Goal: Transaction & Acquisition: Purchase product/service

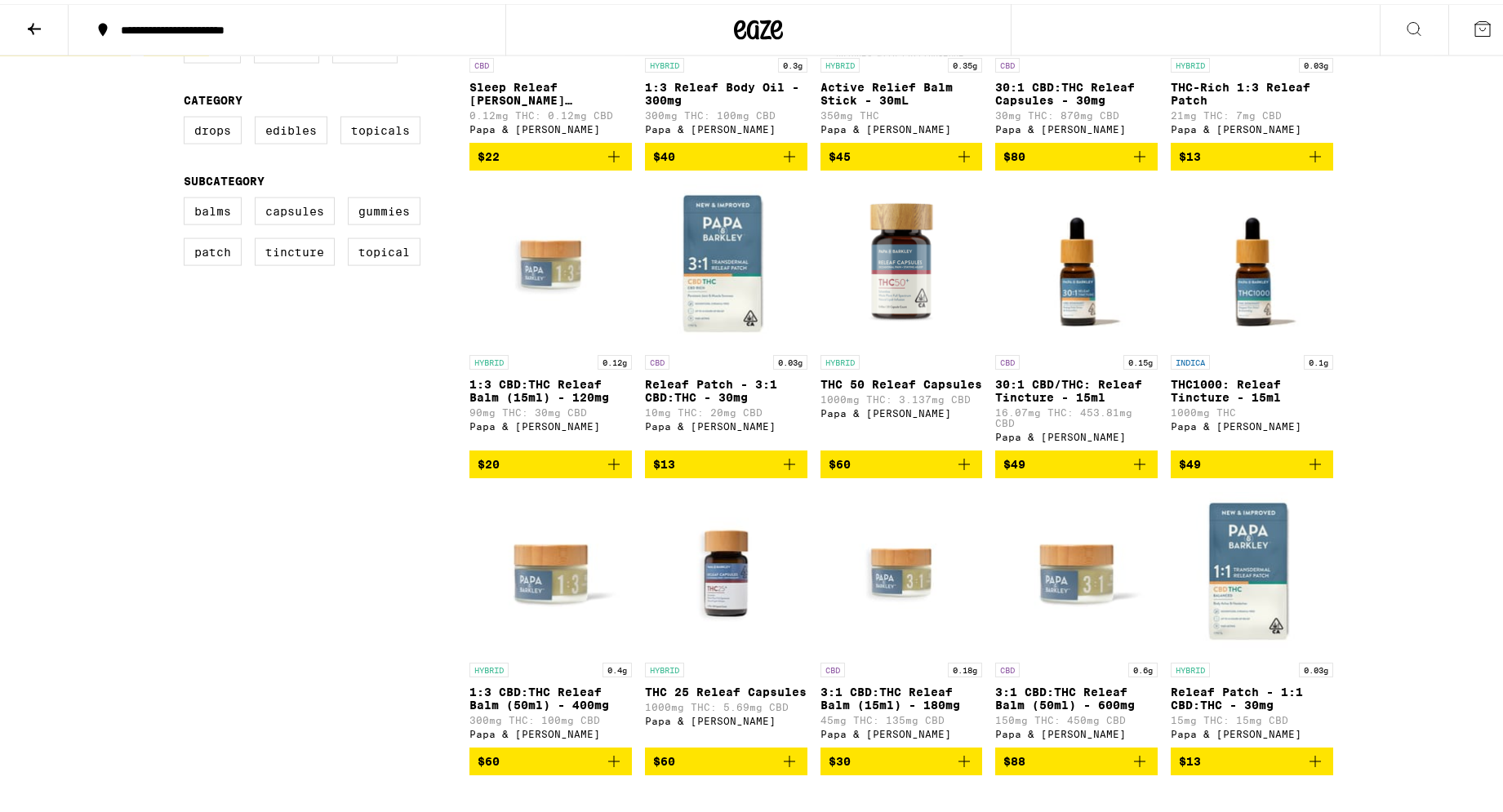
scroll to position [666, 0]
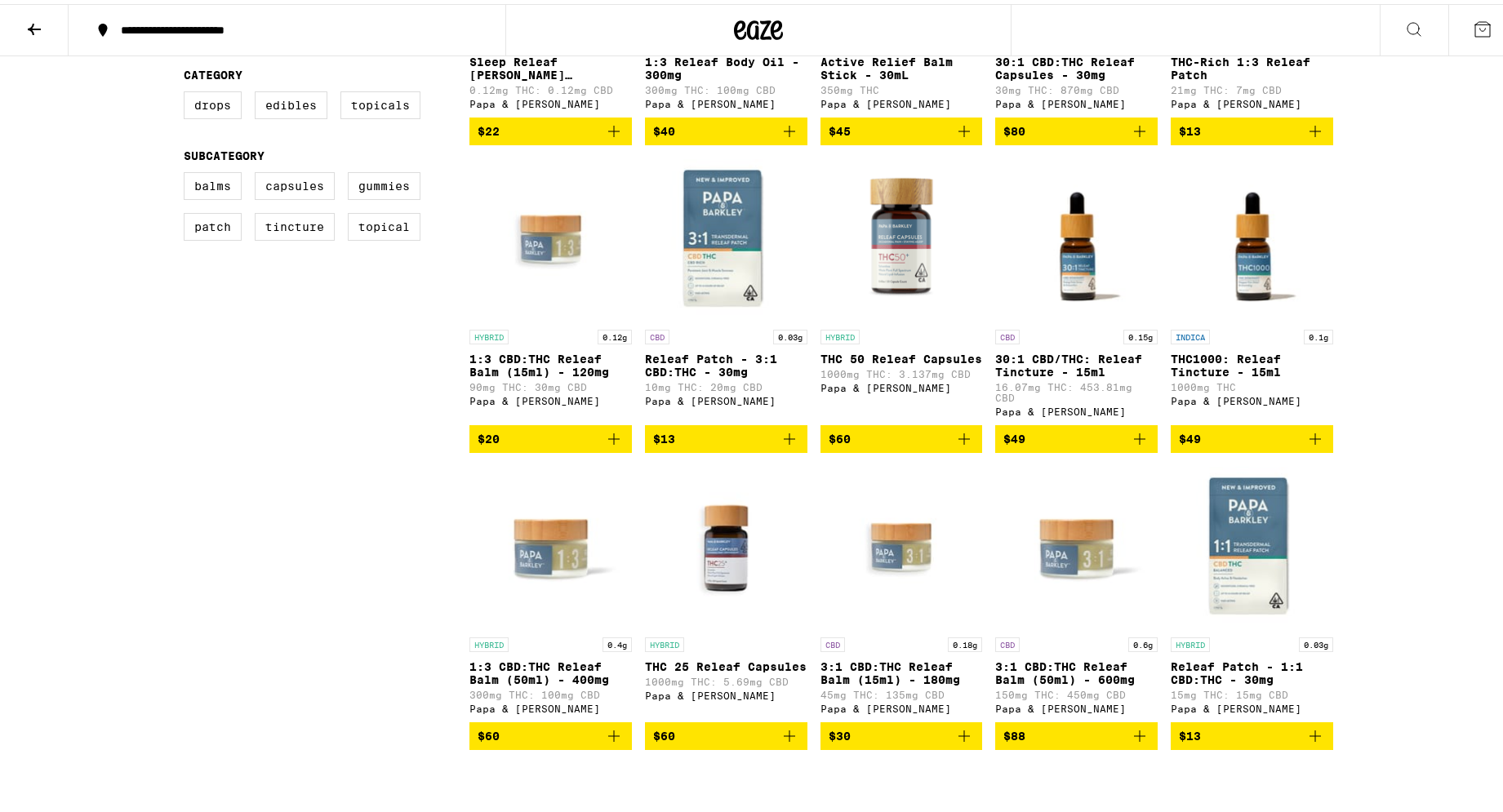
click at [1067, 556] on img "Open page for 3:1 CBD:THC Releaf Balm (50ml) - 600mg from Papa & Barkley" at bounding box center [1076, 543] width 162 height 163
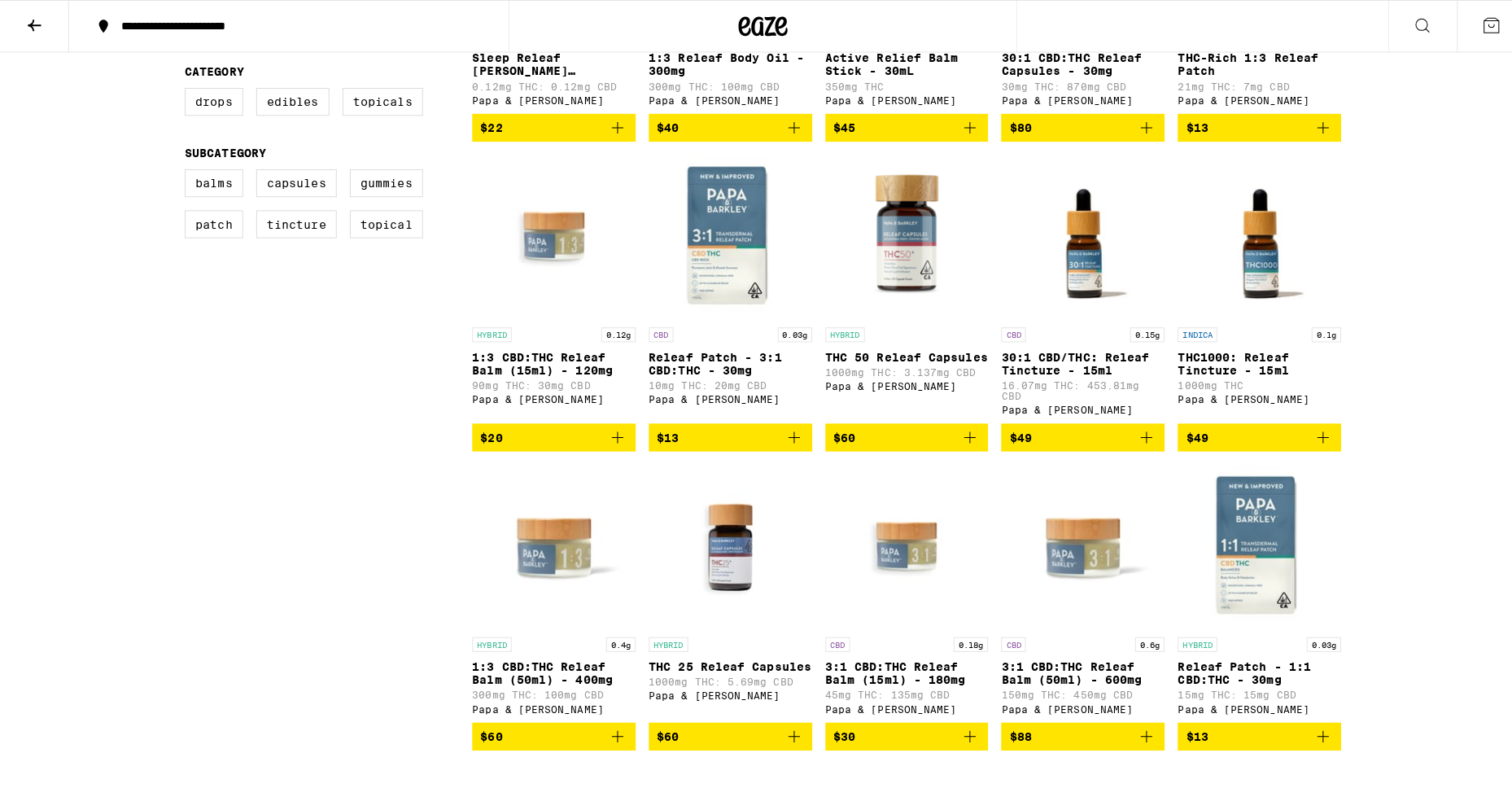
scroll to position [790, 0]
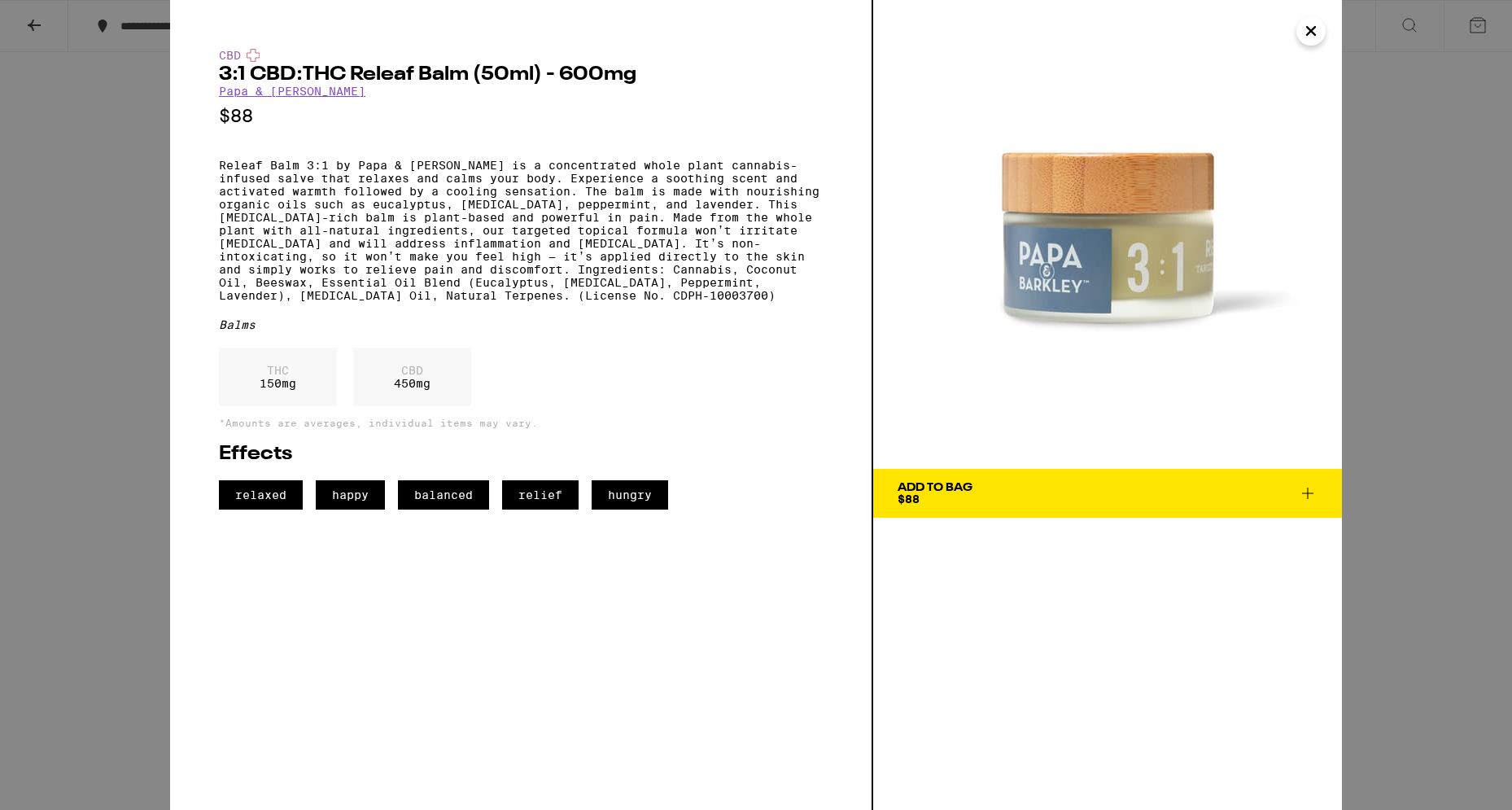
click at [979, 487] on span "Add To Bag $88" at bounding box center [1107, 493] width 420 height 23
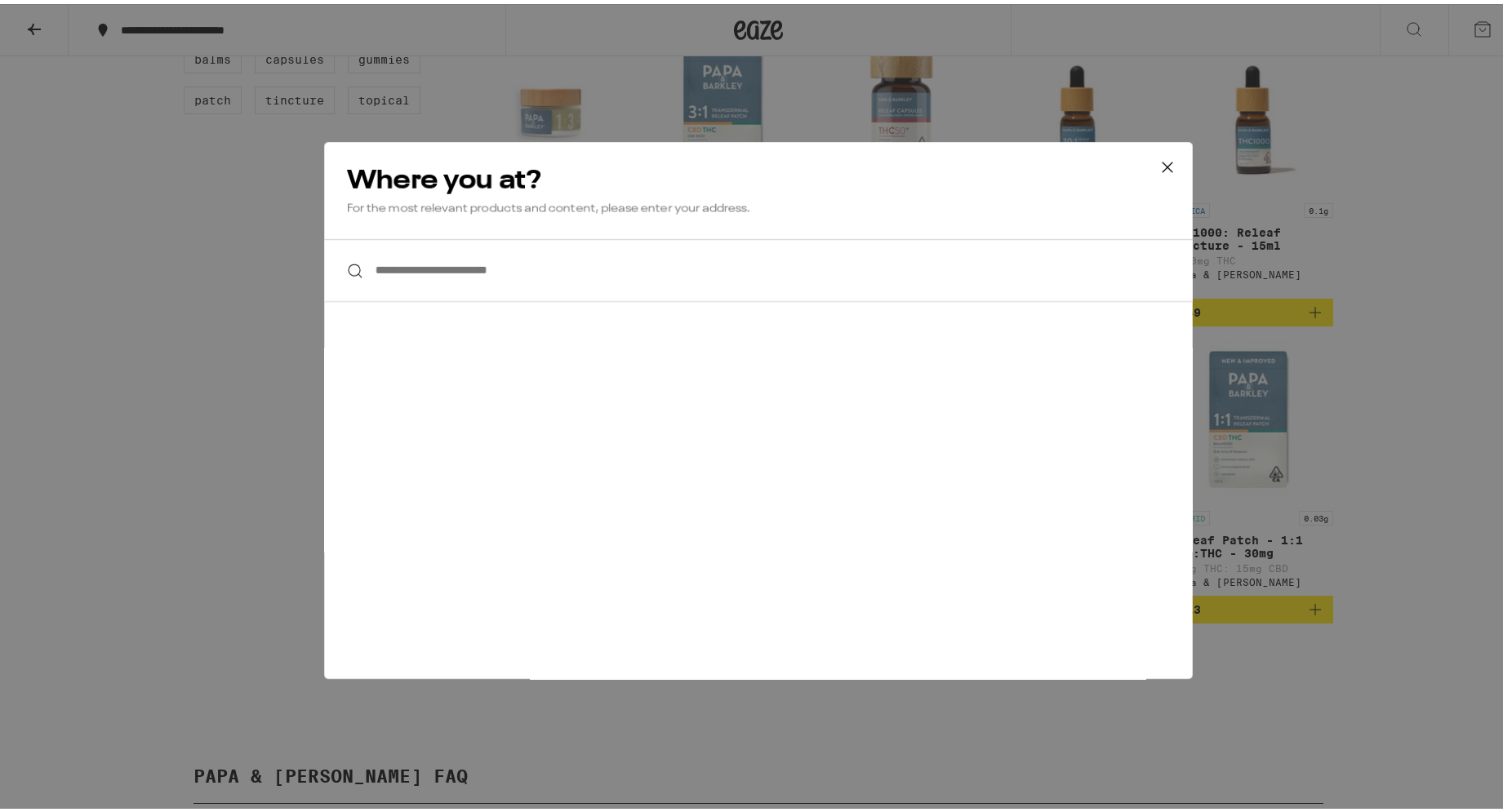
click at [476, 277] on input "**********" at bounding box center [758, 265] width 869 height 63
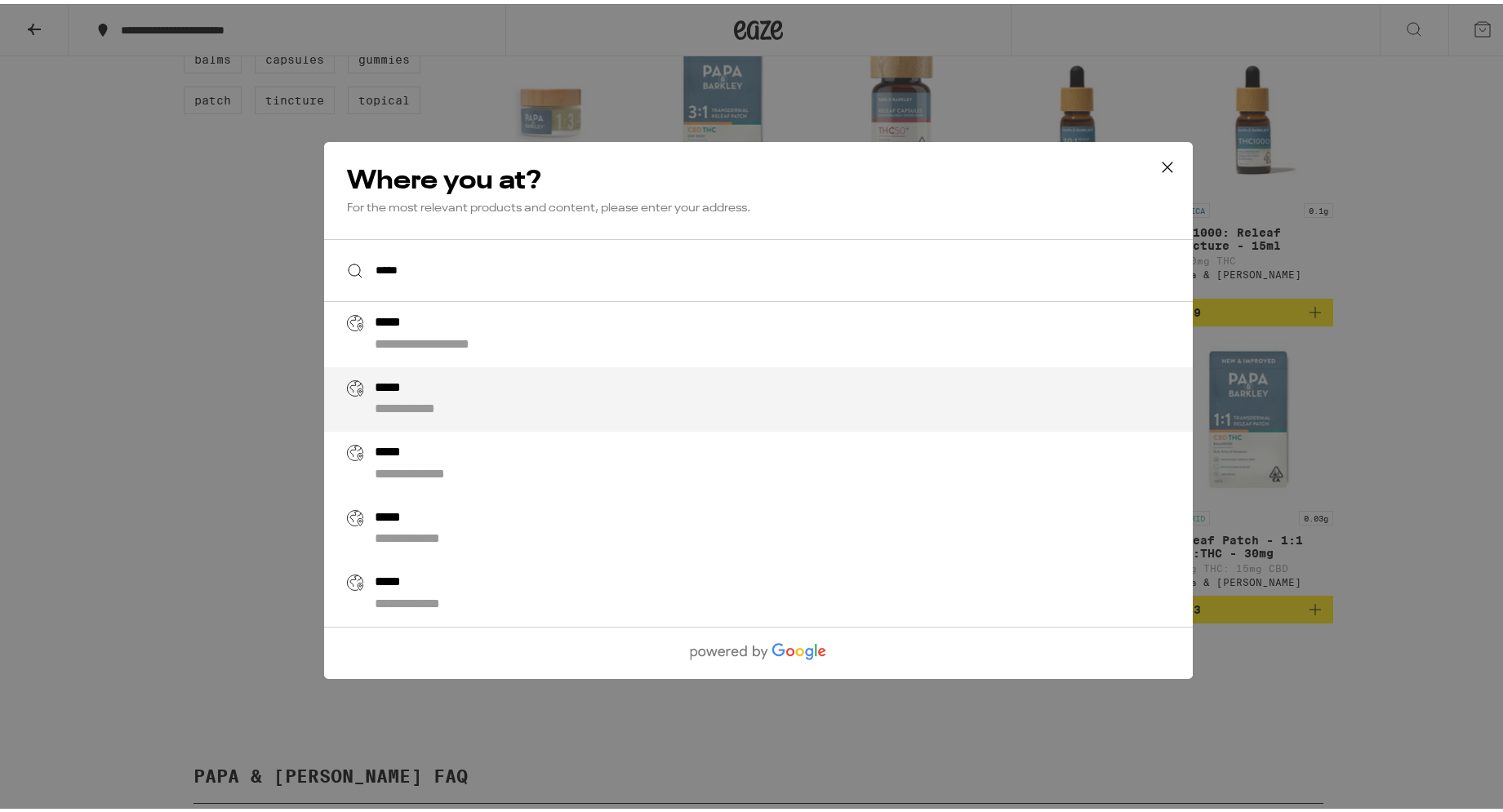
click at [399, 392] on div "*****" at bounding box center [396, 384] width 42 height 17
type input "**********"
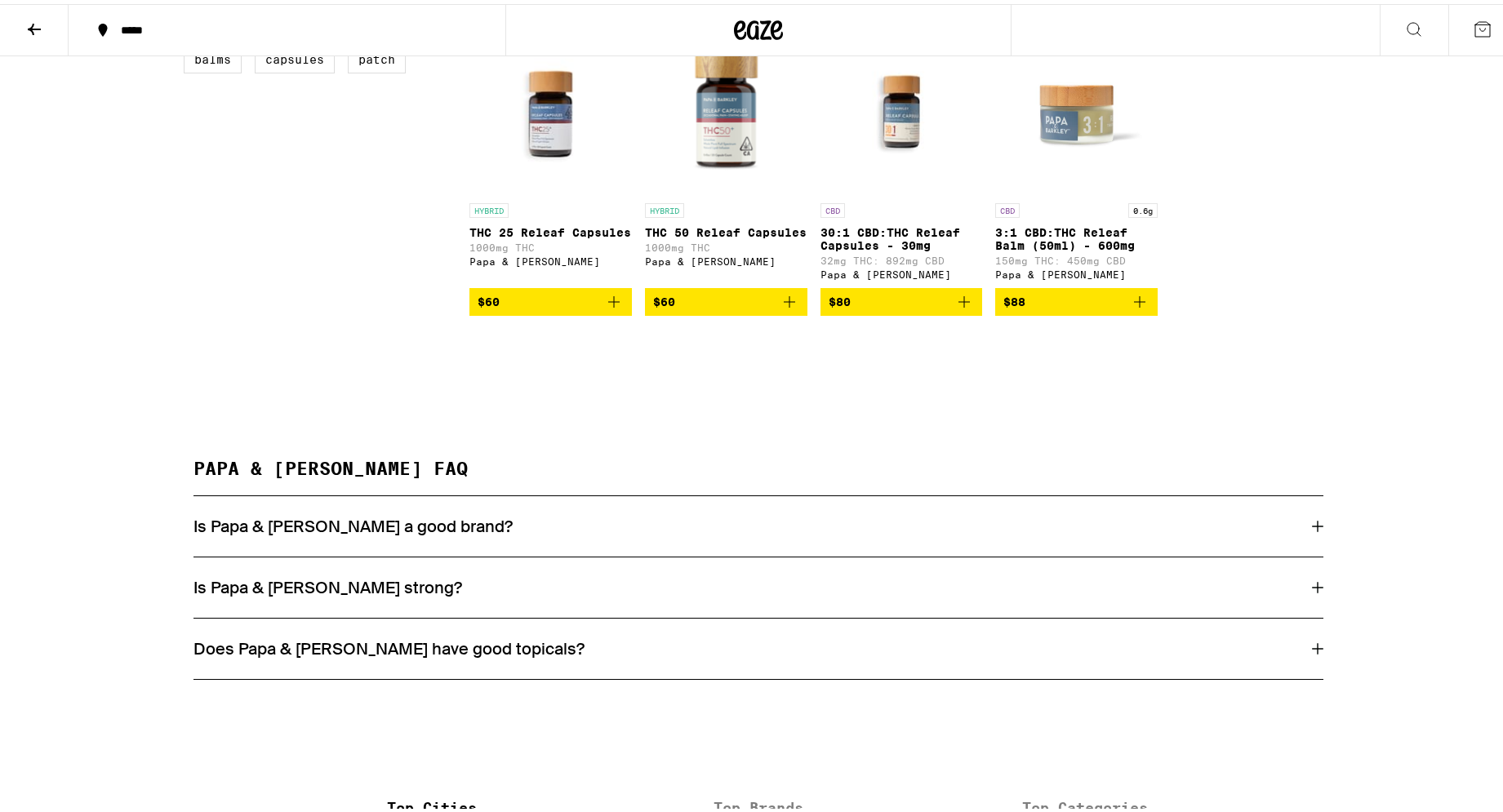
click at [1130, 308] on icon "Add to bag" at bounding box center [1140, 298] width 19 height 19
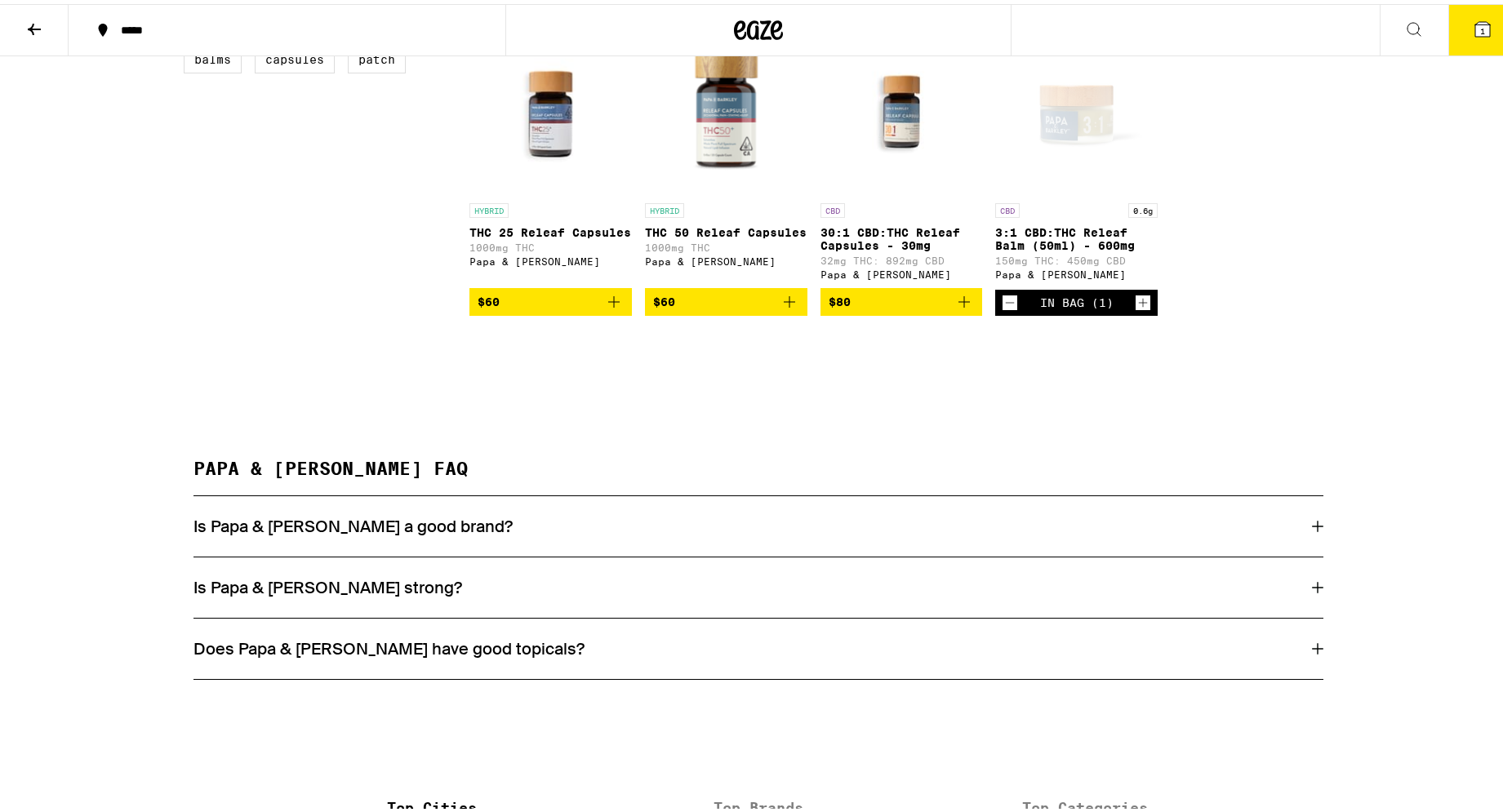
click at [1472, 19] on icon at bounding box center [1482, 26] width 19 height 19
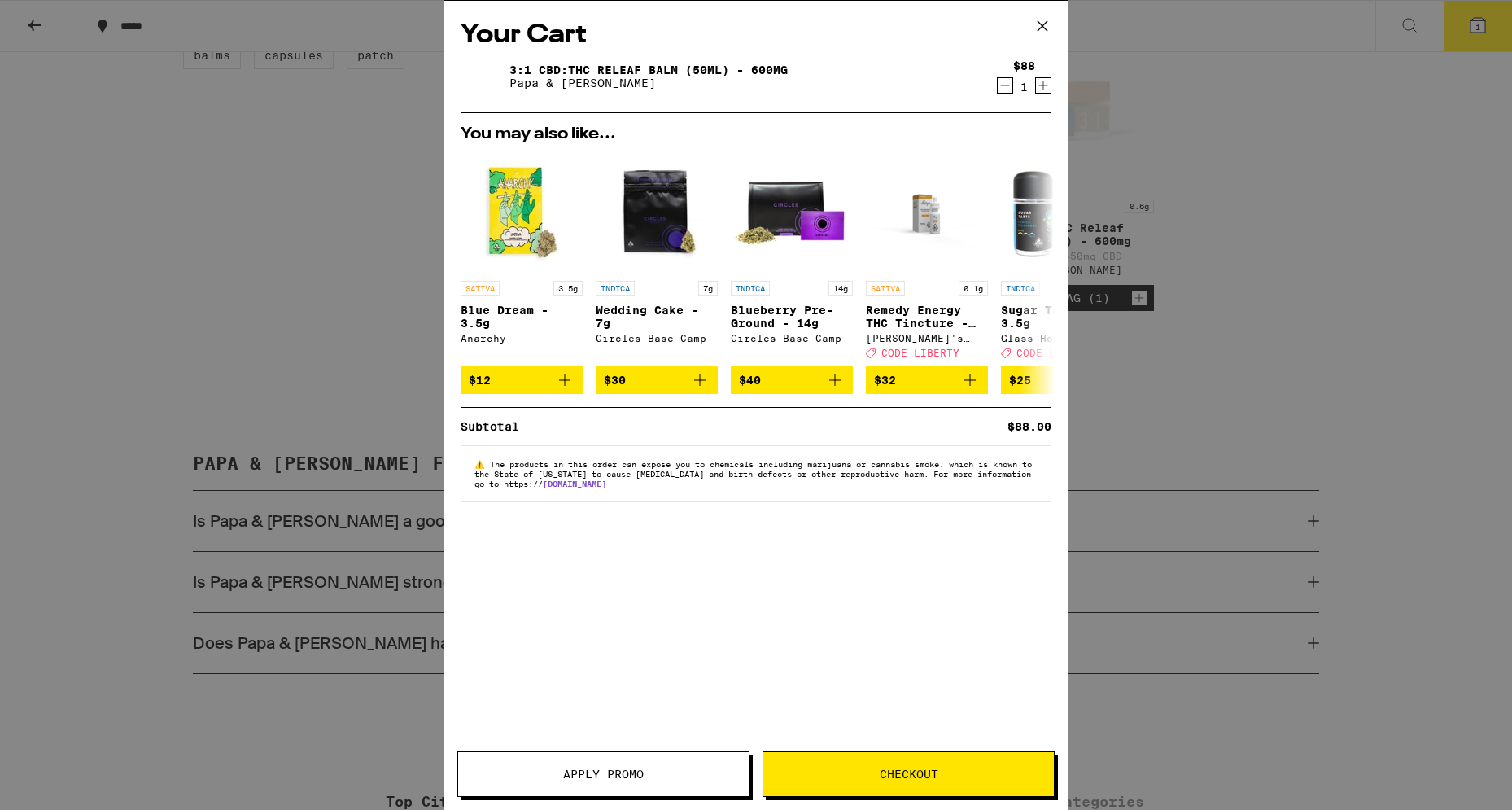
click at [1045, 87] on icon "Increment" at bounding box center [1044, 86] width 9 height 9
click at [919, 771] on span "Checkout" at bounding box center [909, 774] width 59 height 11
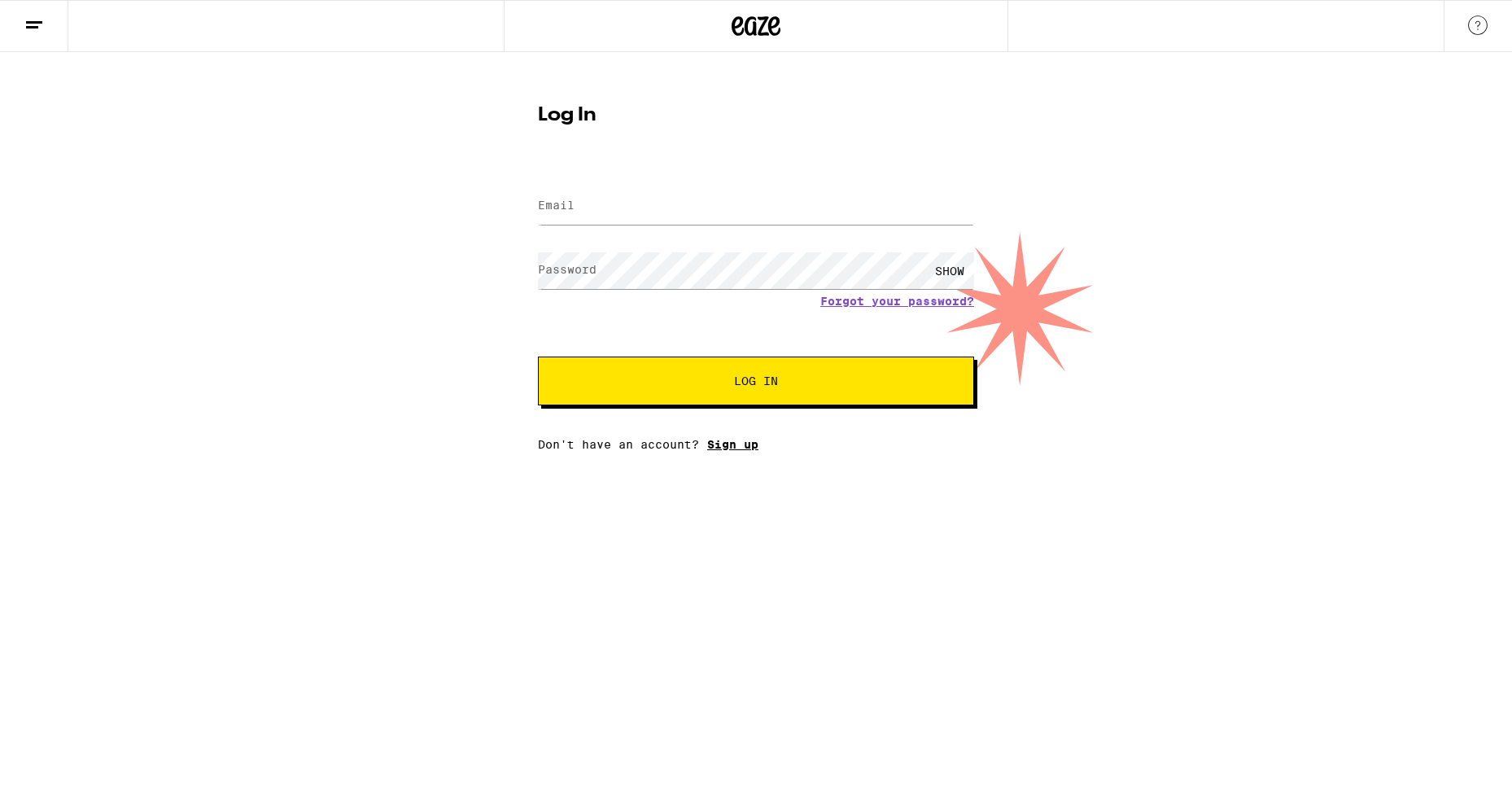
click at [726, 447] on link "Sign up" at bounding box center [733, 444] width 51 height 13
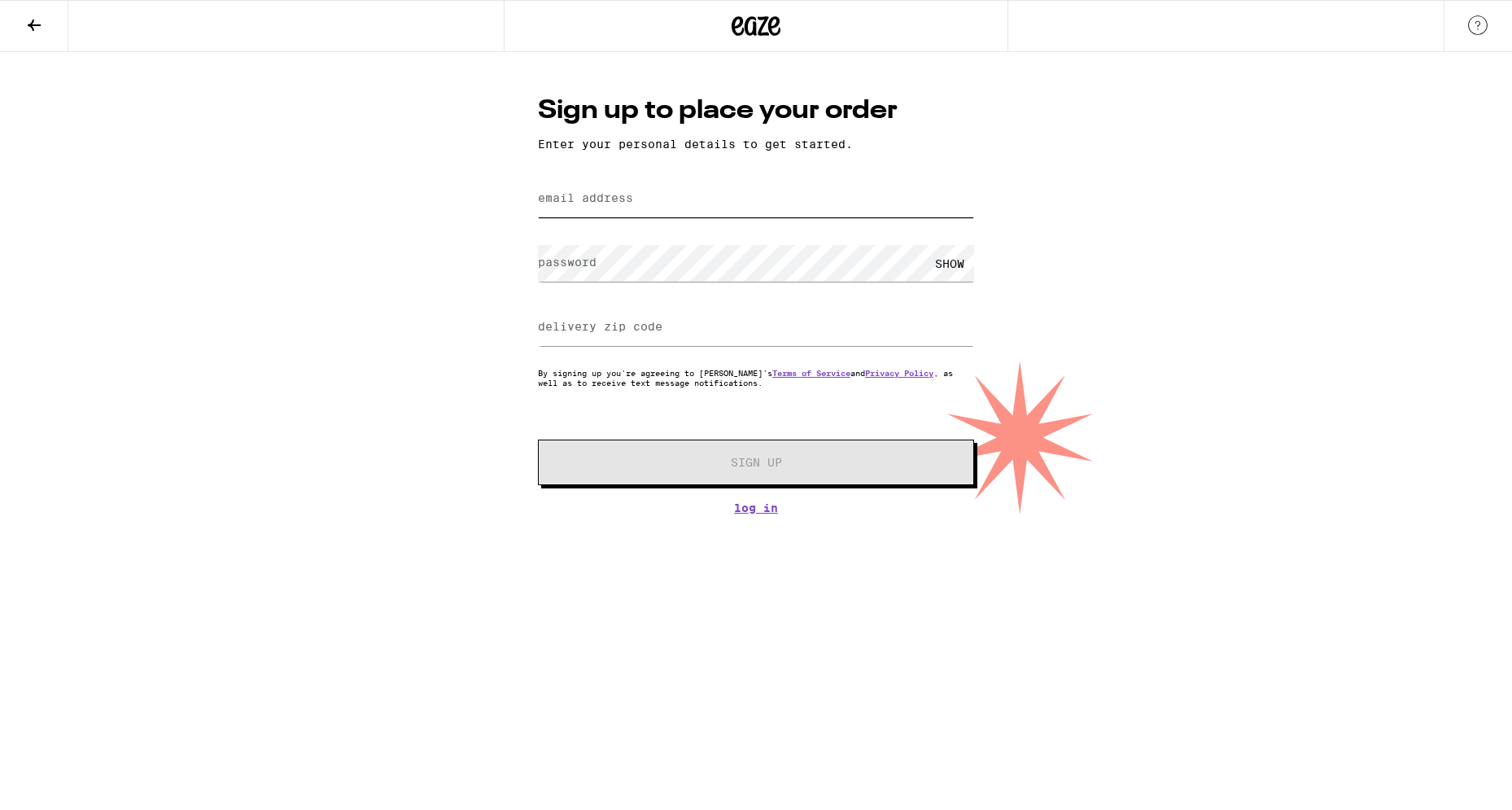
click at [554, 192] on input "email address" at bounding box center [756, 199] width 436 height 37
type input "[EMAIL_ADDRESS][DOMAIN_NAME]"
click at [546, 266] on label "password" at bounding box center [567, 262] width 59 height 13
click at [959, 266] on div "SHOW" at bounding box center [950, 264] width 49 height 37
click at [544, 322] on label "delivery zip code" at bounding box center [601, 326] width 125 height 13
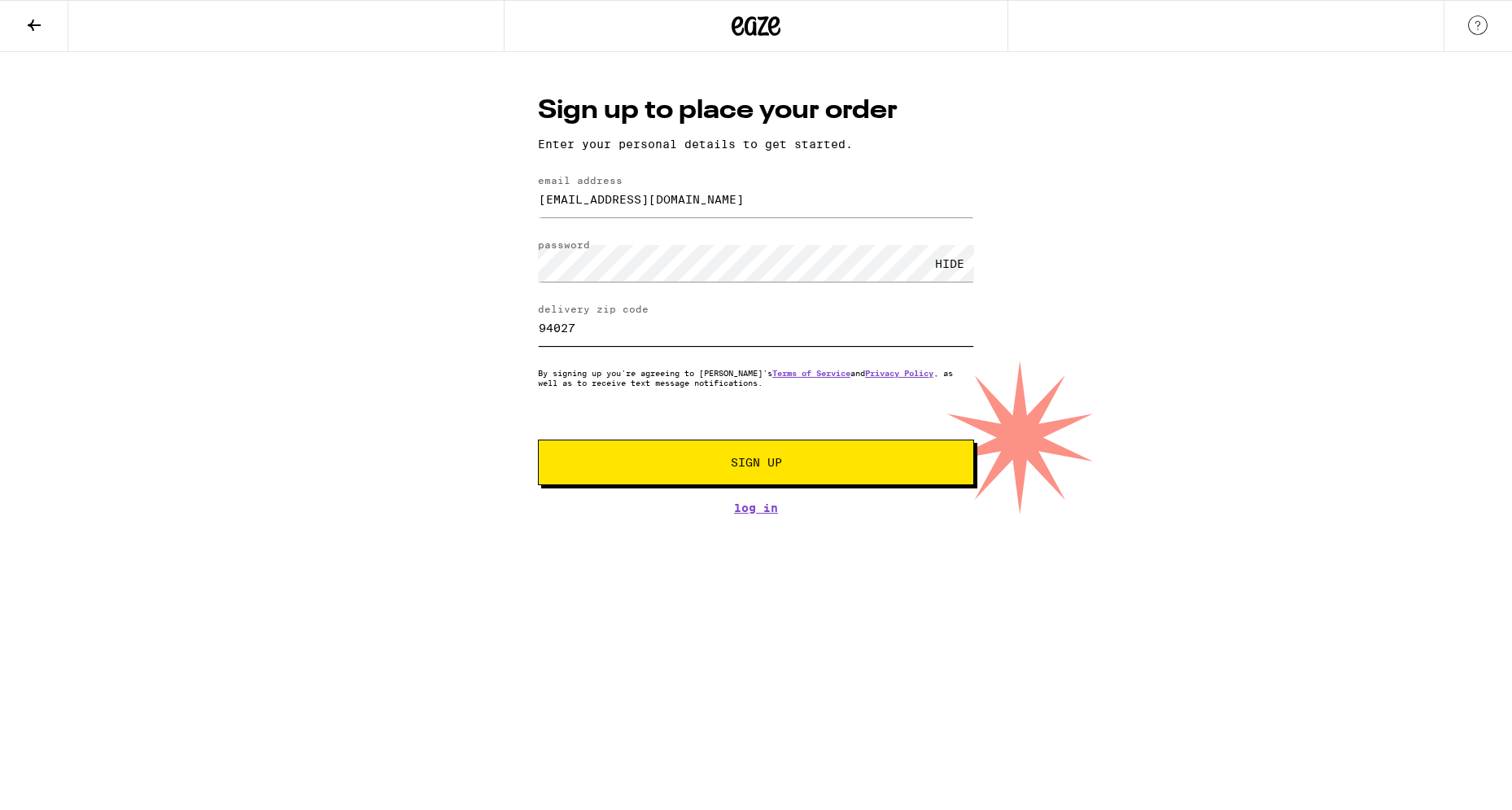
type input "94027"
click at [747, 466] on span "Sign Up" at bounding box center [756, 462] width 51 height 11
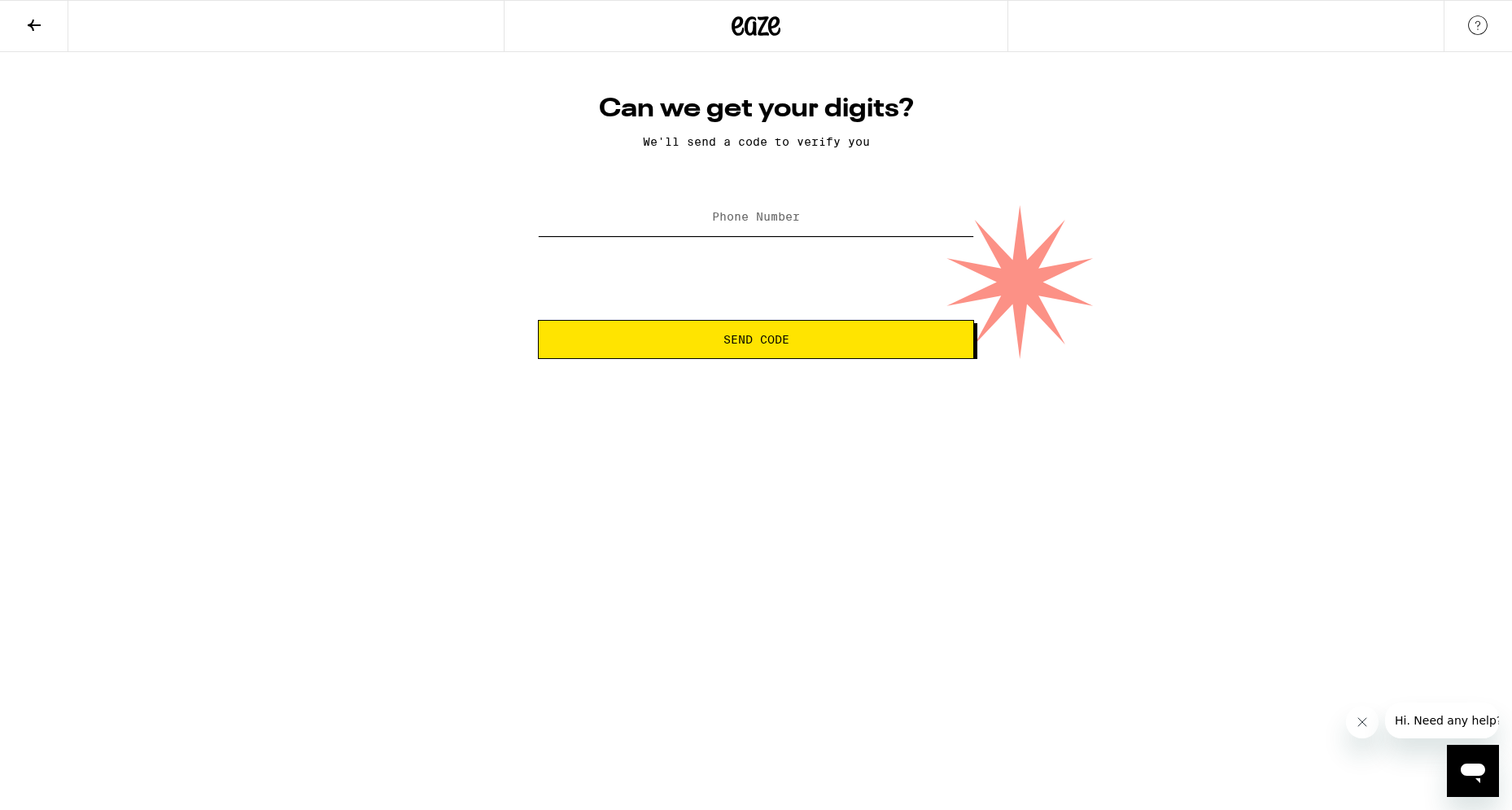
click at [600, 221] on input "Phone Number" at bounding box center [756, 218] width 436 height 37
type input "[PHONE_NUMBER]"
click at [737, 332] on button "Send Code" at bounding box center [756, 339] width 436 height 39
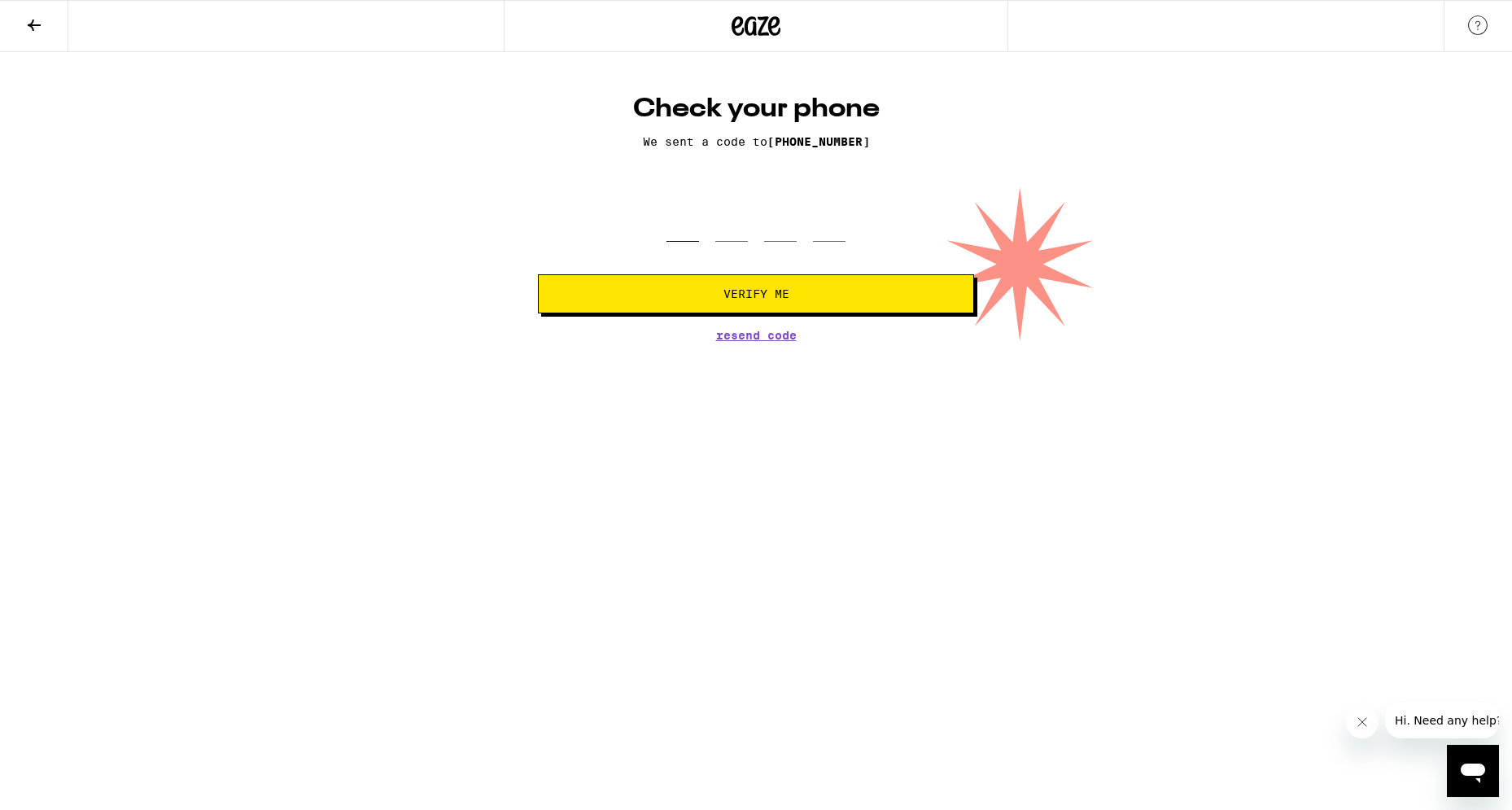
click at [684, 221] on input "tel" at bounding box center [683, 217] width 33 height 48
type input "2"
type input "7"
type input "0"
type input "4"
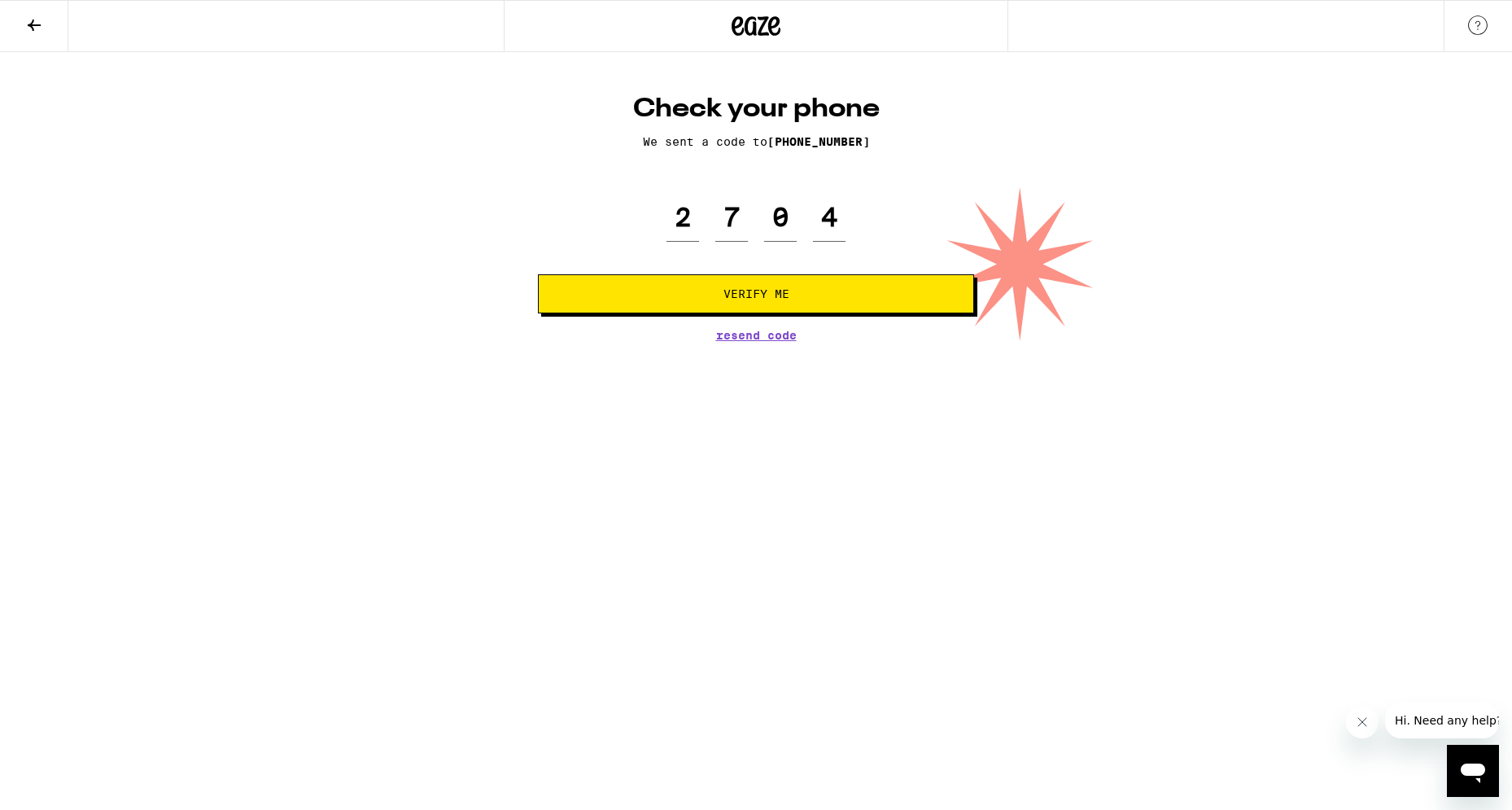
click at [745, 295] on span "Verify Me" at bounding box center [756, 294] width 66 height 11
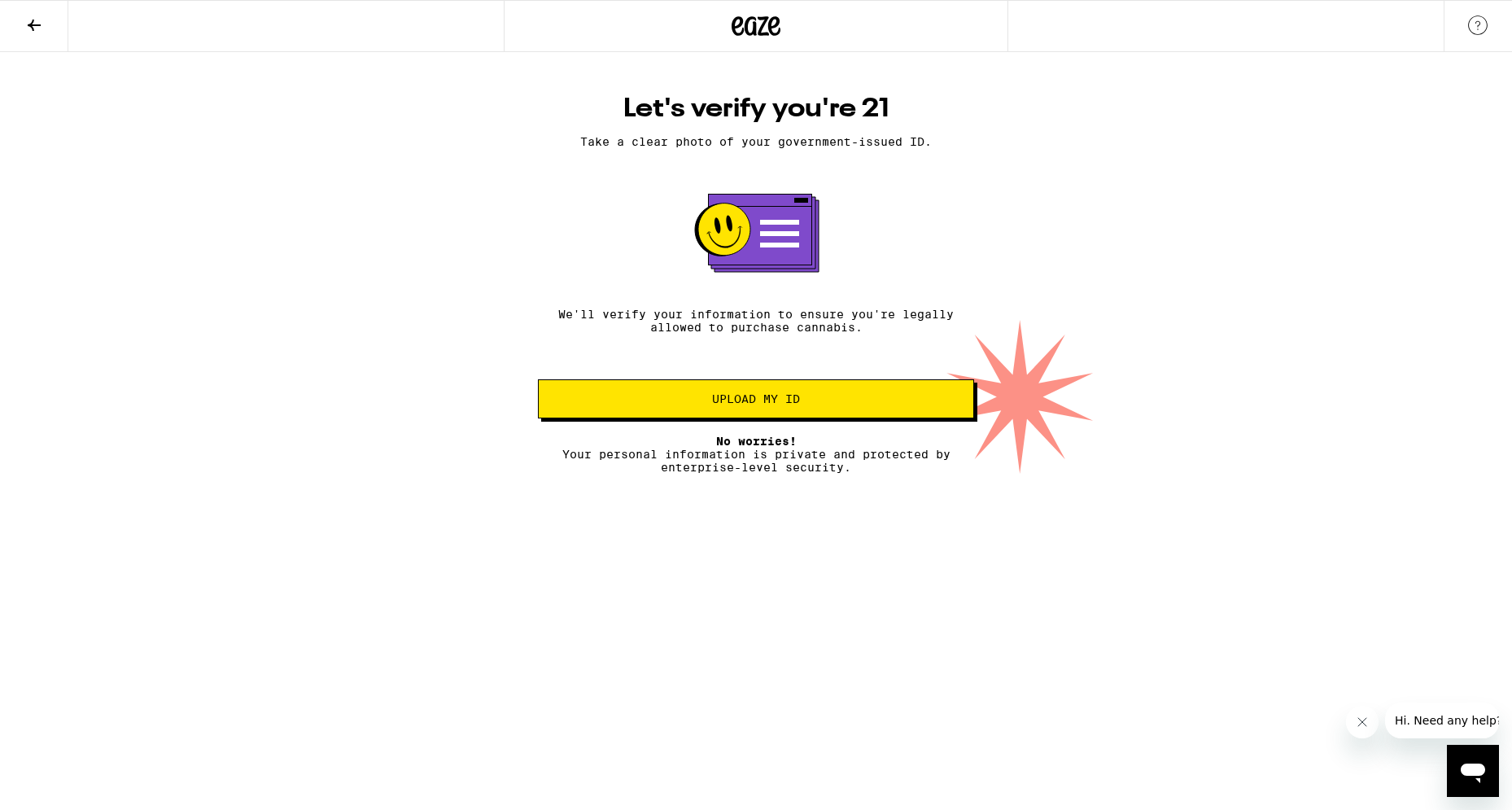
drag, startPoint x: 1447, startPoint y: 770, endPoint x: 1465, endPoint y: 779, distance: 20.1
click at [1447, 770] on button "Open messaging window" at bounding box center [1472, 770] width 52 height 52
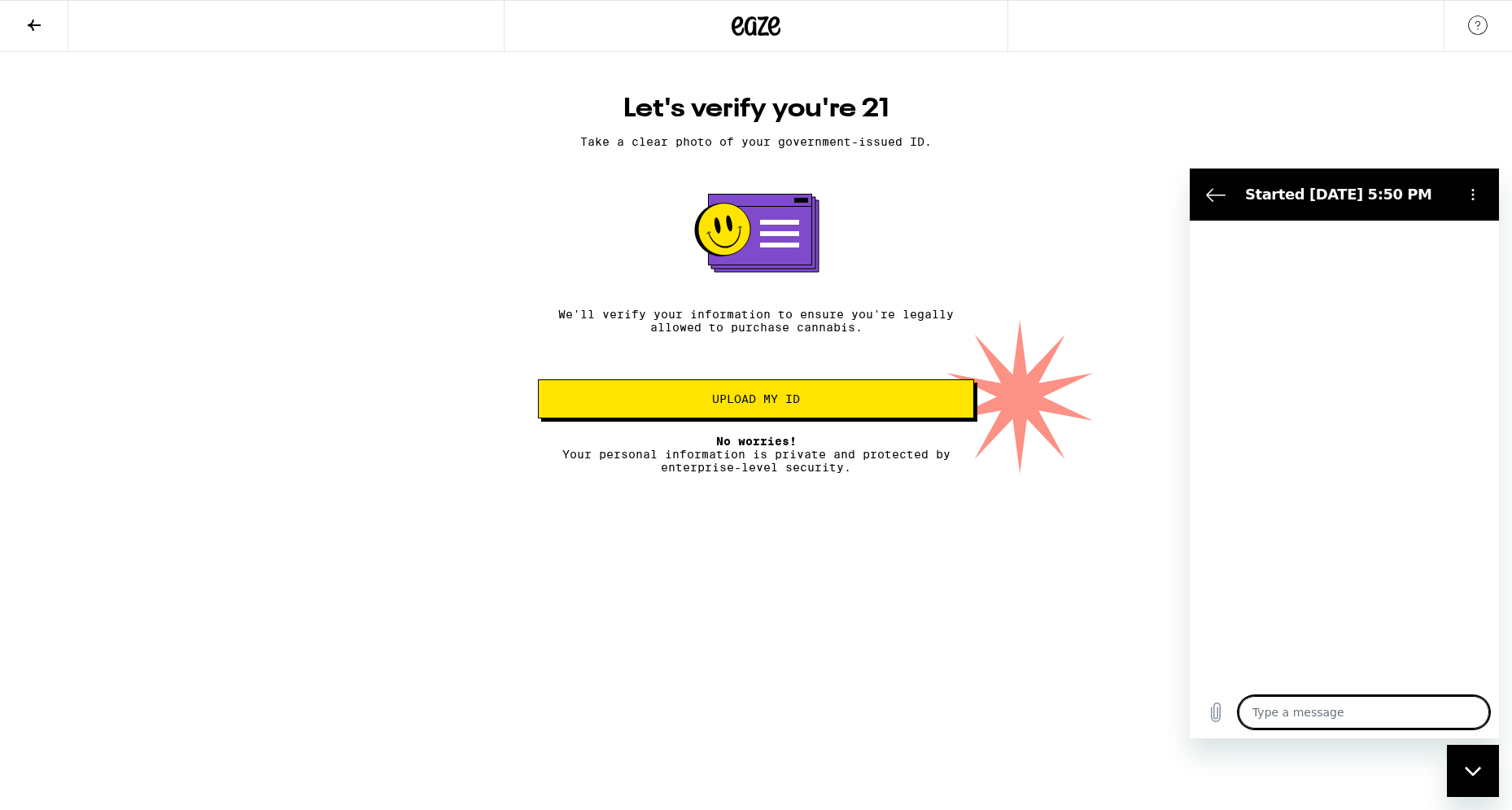
type textarea "x"
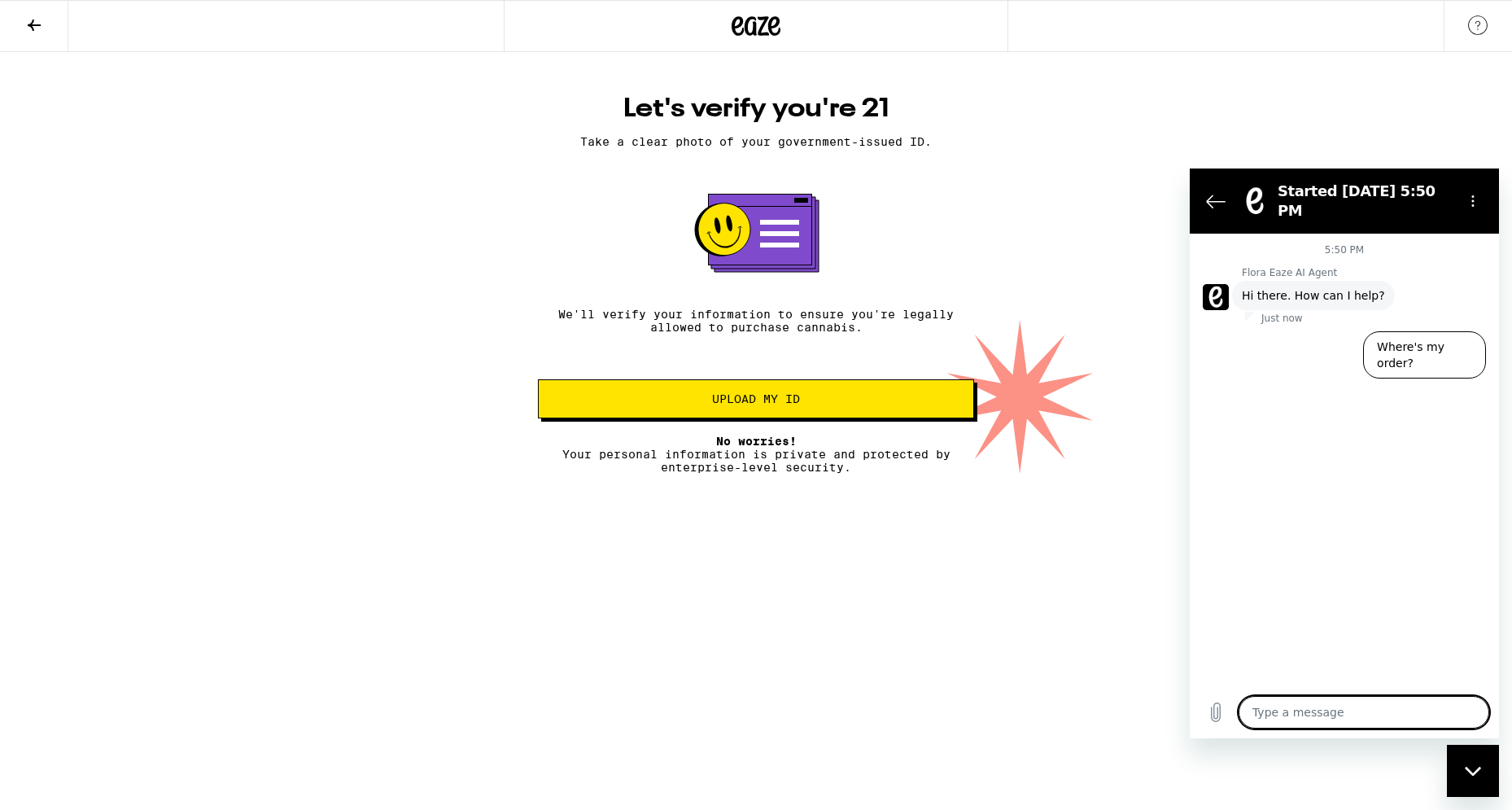
click at [1254, 711] on textarea at bounding box center [1363, 711] width 251 height 33
type textarea "o"
type textarea "x"
type textarea "i"
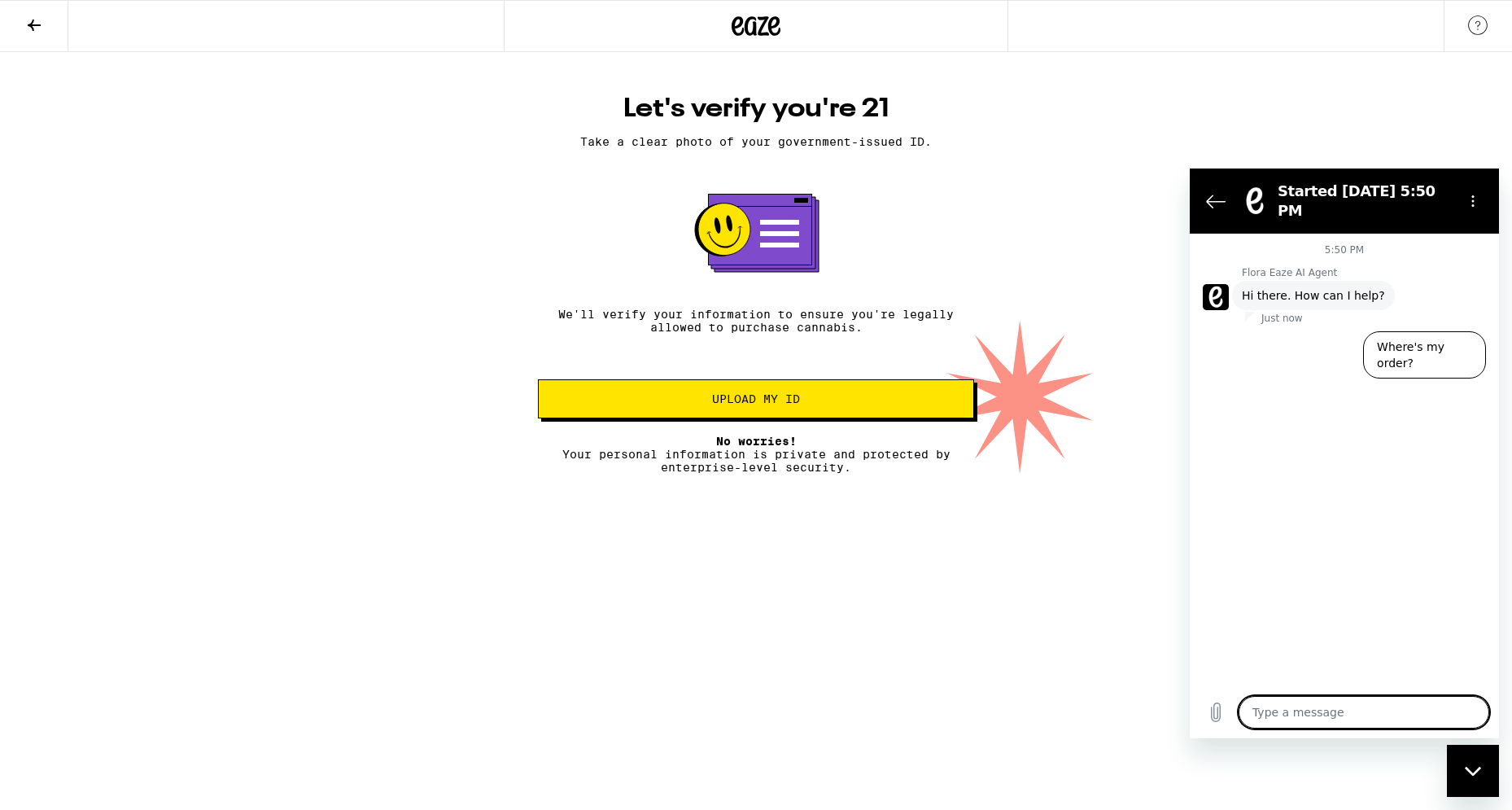
type textarea "x"
type textarea "is"
type textarea "x"
type textarea "is"
type textarea "x"
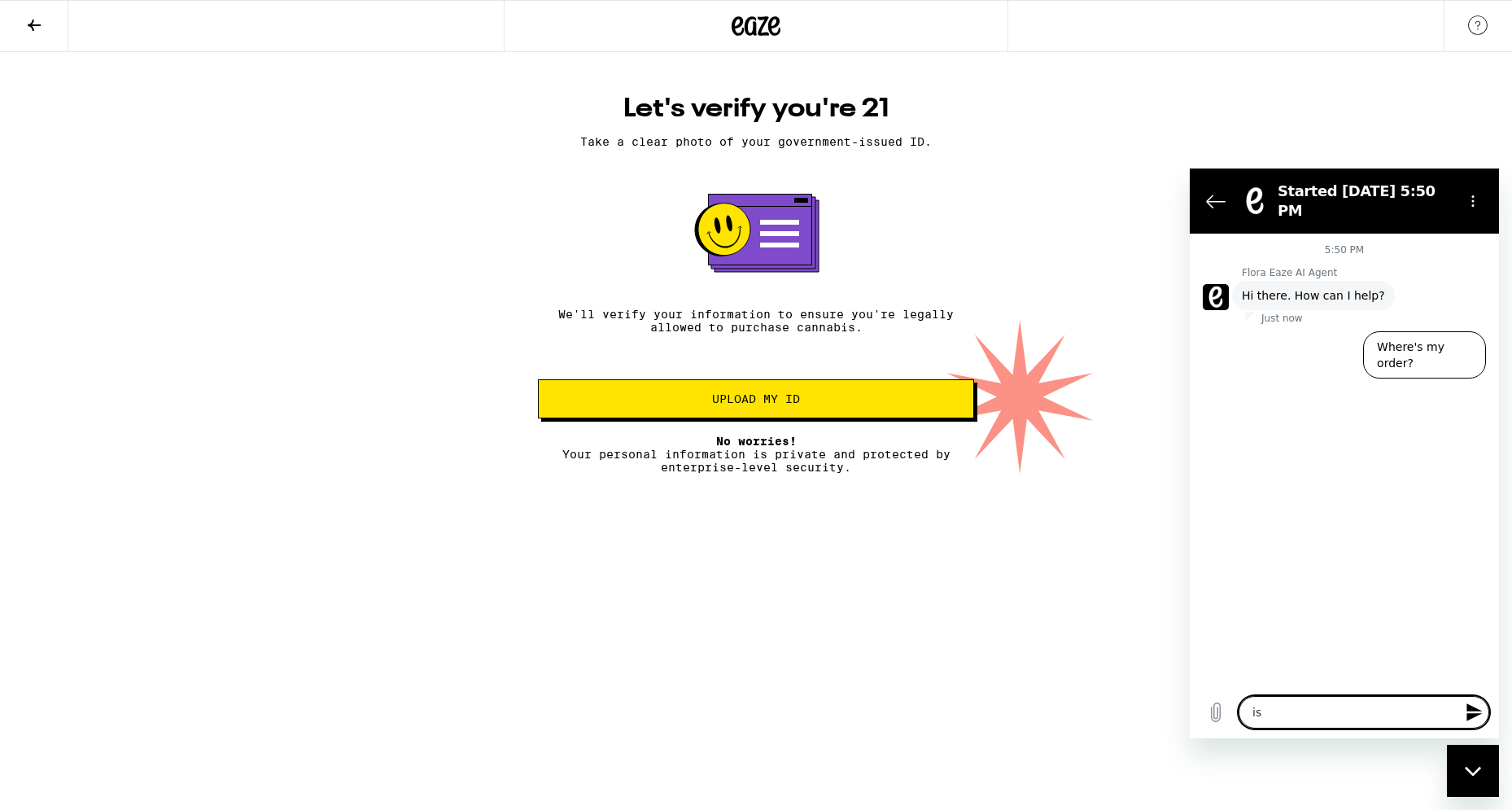
type textarea "is t"
type textarea "x"
type textarea "is th"
type textarea "x"
type textarea "is the"
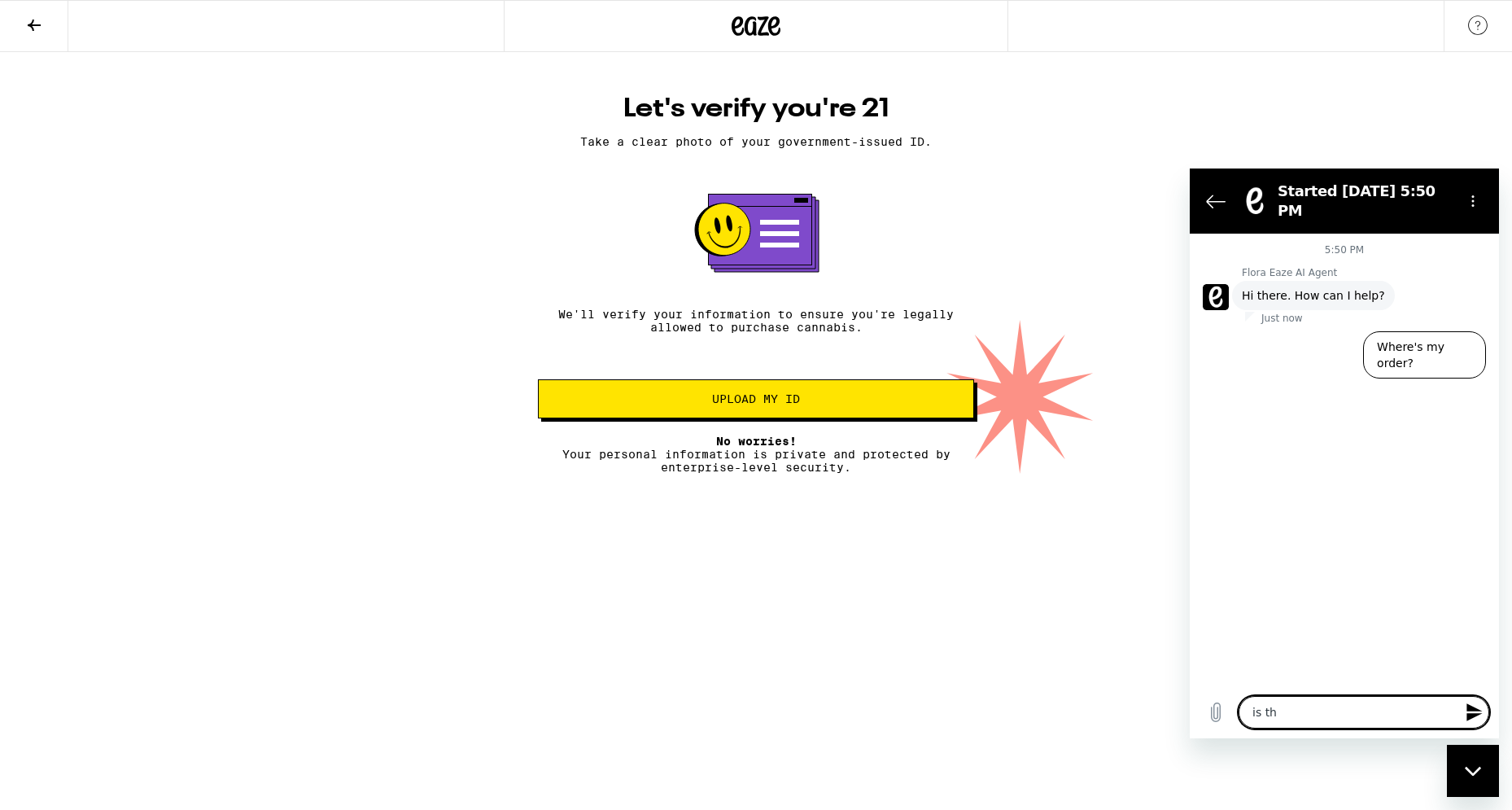
type textarea "x"
type textarea "is ther"
type textarea "x"
type textarea "is there"
type textarea "x"
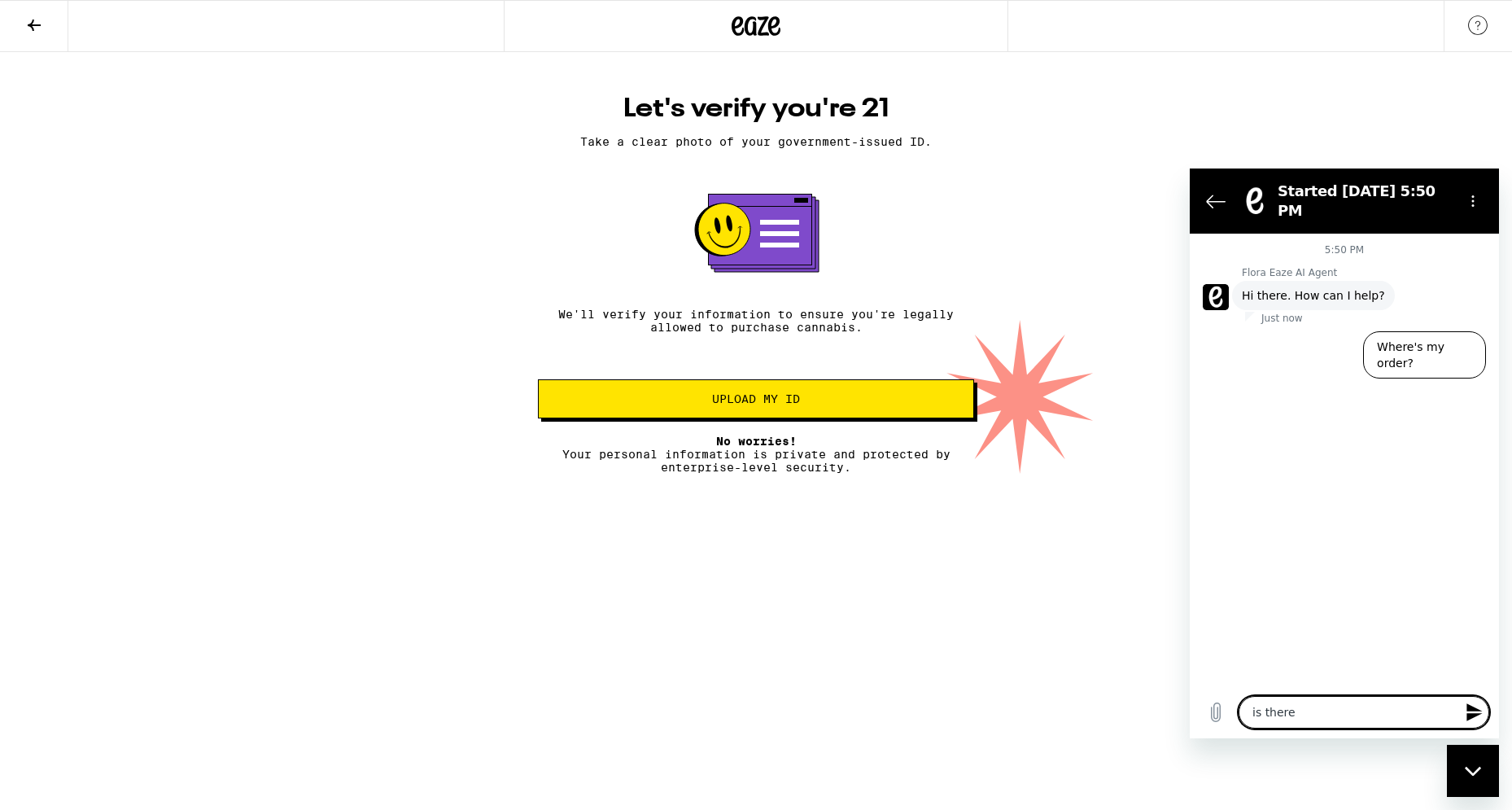
type textarea "is there"
type textarea "x"
type textarea "is there a"
type textarea "x"
type textarea "is there an"
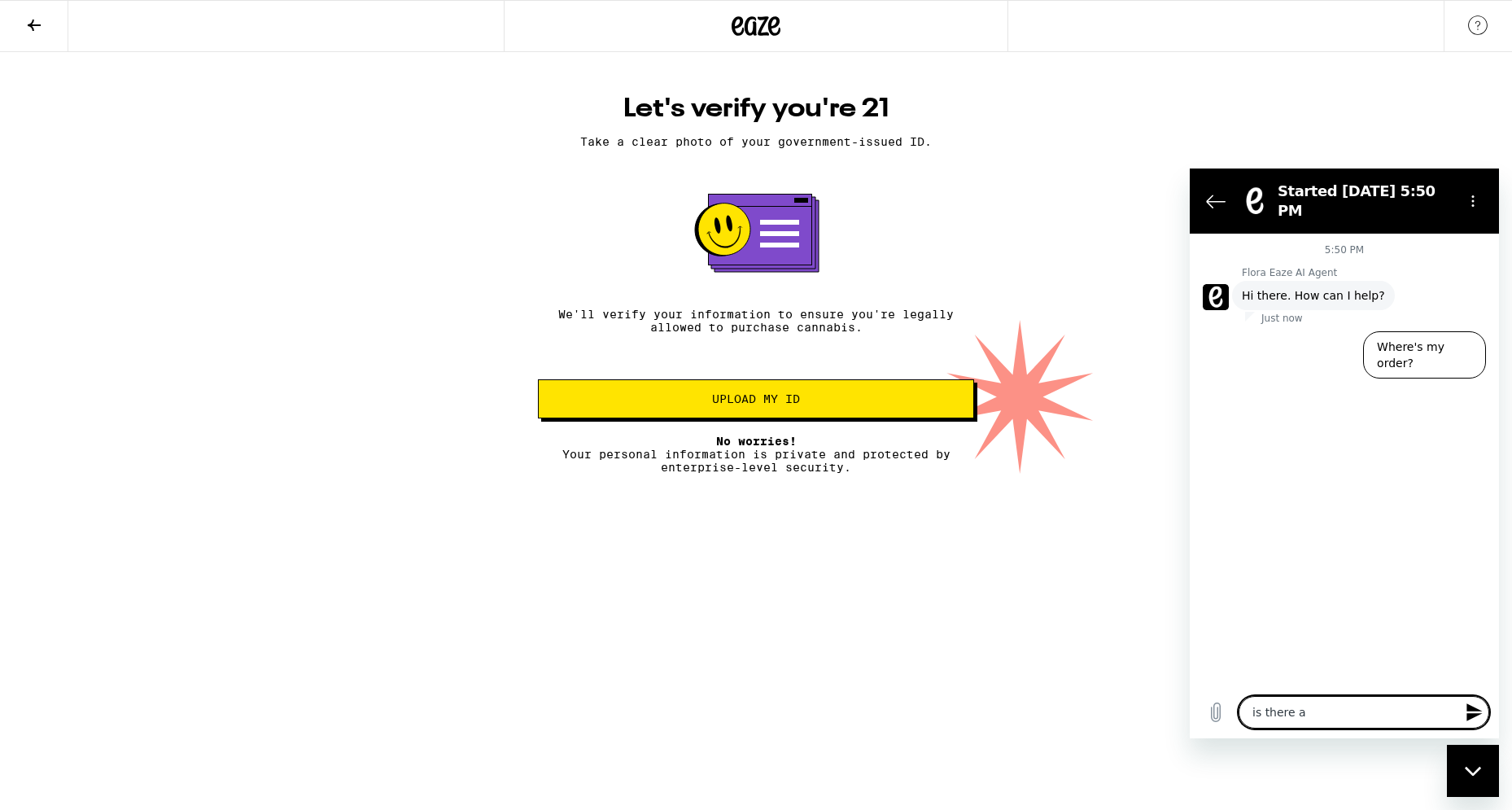
type textarea "x"
type textarea "is there an"
type textarea "x"
type textarea "is there an a"
type textarea "x"
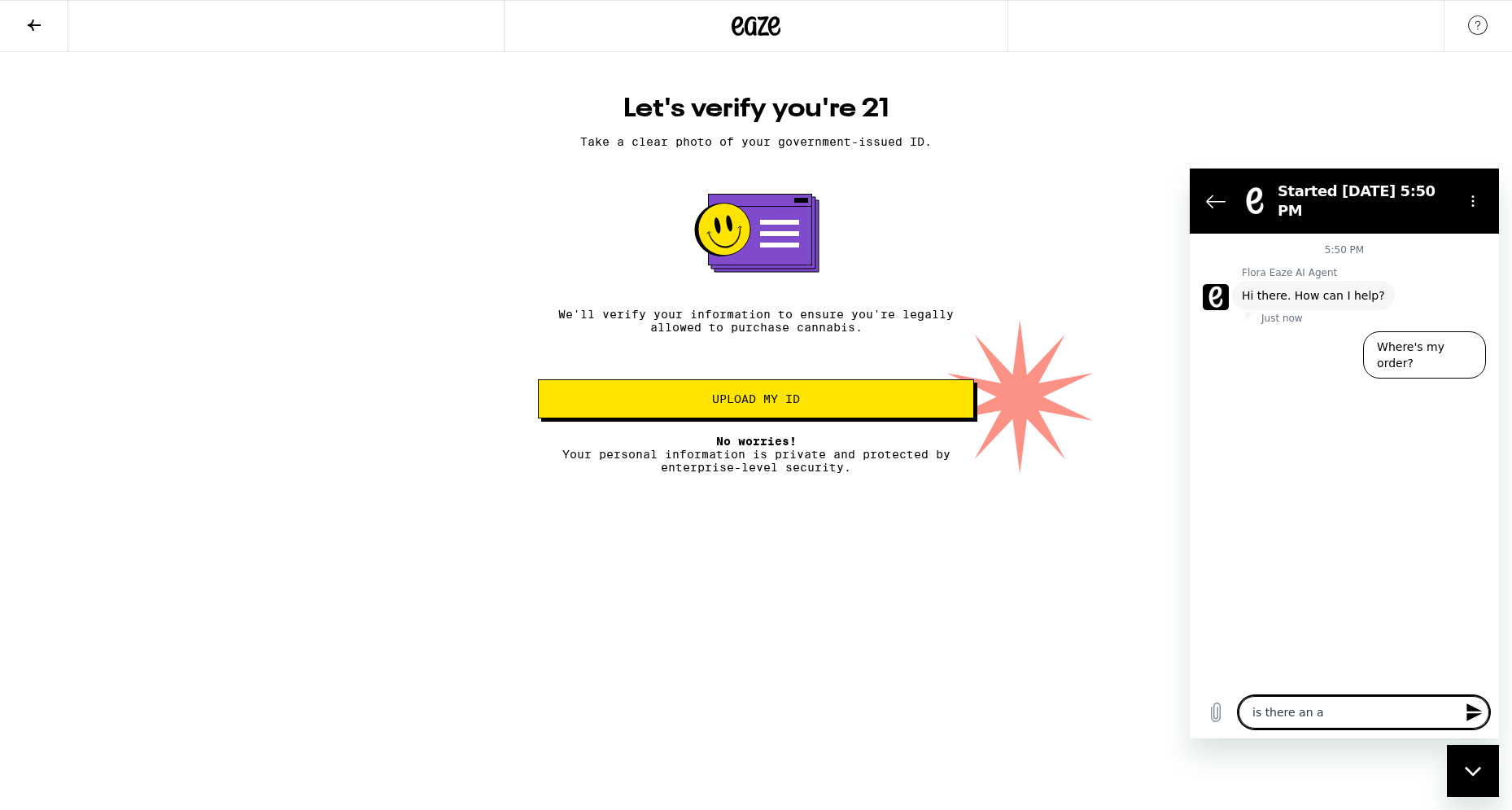
type textarea "is there an al"
type textarea "x"
type textarea "is there an alt"
type textarea "x"
type textarea "is there an alte"
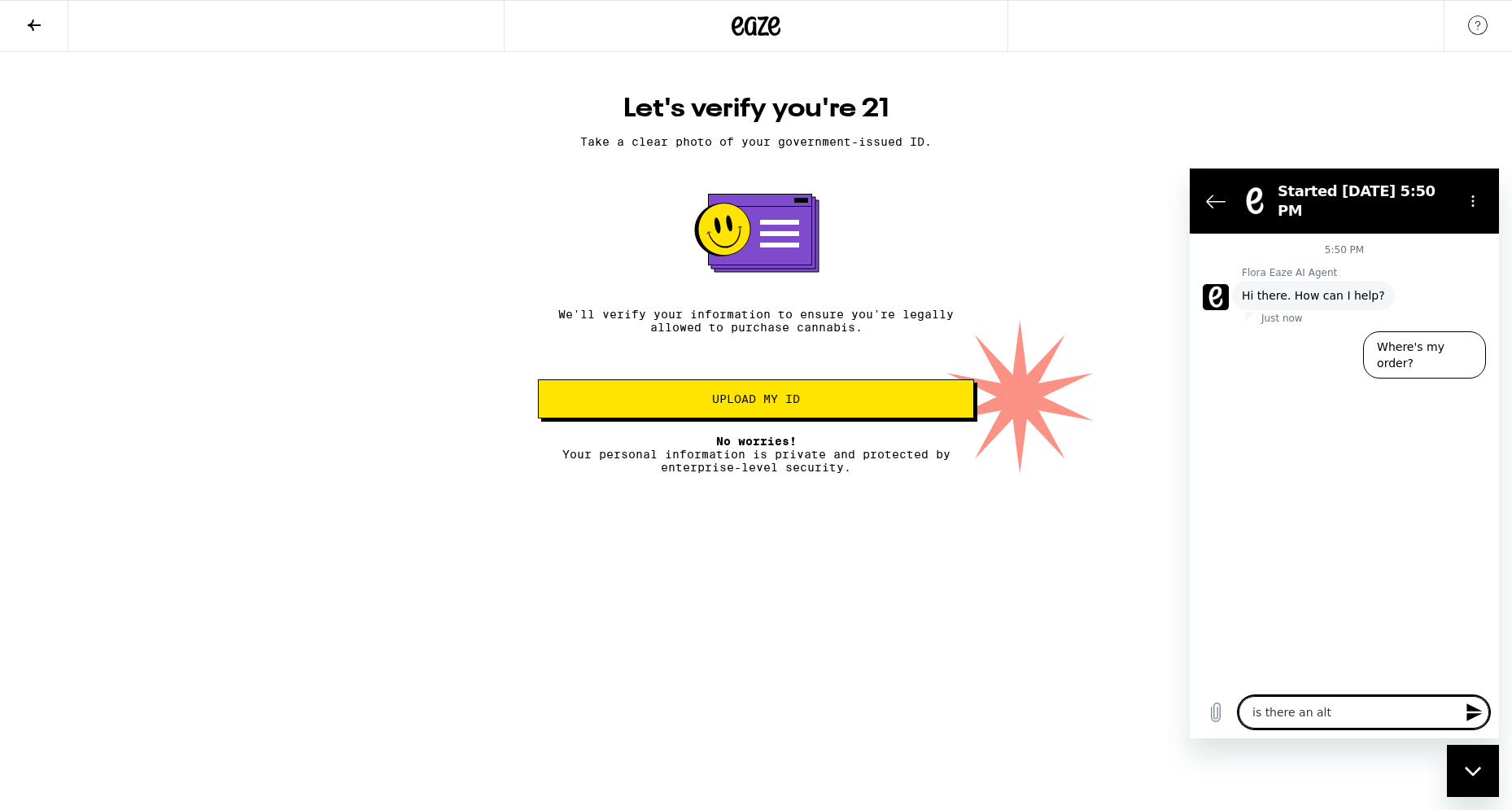
type textarea "x"
type textarea "is there an alter"
type textarea "x"
type textarea "is there an altern"
type textarea "x"
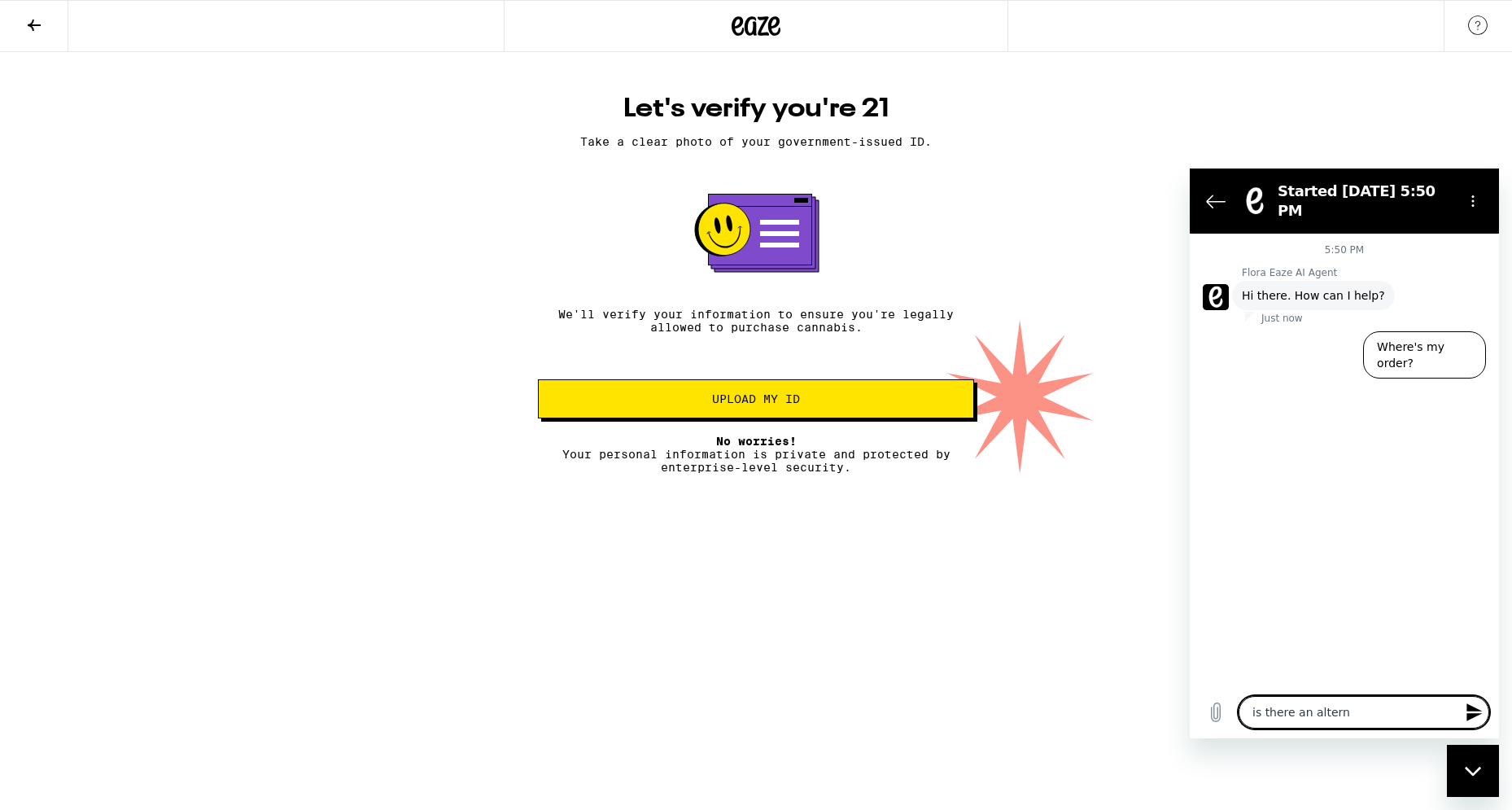
type textarea "is there an alterna"
type textarea "x"
type textarea "is there an alternat"
type textarea "x"
type textarea "is there an alternati"
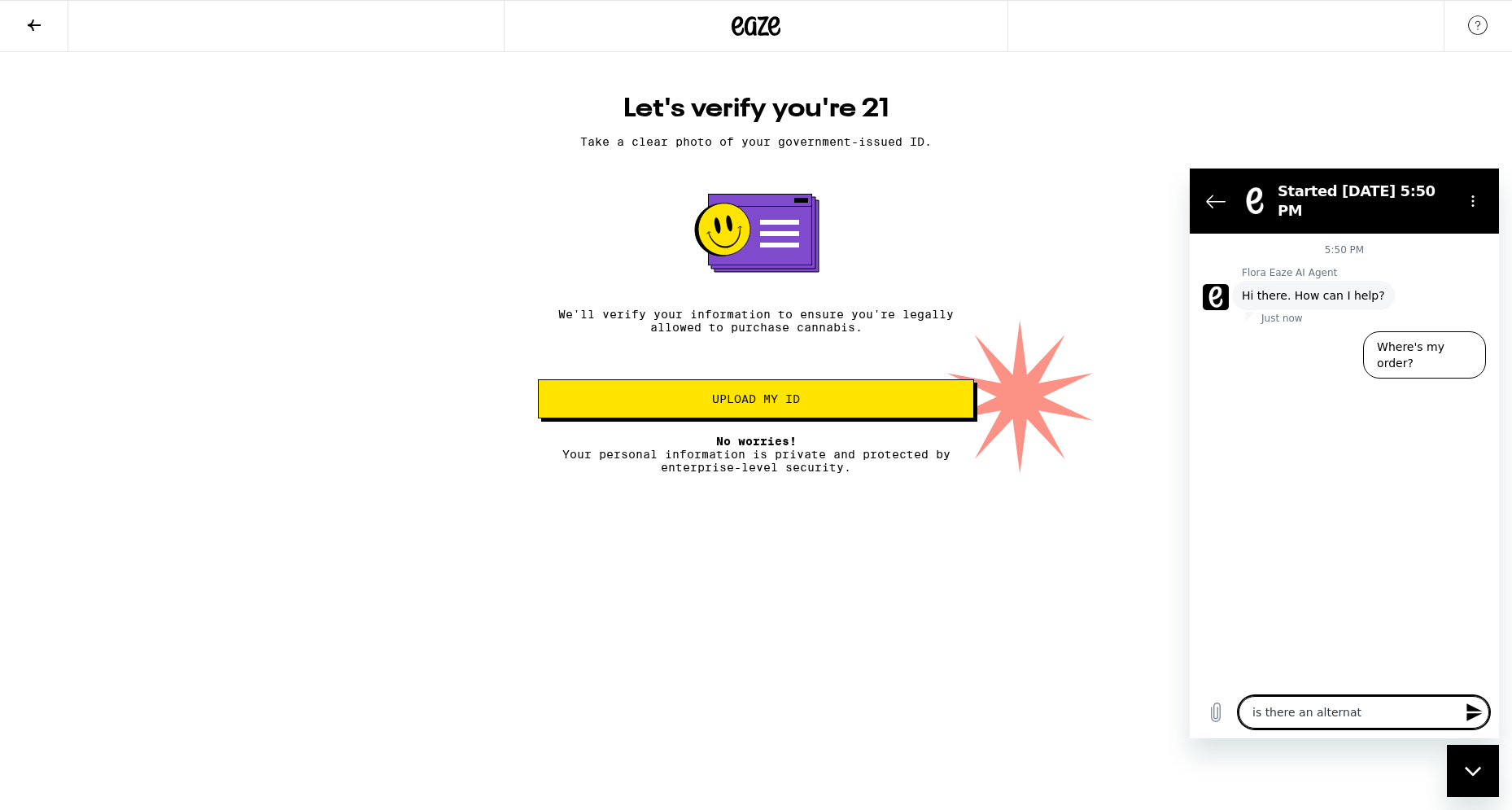
type textarea "x"
type textarea "is there an alternativ"
type textarea "x"
type textarea "is there an alternative"
type textarea "x"
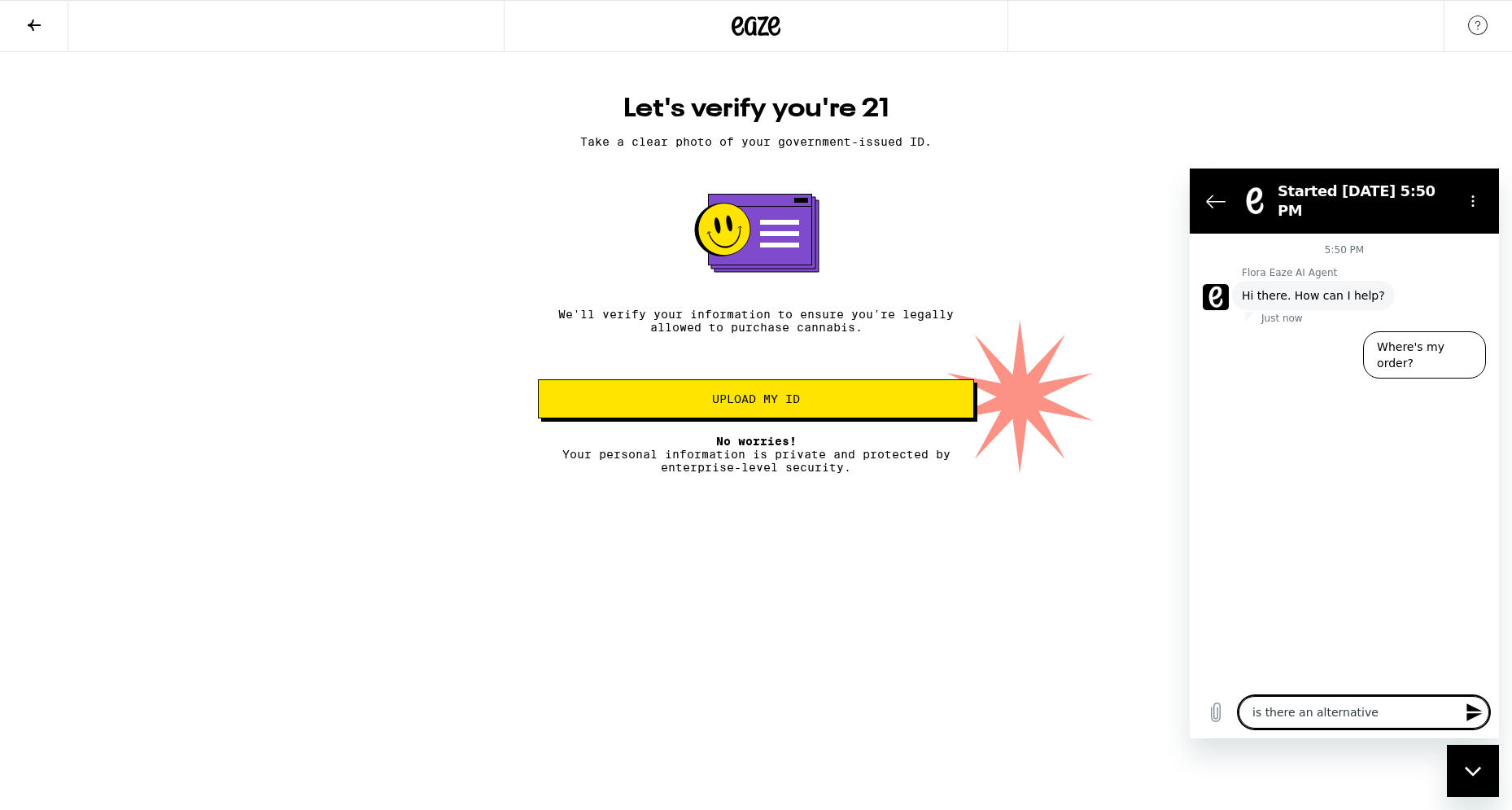
type textarea "is there an alternative"
type textarea "x"
type textarea "is there an alternative t"
type textarea "x"
type textarea "is there an alternative to"
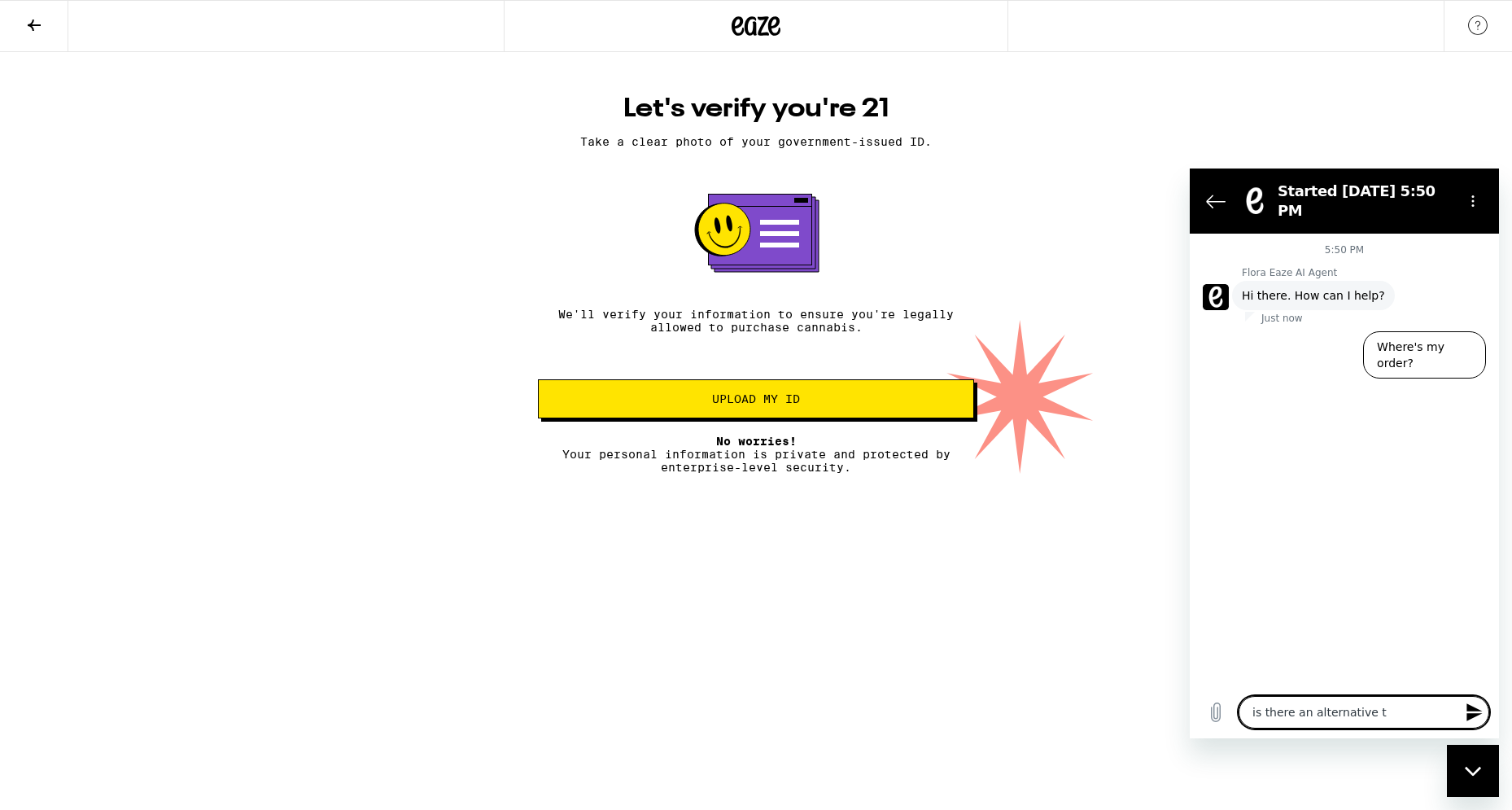
type textarea "x"
type textarea "is there an alternative to"
type textarea "x"
type textarea "is there an alternative to u"
type textarea "x"
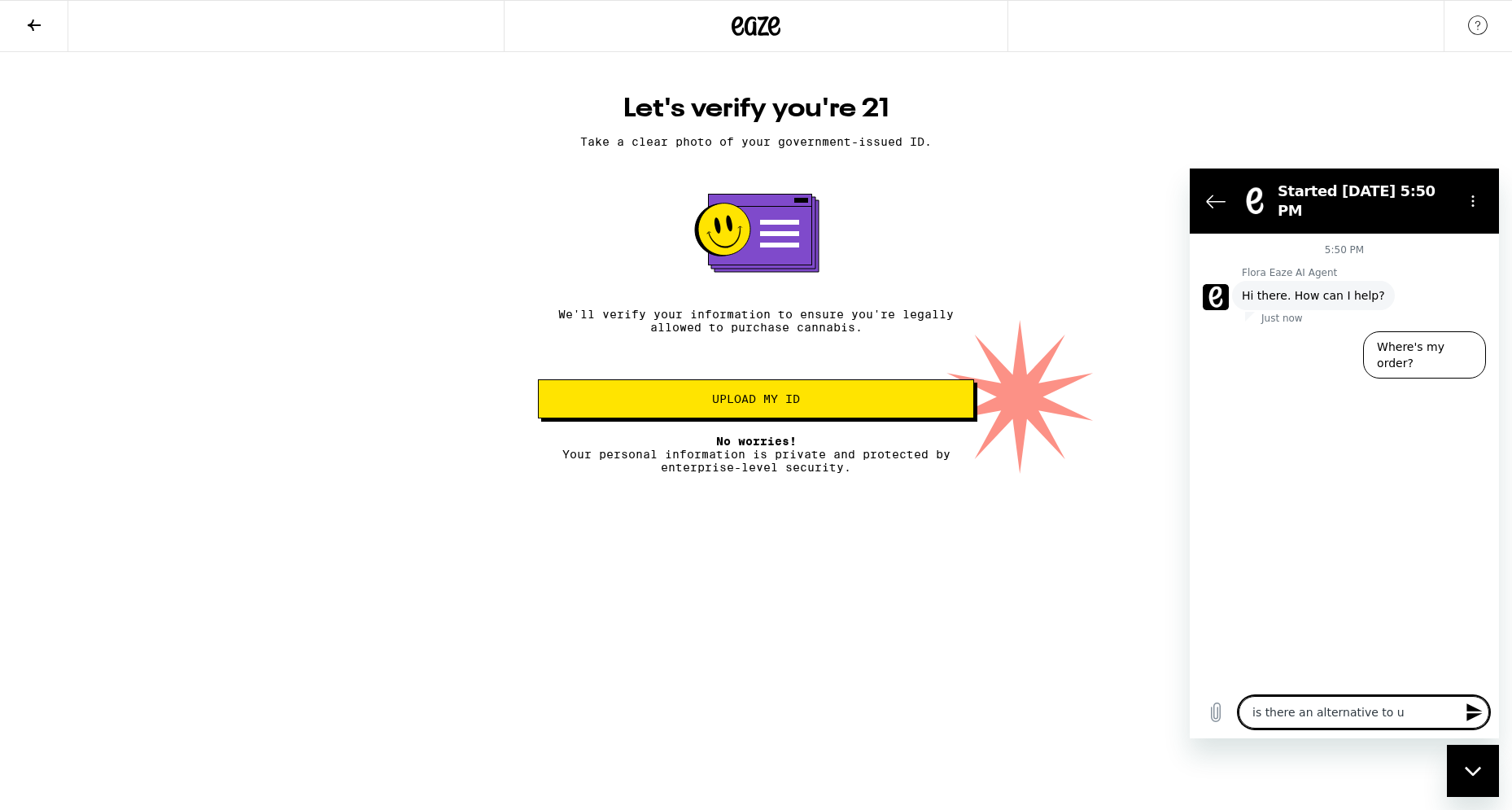
type textarea "is there an alternative to up"
type textarea "x"
type textarea "is there an alternative to upl"
type textarea "x"
type textarea "is there an alternative to uplo"
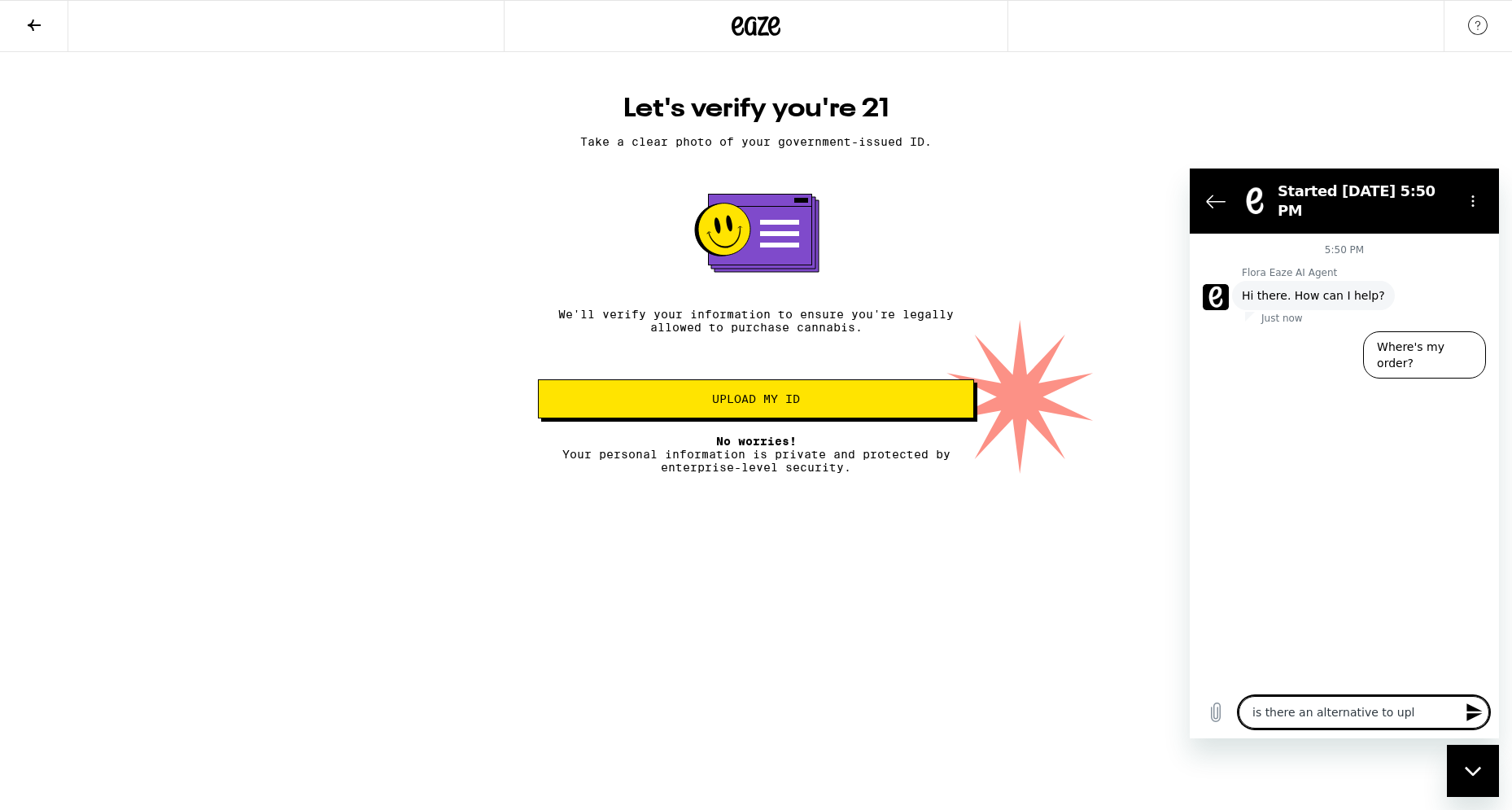
type textarea "x"
type textarea "is there an alternative to uploa"
type textarea "x"
type textarea "is there an alternative to upload"
type textarea "x"
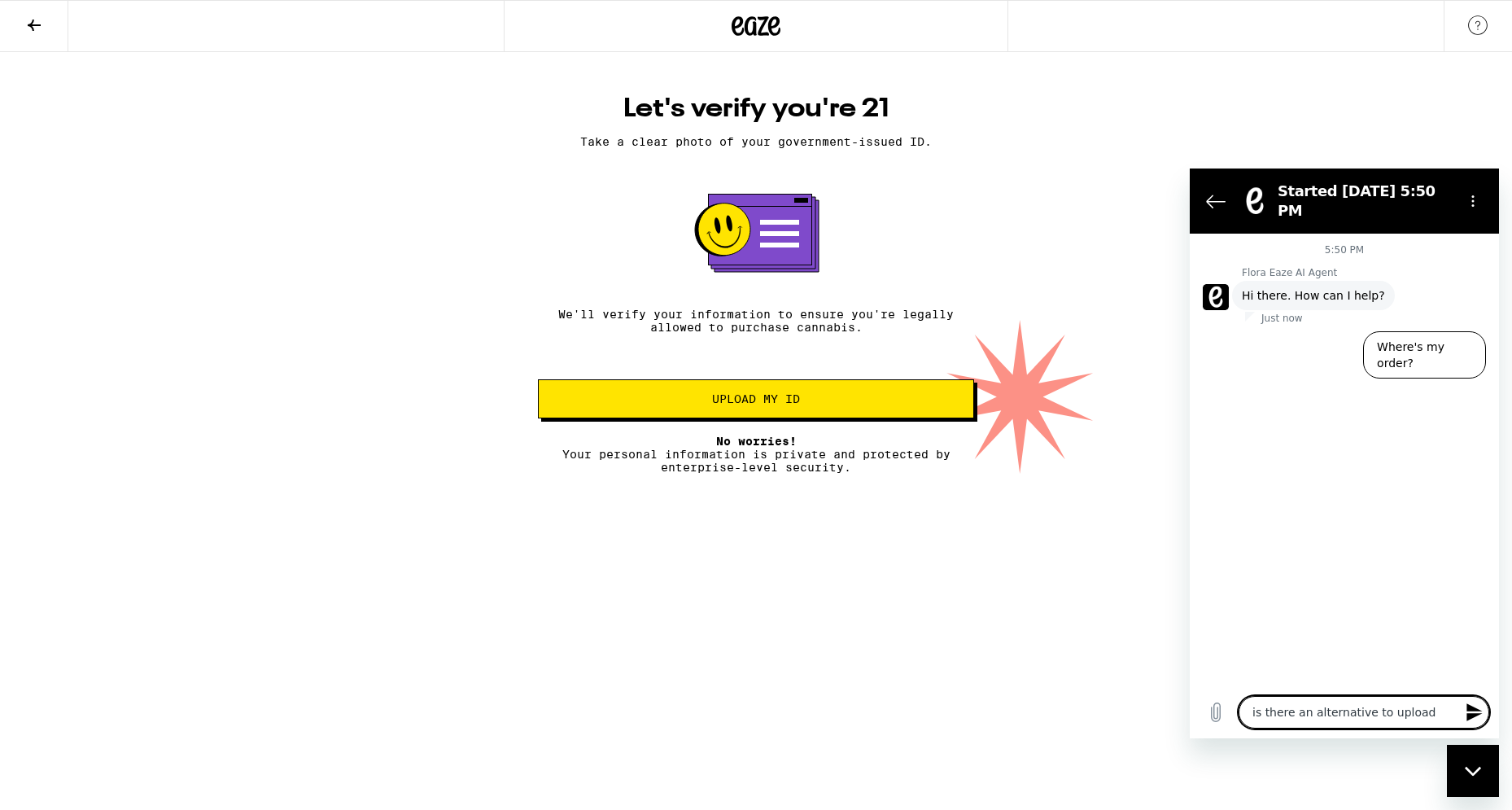
type textarea "is there an alternative to uploadi"
type textarea "x"
type textarea "is there an alternative to uploadin"
type textarea "x"
type textarea "is there an alternative to uploading"
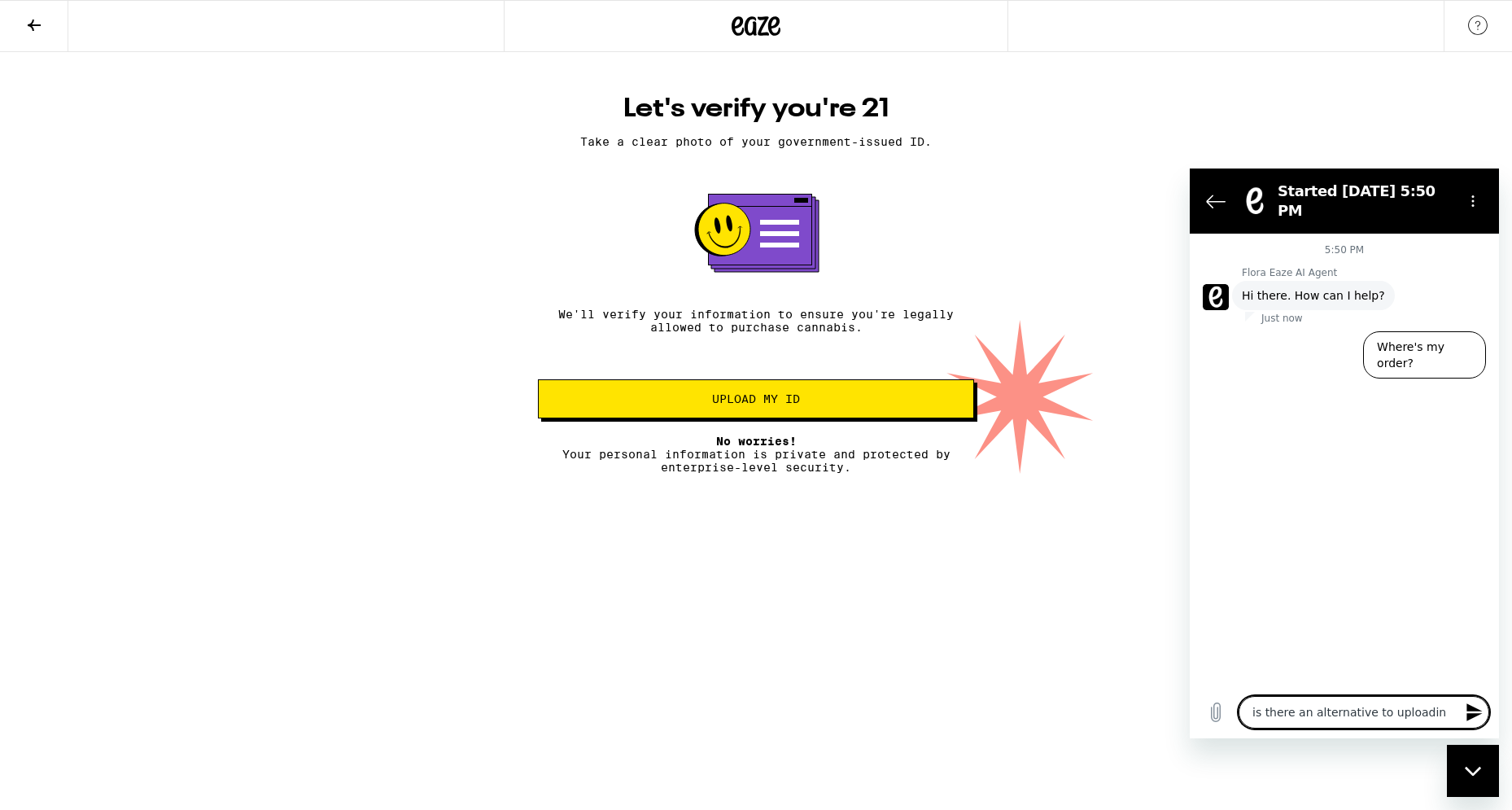
type textarea "x"
type textarea "is there an alternative to uploading"
type textarea "x"
type textarea "is there an alternative to uploading a"
type textarea "x"
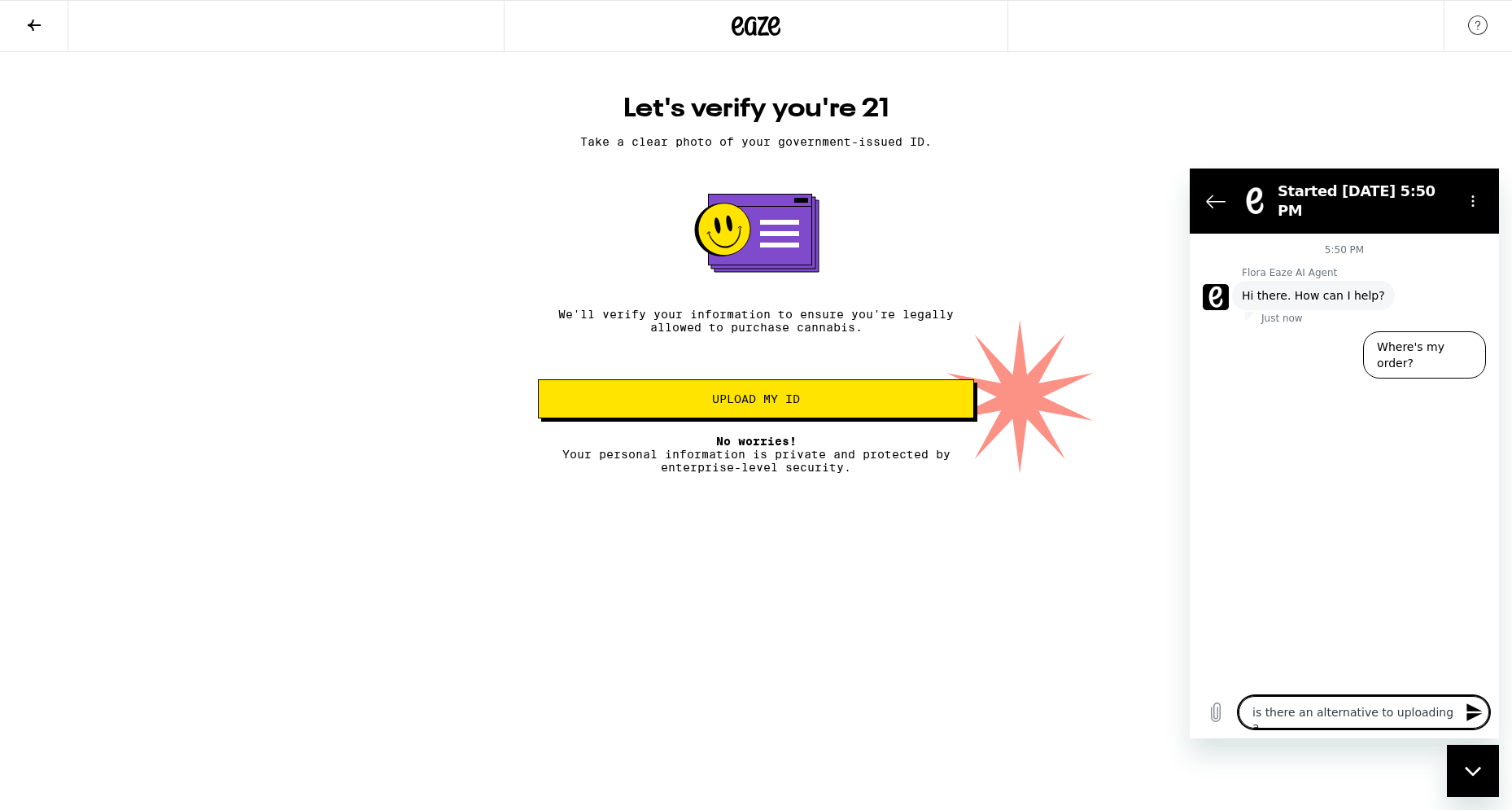
type textarea "is there an alternative to uploading a"
type textarea "x"
type textarea "is there an alternative to uploading a p"
type textarea "x"
type textarea "is there an alternative to uploading a ph"
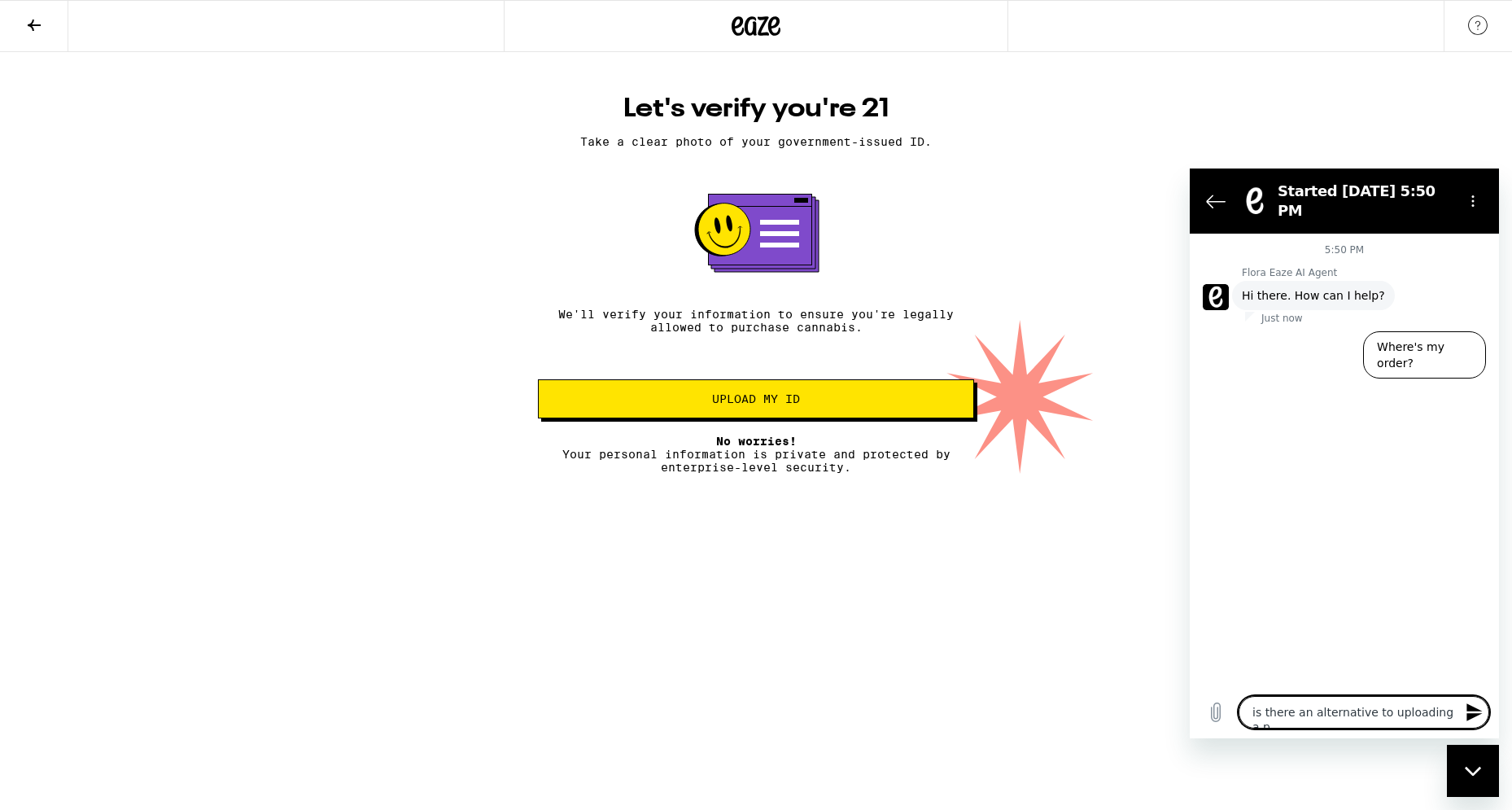
type textarea "x"
type textarea "is there an alternative to uploading a pho"
type textarea "x"
type textarea "is there an alternative to uploading a phot"
type textarea "x"
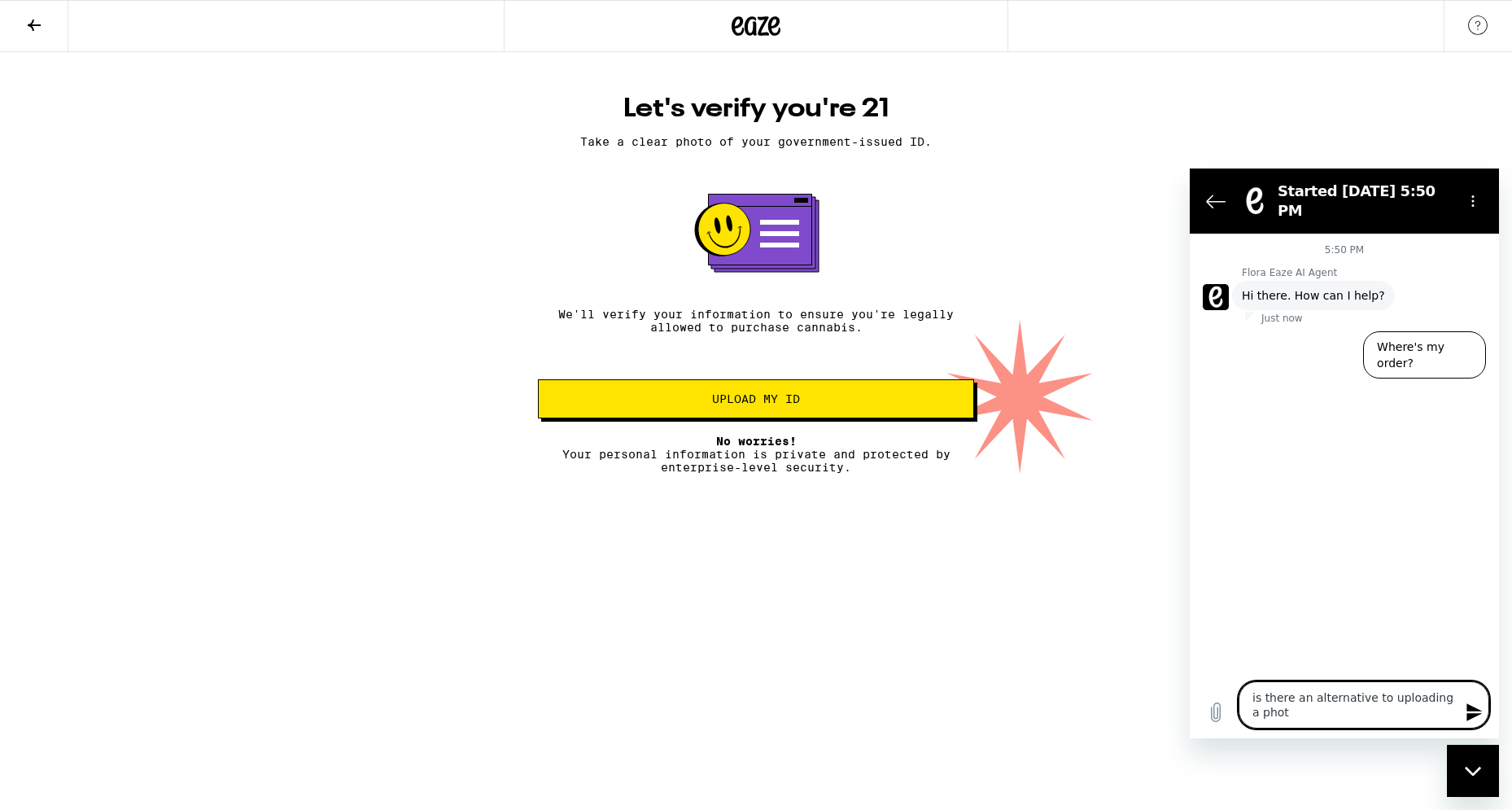
type textarea "is there an alternative to uploading a photo"
type textarea "x"
type textarea "is there an alternative to uploading a photo"
type textarea "x"
type textarea "is there an alternative to uploading a photo o"
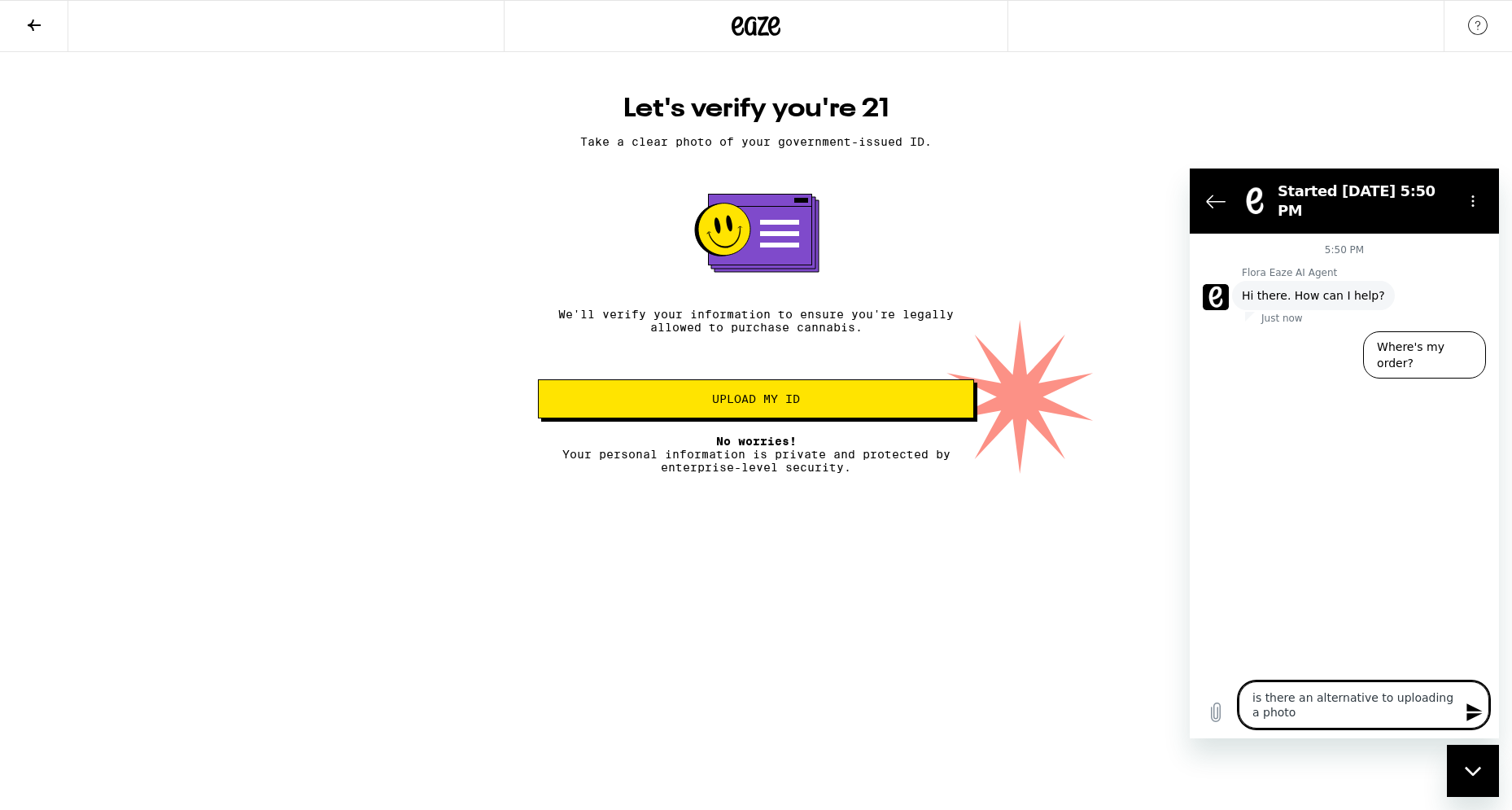
type textarea "x"
type textarea "is there an alternative to uploading a photo of"
type textarea "x"
type textarea "is there an alternative to uploading a photo of"
type textarea "x"
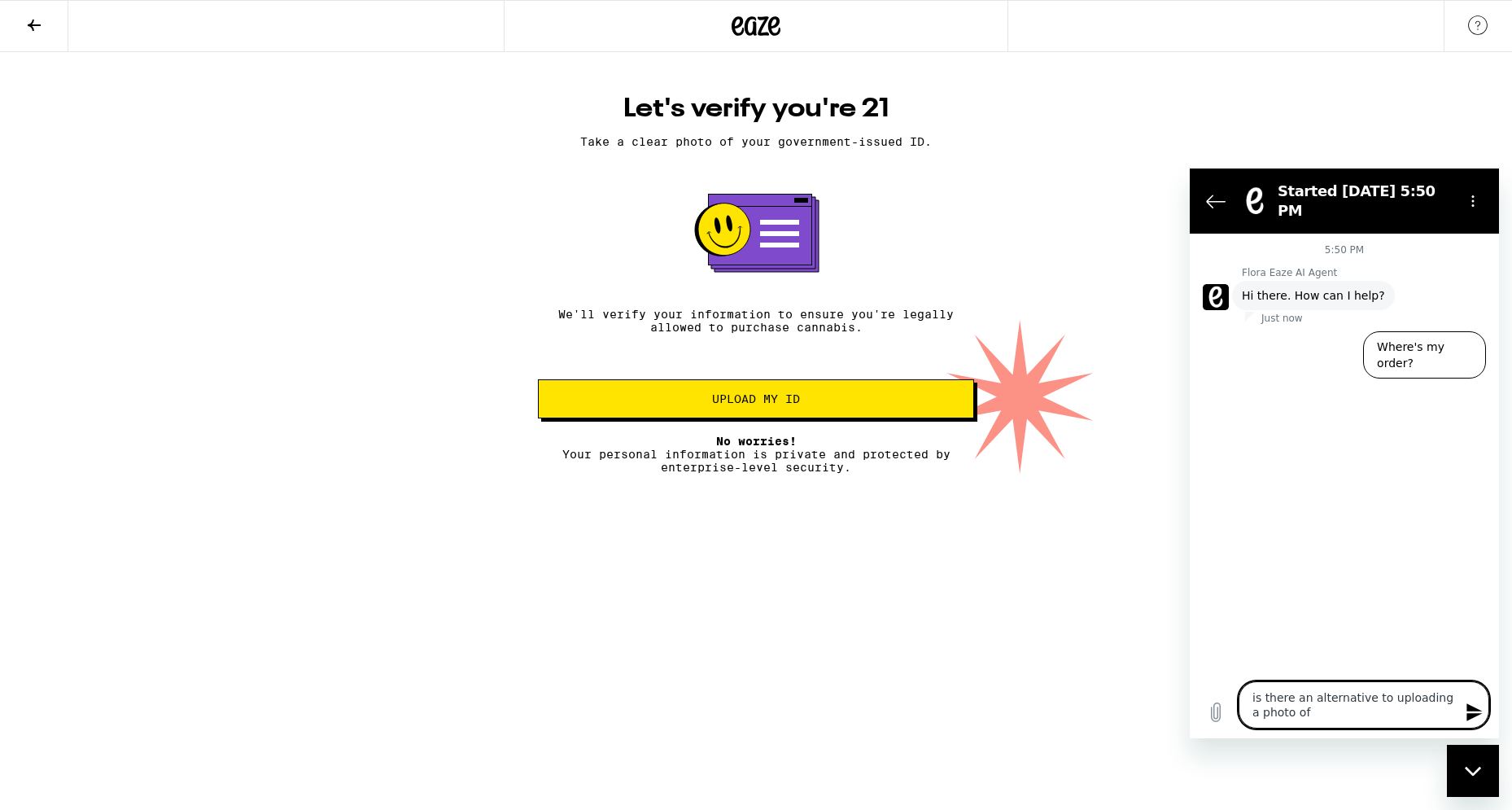
type textarea "is there an alternative to uploading a photo of I"
type textarea "x"
type textarea "is there an alternative to uploading a photo of ID"
type textarea "x"
type textarea "is there an alternative to uploading a photo of ID."
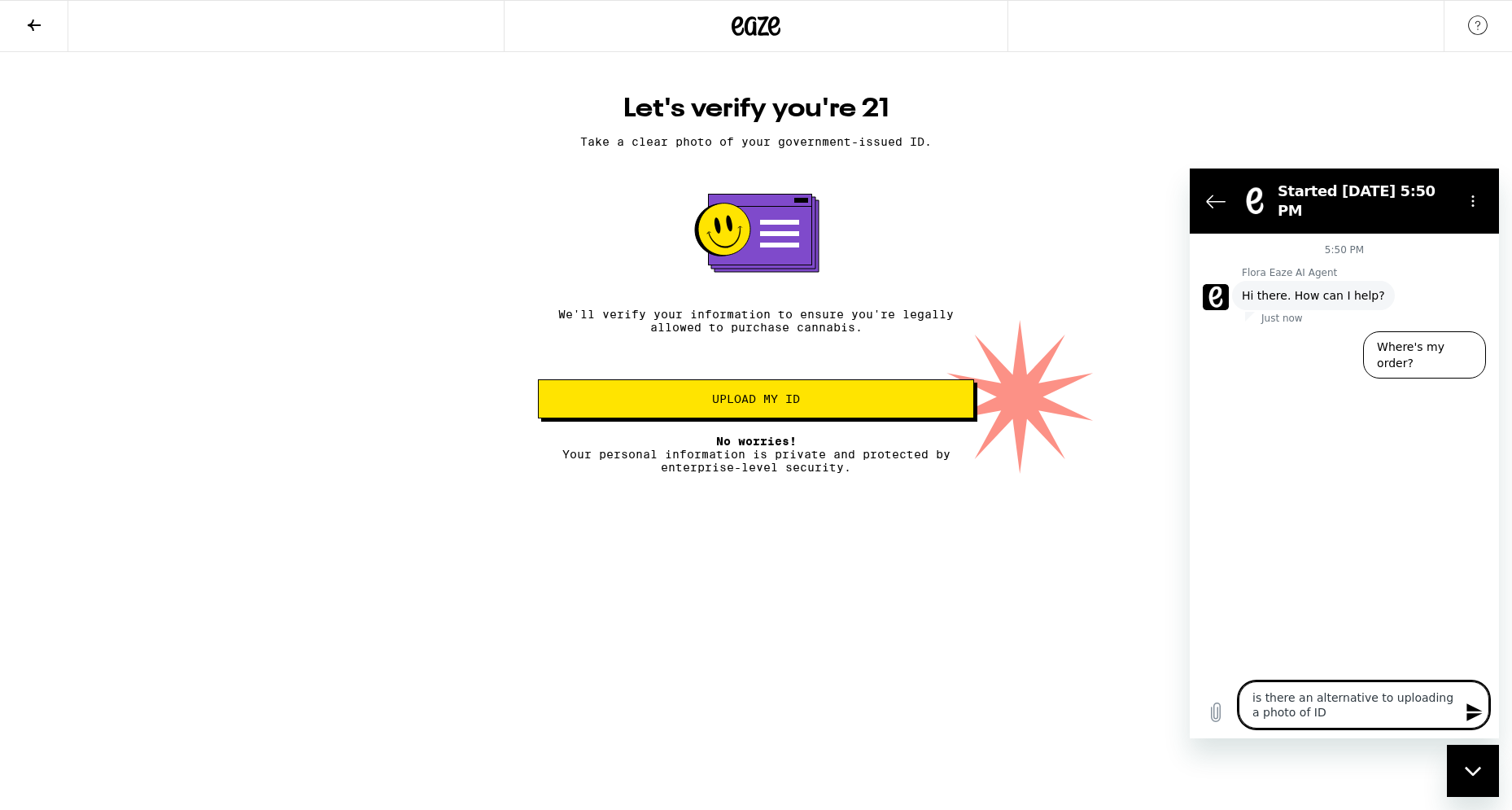
type textarea "x"
type textarea "is there an alternative to uploading a photo of ID.."
type textarea "x"
type textarea "is there an alternative to uploading a photo of ID..."
type textarea "x"
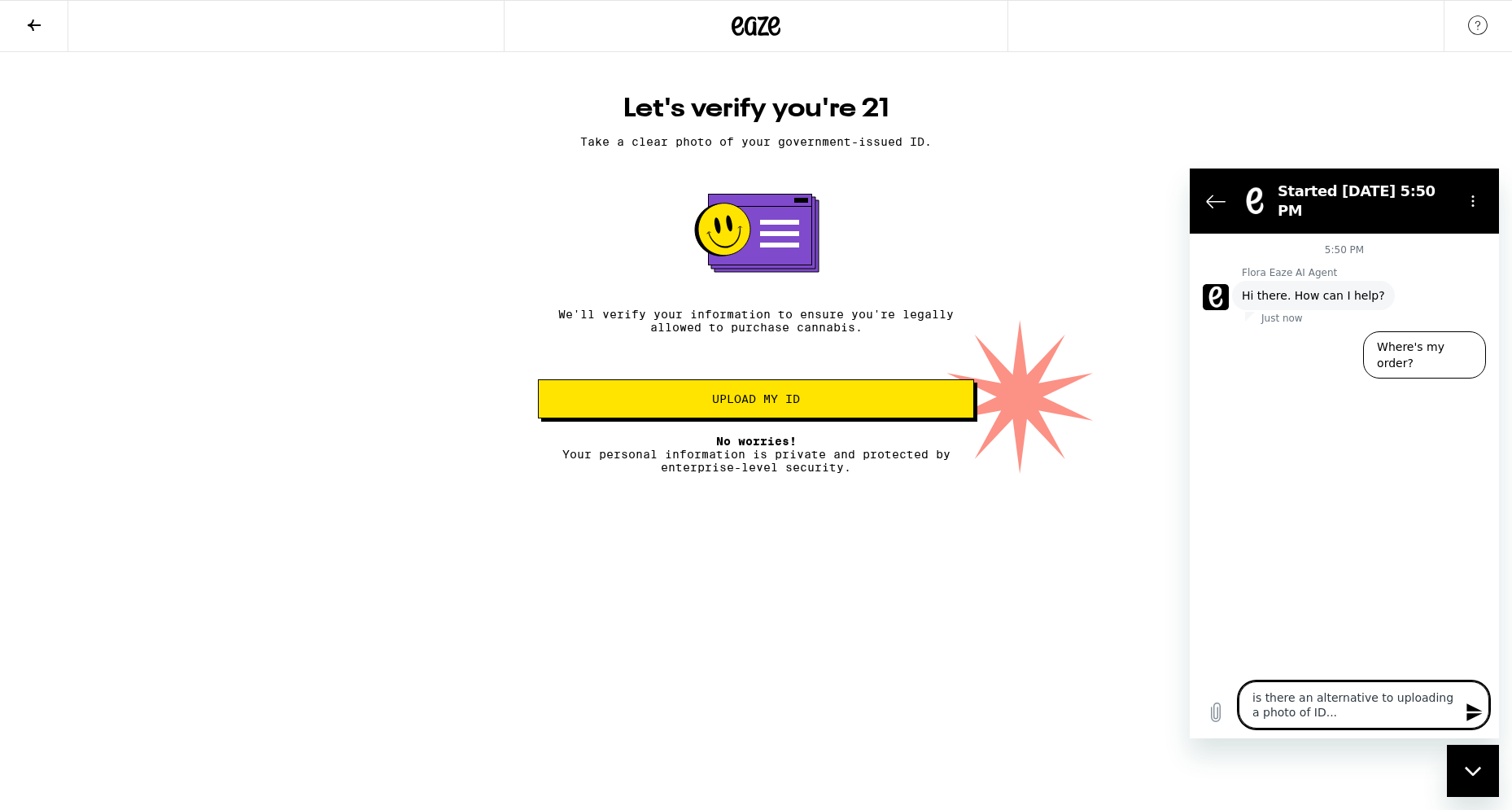
type textarea "is there an alternative to uploading a photo of ID..."
type textarea "x"
type textarea "is there an alternative to uploading a photo of ID... w"
type textarea "x"
type textarea "is there an alternative to uploading a photo of ID... we"
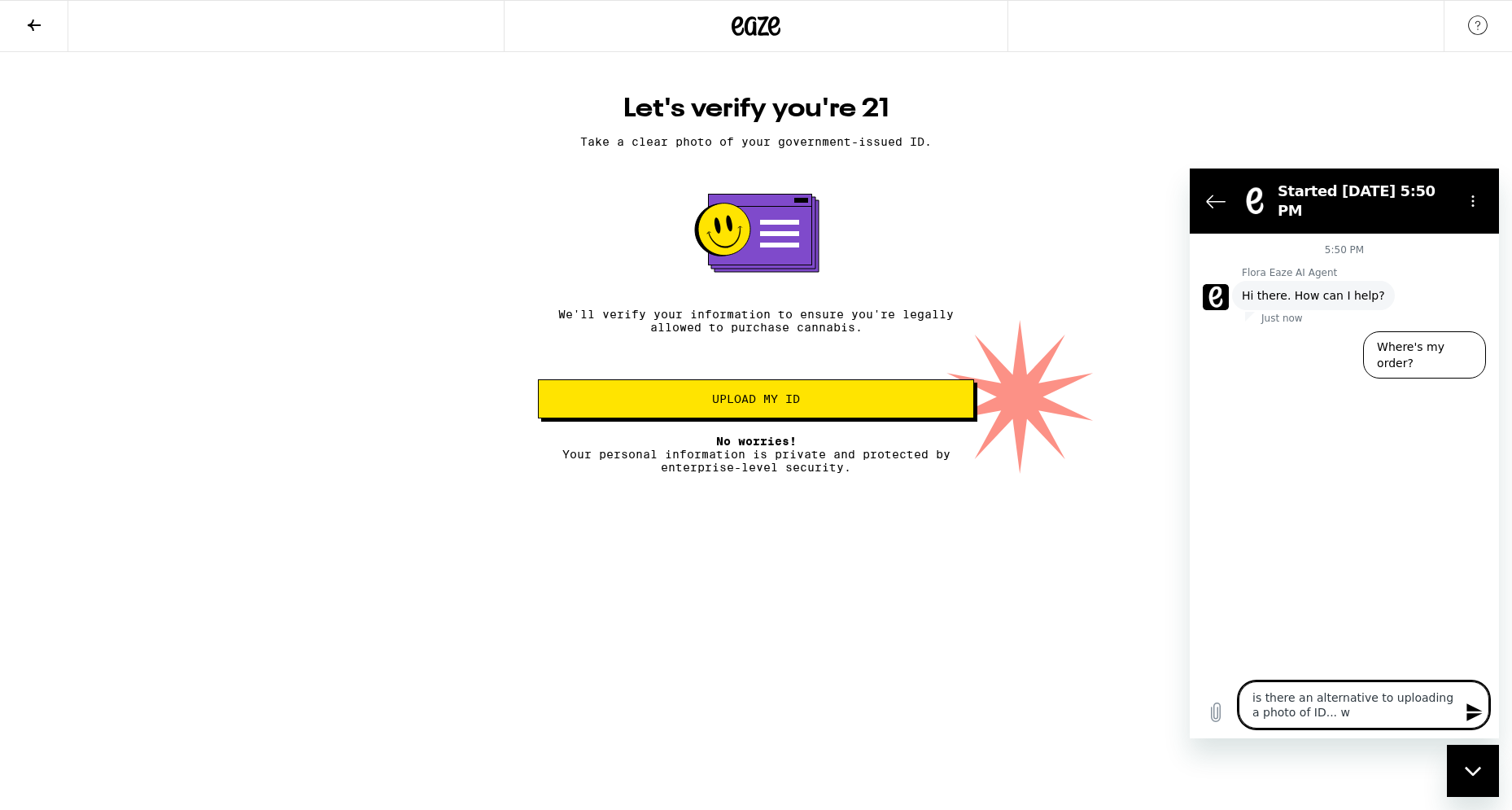
type textarea "x"
type textarea "is there an alternative to uploading a photo of ID... we"
type textarea "x"
type textarea "is there an alternative to uploading a photo of ID... we h"
type textarea "x"
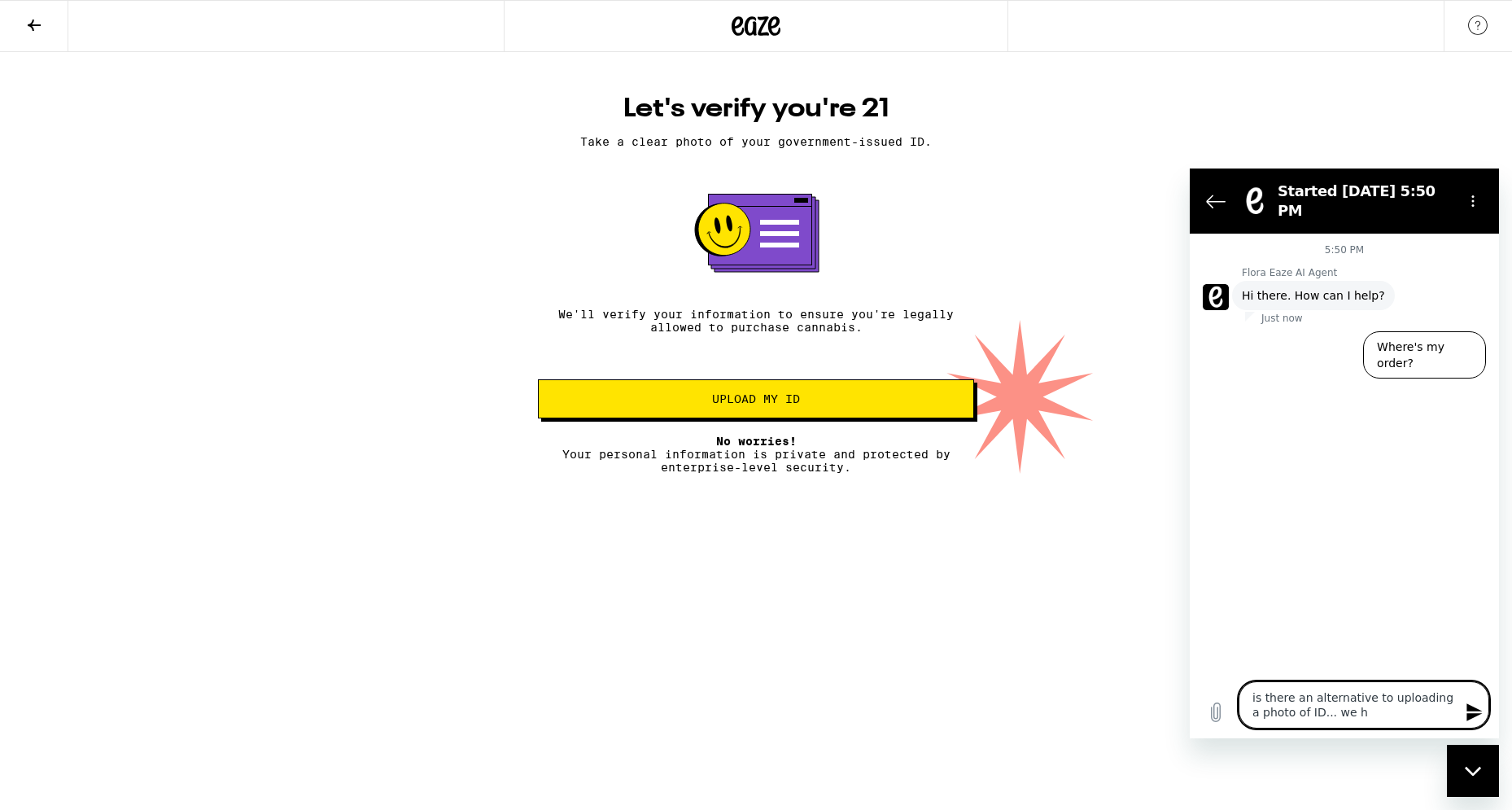
type textarea "is there an alternative to uploading a photo of ID... we ha"
type textarea "x"
type textarea "is there an alternative to uploading a photo of ID... we hav"
type textarea "x"
type textarea "is there an alternative to uploading a photo of ID... we have"
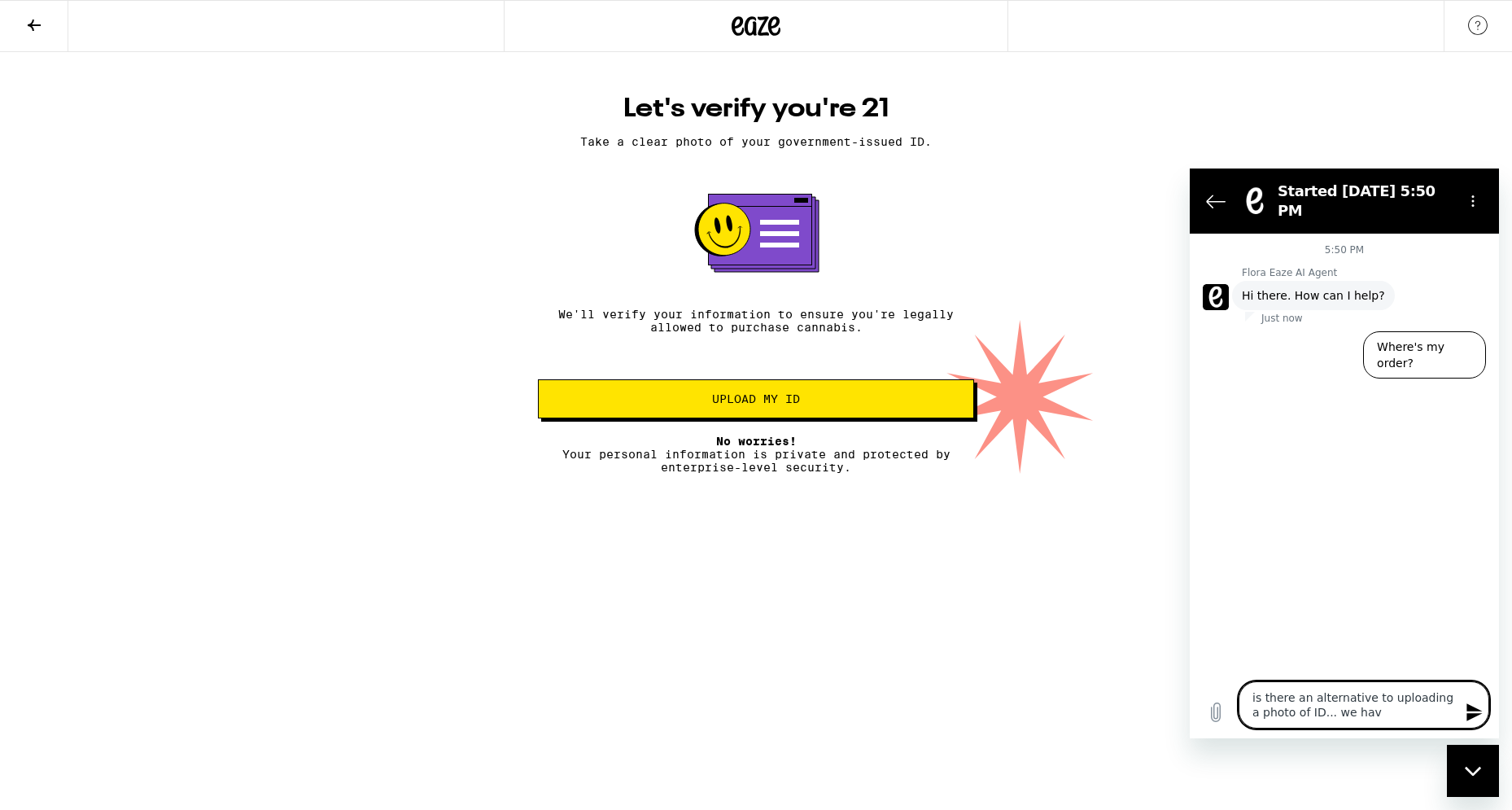
type textarea "x"
type textarea "is there an alternative to uploading a photo of ID... we have"
type textarea "x"
type textarea "is there an alternative to uploading a photo of ID... we have s"
type textarea "x"
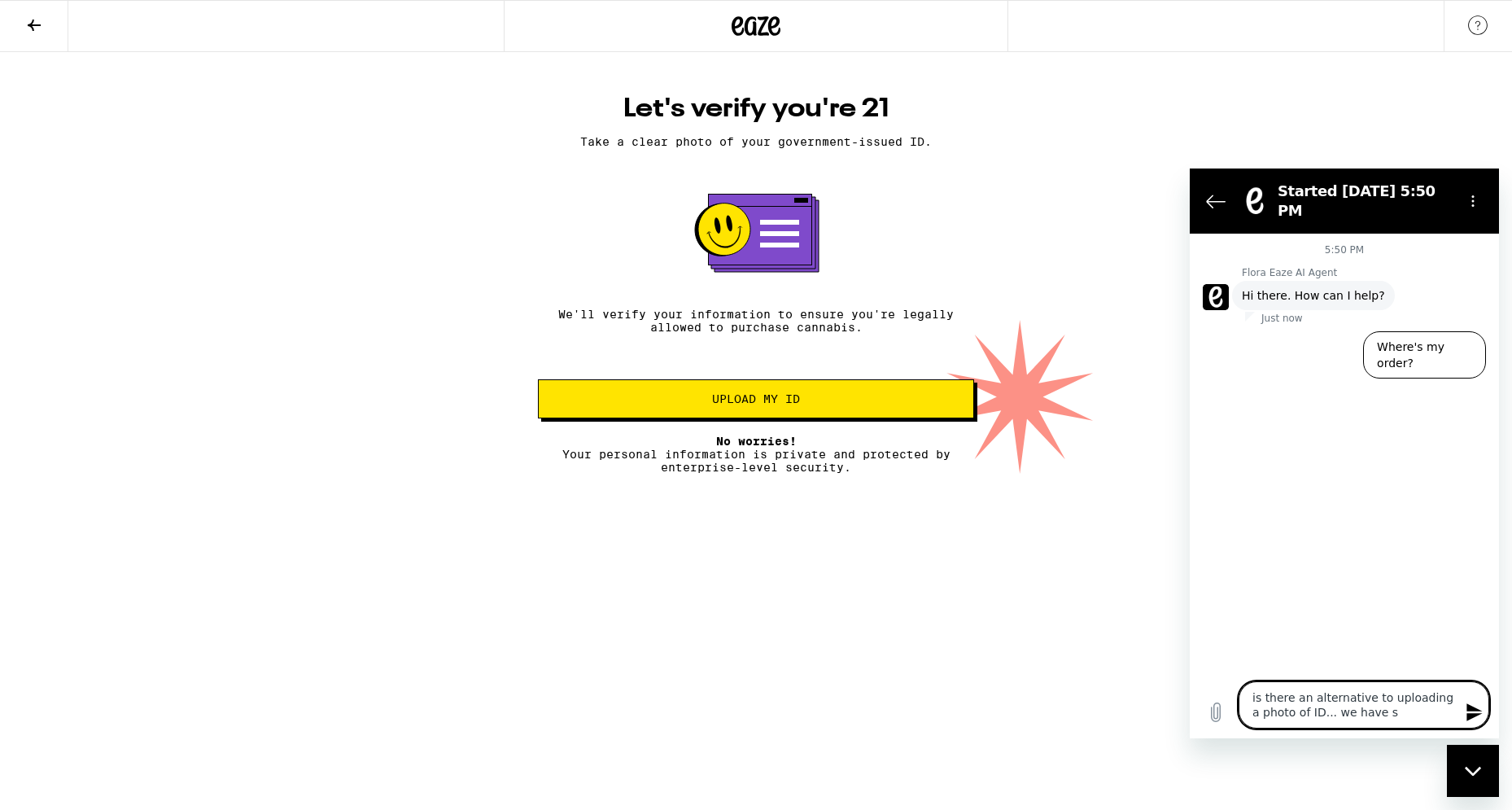
type textarea "is there an alternative to uploading a photo of ID... we have se"
type textarea "x"
type textarea "is there an alternative to uploading a photo of ID... we have sec"
type textarea "x"
type textarea "is there an alternative to uploading a photo of ID... we have secu"
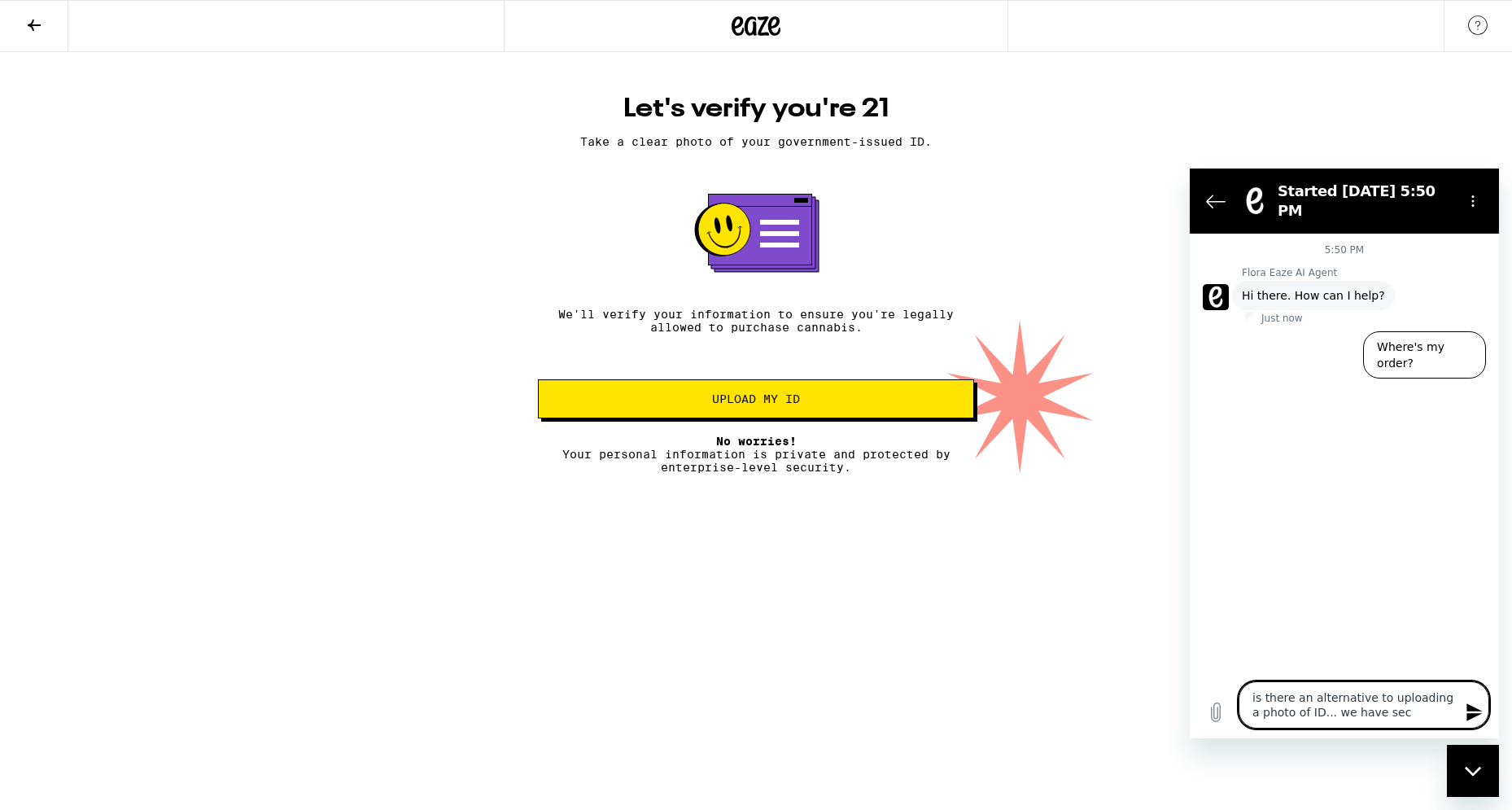
type textarea "x"
type textarea "is there an alternative to uploading a photo of ID... we have secur"
type textarea "x"
type textarea "is there an alternative to uploading a photo of ID... we have securi"
type textarea "x"
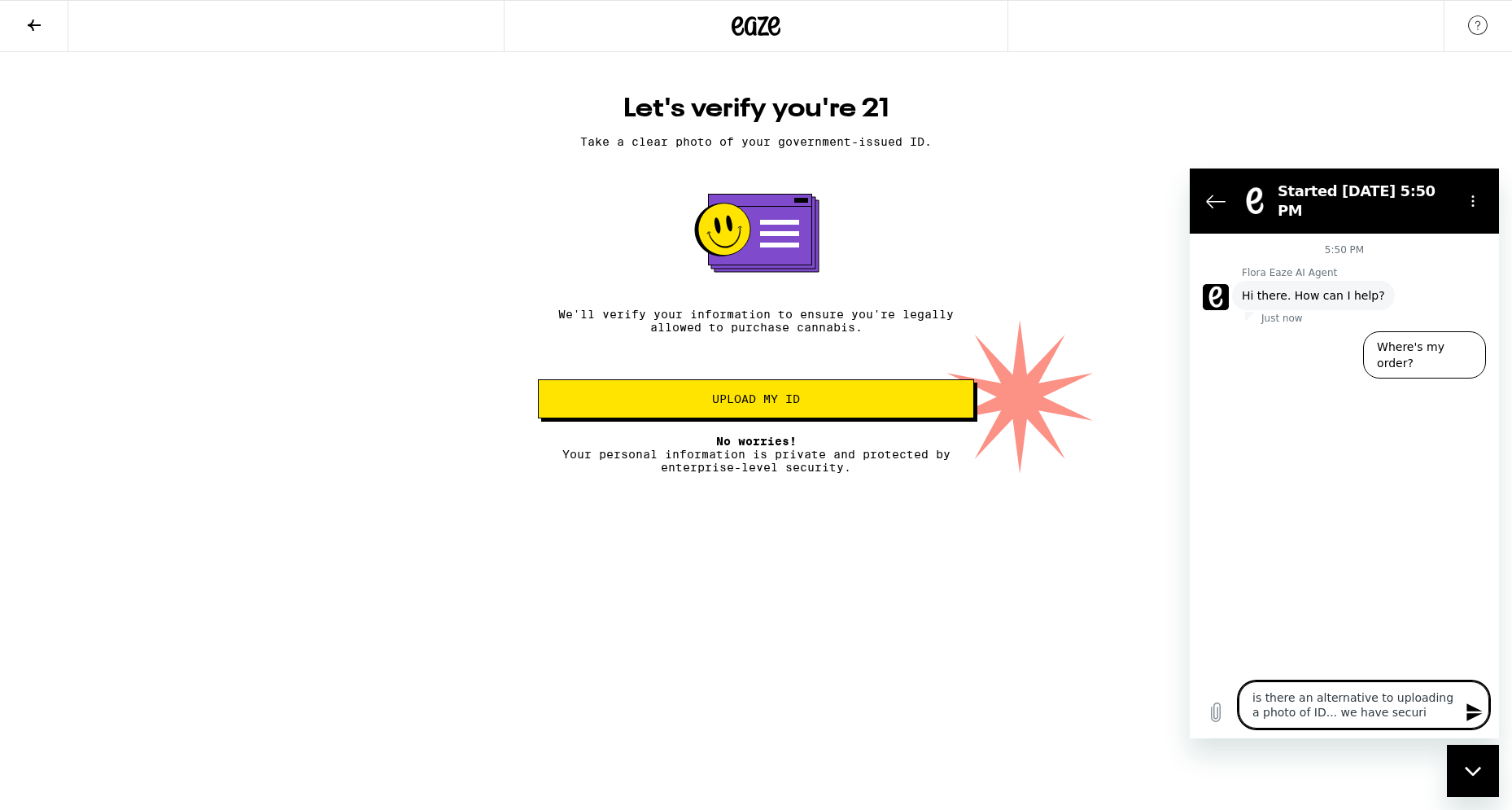
type textarea "is there an alternative to uploading a photo of ID... we have securit"
type textarea "x"
type textarea "is there an alternative to uploading a photo of ID... we have security"
type textarea "x"
type textarea "is there an alternative to uploading a photo of ID... we have security"
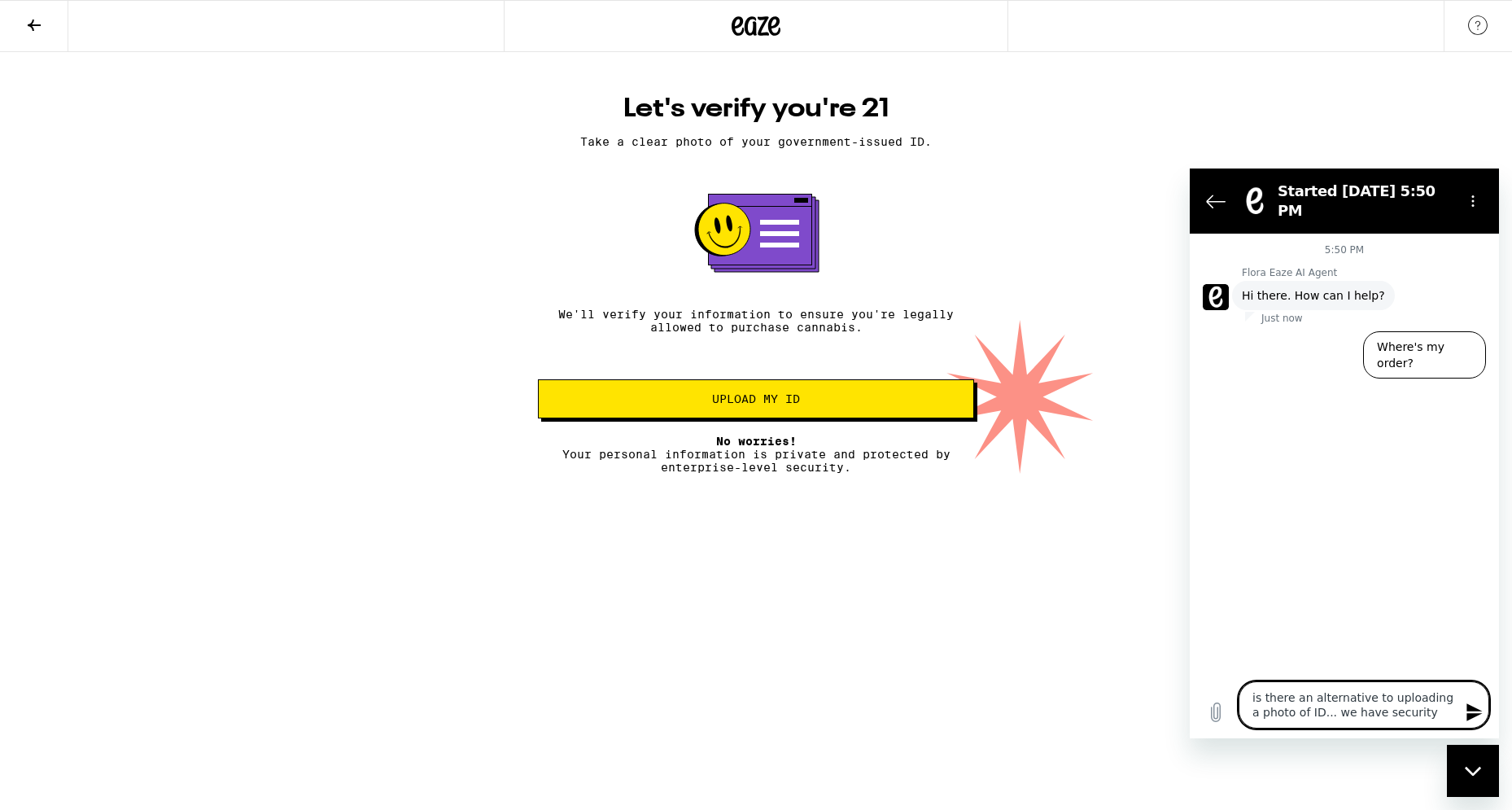
type textarea "x"
type textarea "is there an alternative to uploading a photo of ID... we have security c"
type textarea "x"
type textarea "is there an alternative to uploading a photo of ID... we have security cn"
type textarea "x"
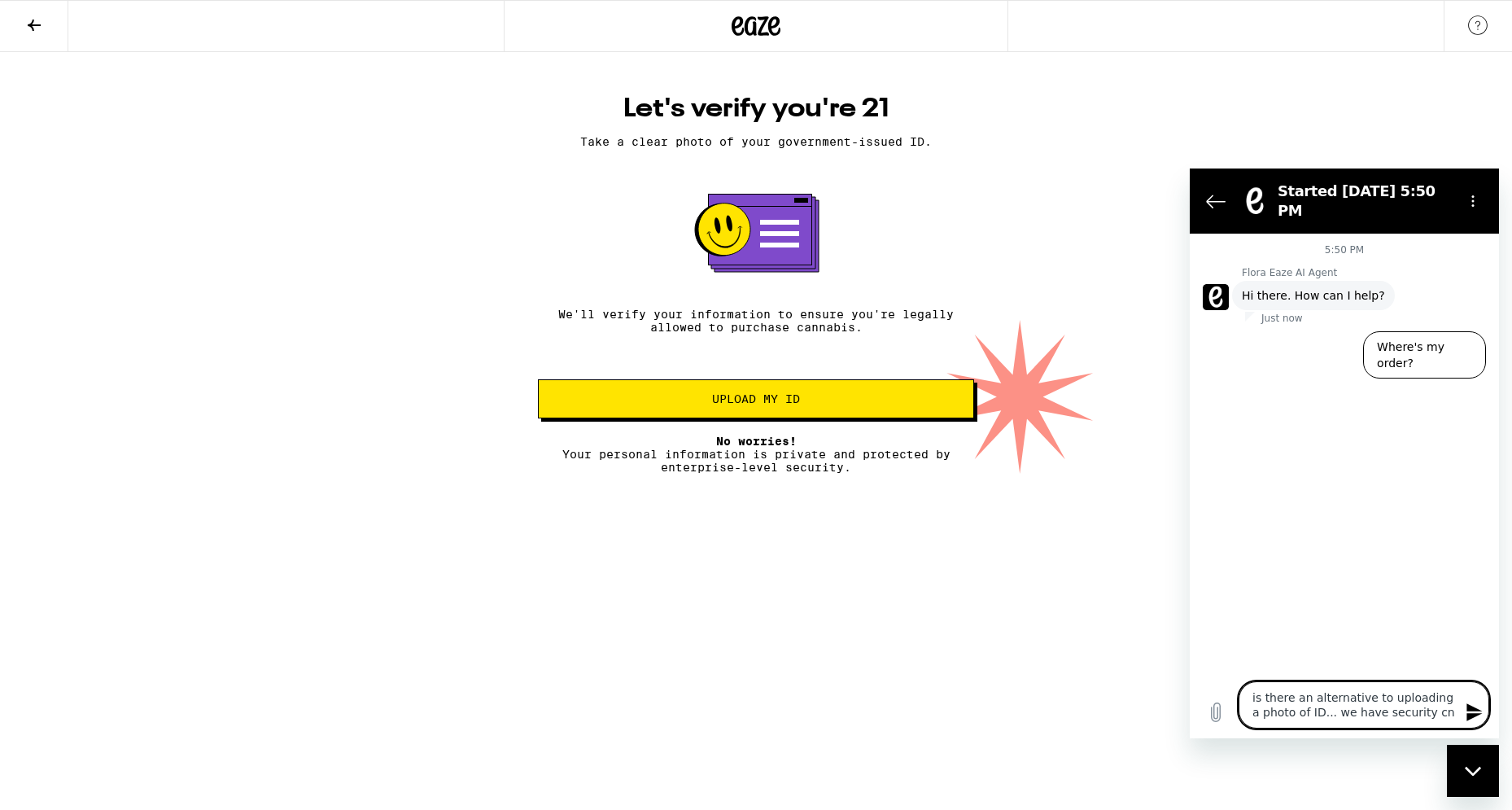
type textarea "is there an alternative to uploading a photo of ID... we have security cno"
type textarea "x"
type textarea "is there an alternative to uploading a photo of ID... we have security cnos"
type textarea "x"
type textarea "is there an alternative to uploading a photo of ID... we have security cno"
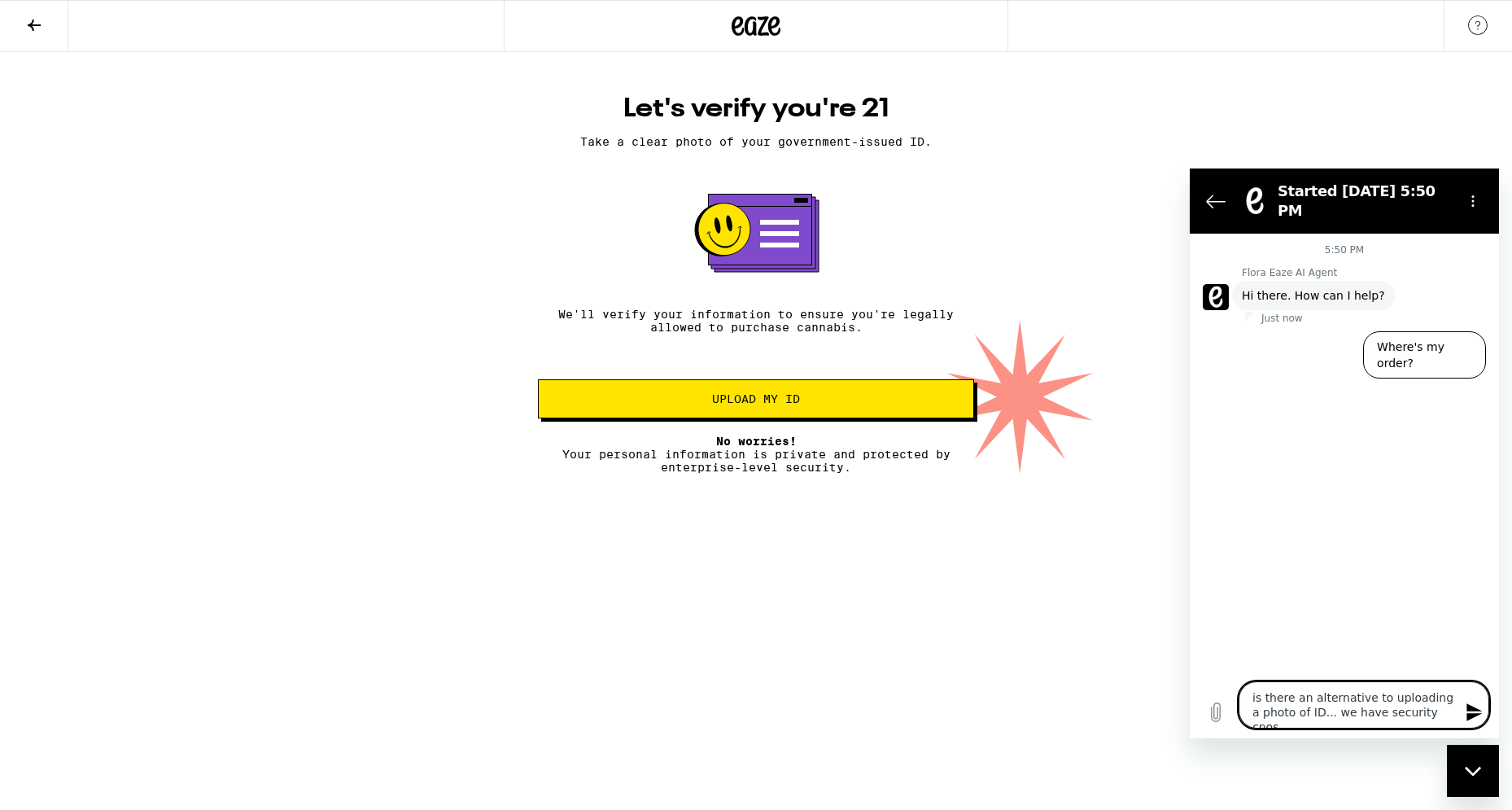
type textarea "x"
type textarea "is there an alternative to uploading a photo of ID... we have security cn"
type textarea "x"
type textarea "is there an alternative to uploading a photo of ID... we have security c"
type textarea "x"
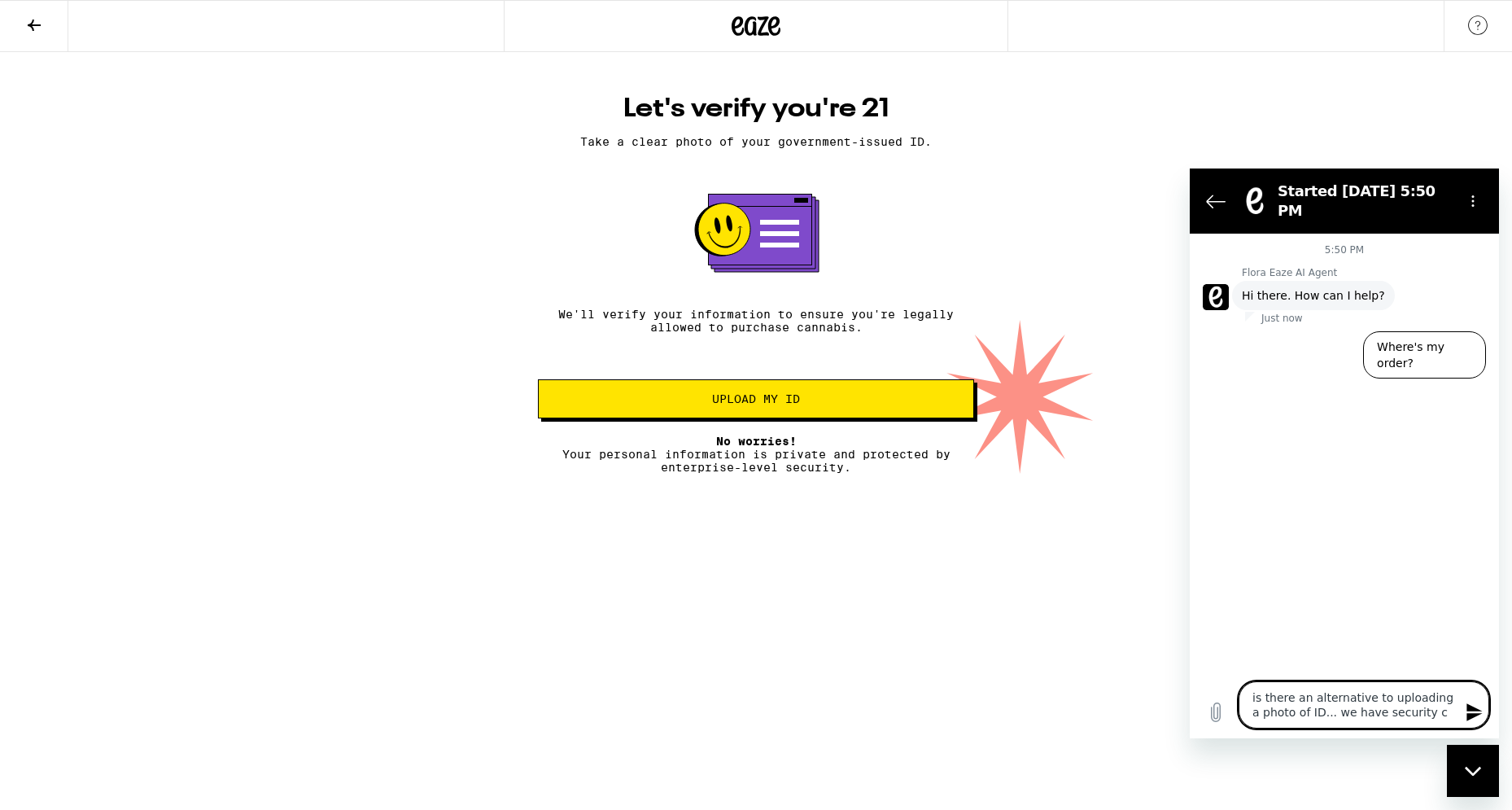
type textarea "is there an alternative to uploading a photo of ID... we have security co"
type textarea "x"
type textarea "is there an alternative to uploading a photo of ID... we have security con"
type textarea "x"
type textarea "is there an alternative to uploading a photo of ID... we have security conc"
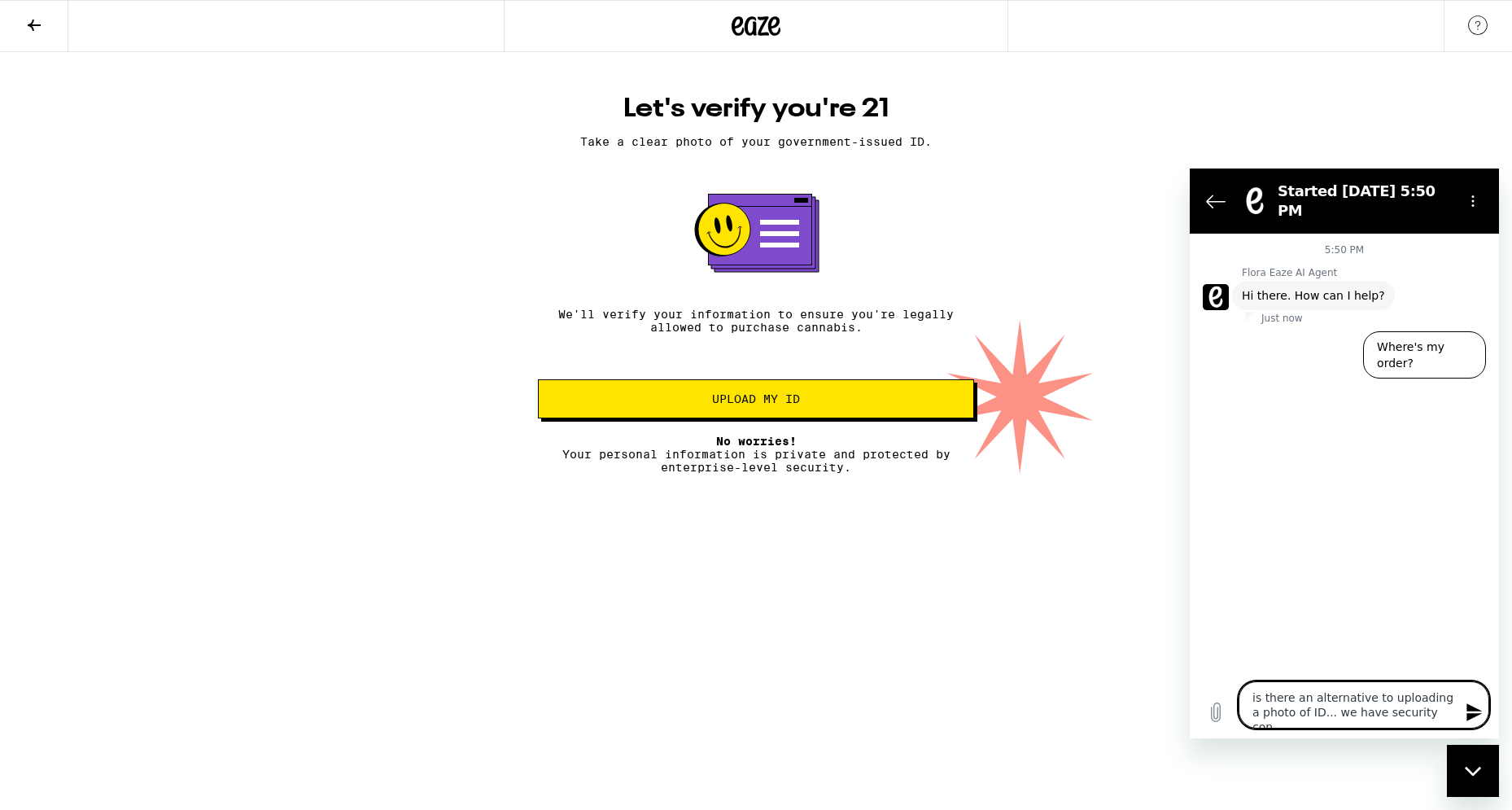
type textarea "x"
type textarea "is there an alternative to uploading a photo of ID... we have security concr"
type textarea "x"
type textarea "is there an alternative to uploading a photo of ID... we have security concrn"
type textarea "x"
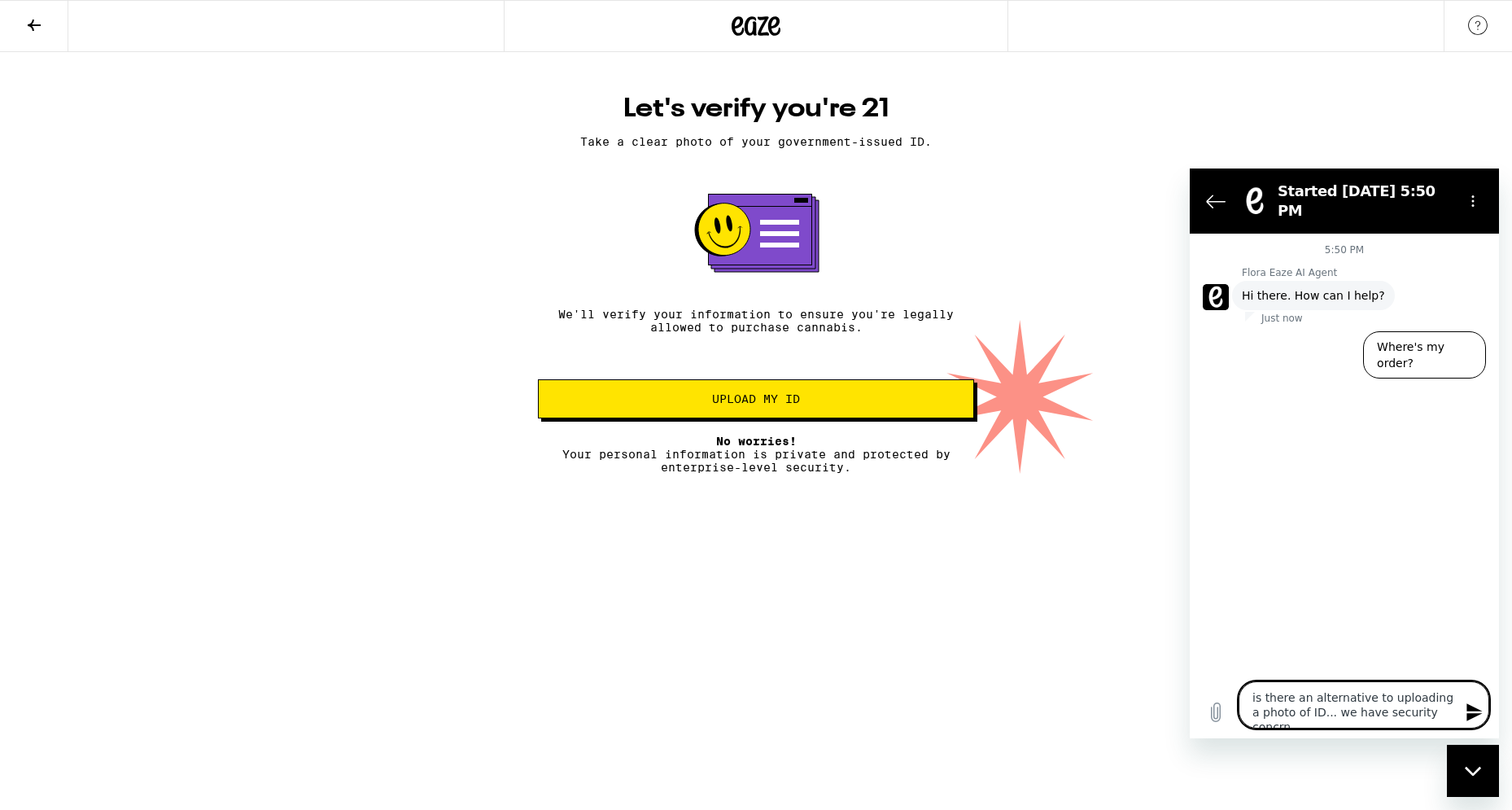
type textarea "is there an alternative to uploading a photo of ID... we have security concrne"
type textarea "x"
type textarea "is there an alternative to uploading a photo of ID... we have security concrn"
type textarea "x"
type textarea "is there an alternative to uploading a photo of ID... we have security concr"
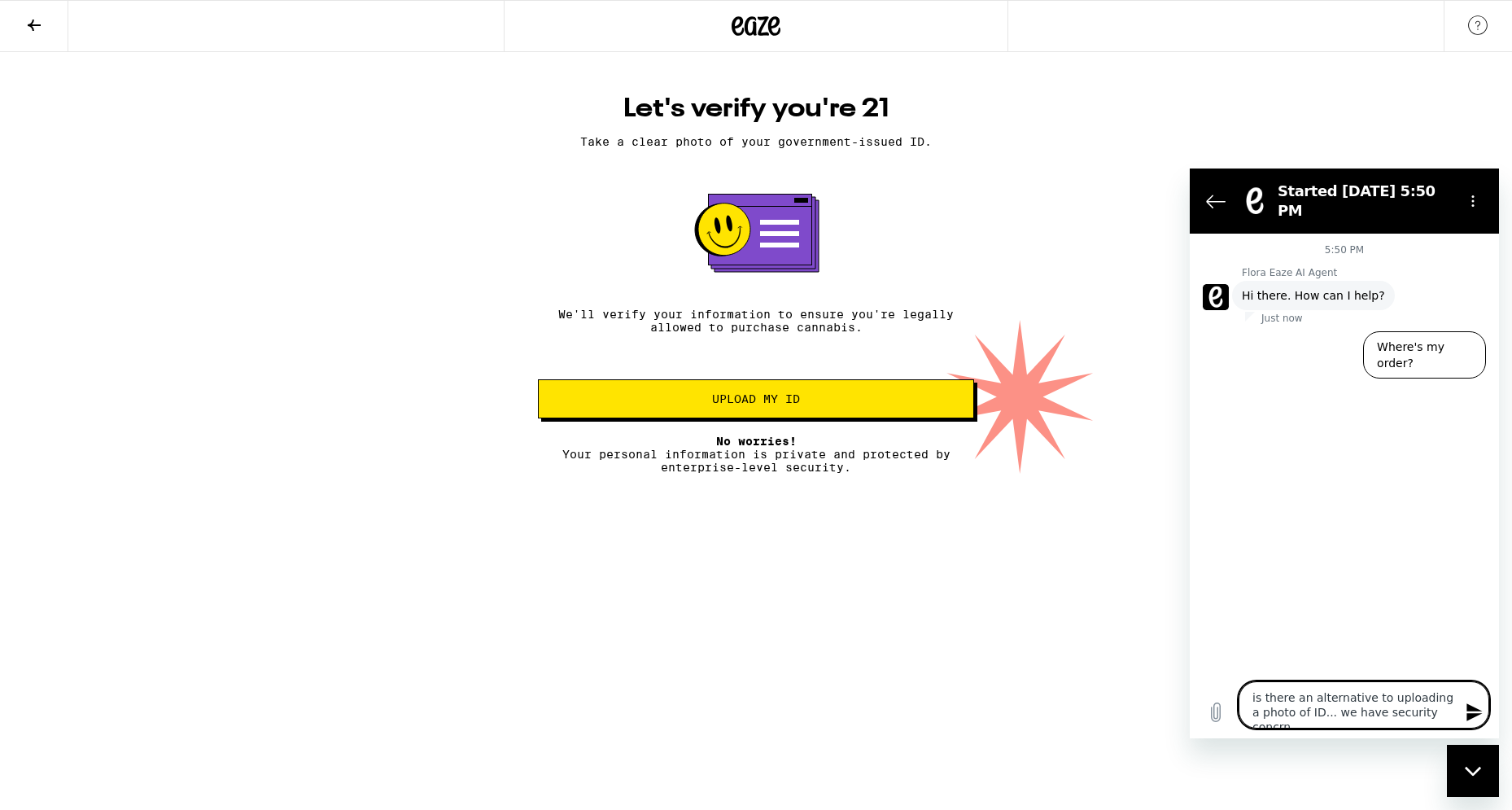
type textarea "x"
type textarea "is there an alternative to uploading a photo of ID... we have security conc"
type textarea "x"
type textarea "is there an alternative to uploading a photo of ID... we have security concw"
type textarea "x"
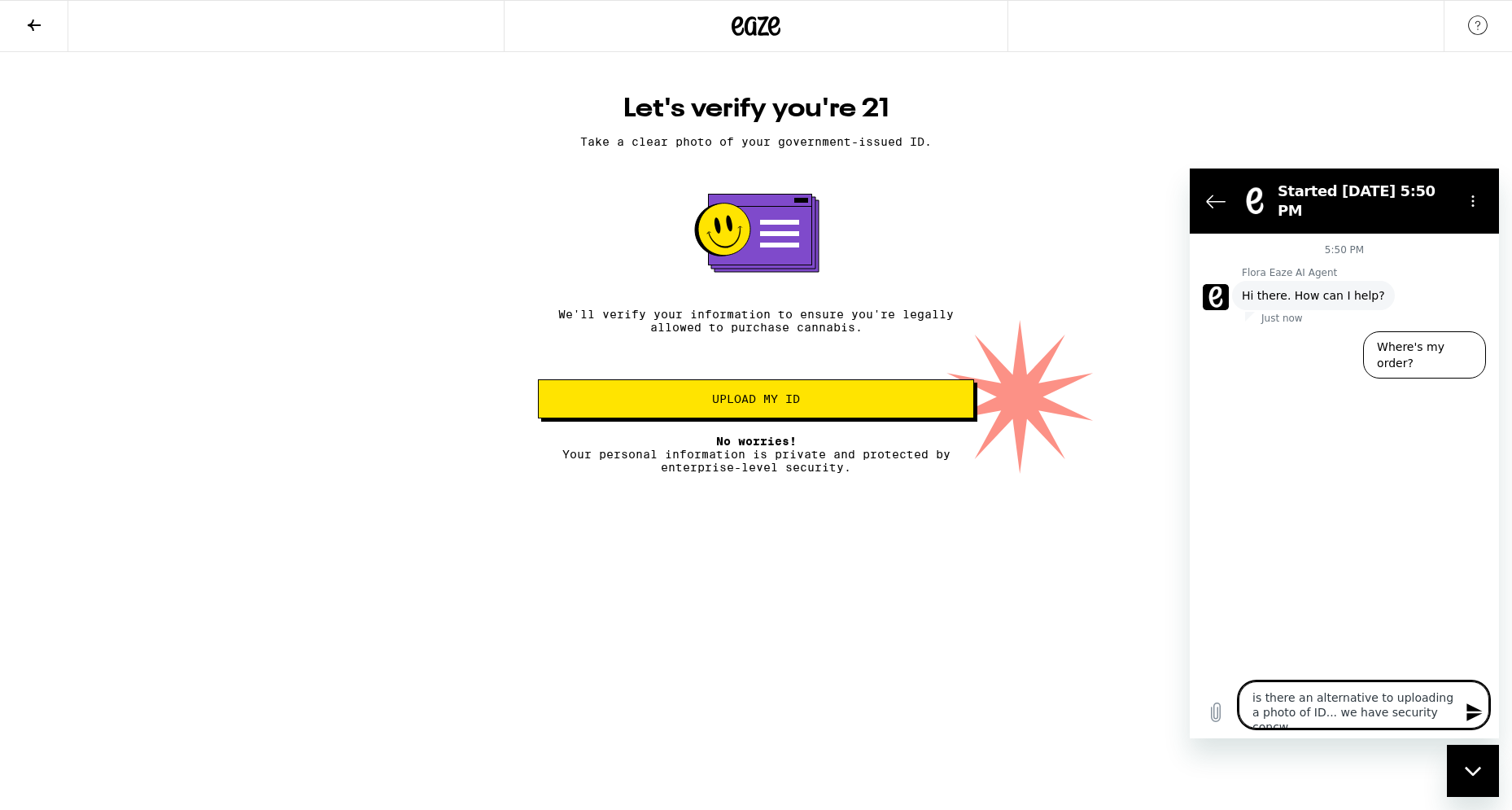
type textarea "is there an alternative to uploading a photo of ID... we have security concwe"
type textarea "x"
type textarea "is there an alternative to uploading a photo of ID... we have security concwer"
type textarea "x"
type textarea "is there an alternative to uploading a photo of ID... we have security concwe"
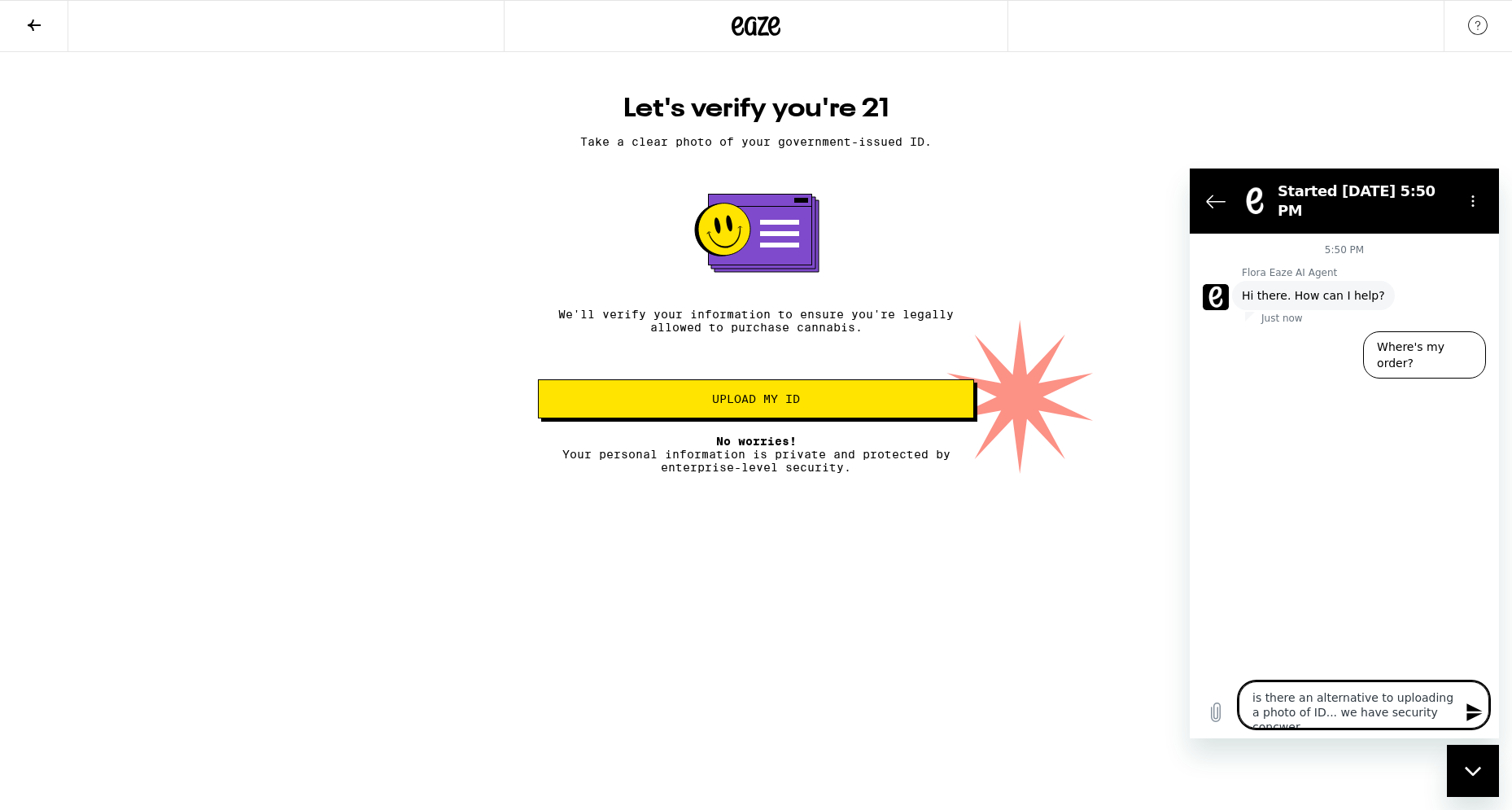
type textarea "x"
type textarea "is there an alternative to uploading a photo of ID... we have security concw"
type textarea "x"
type textarea "is there an alternative to uploading a photo of ID... we have security conc"
type textarea "x"
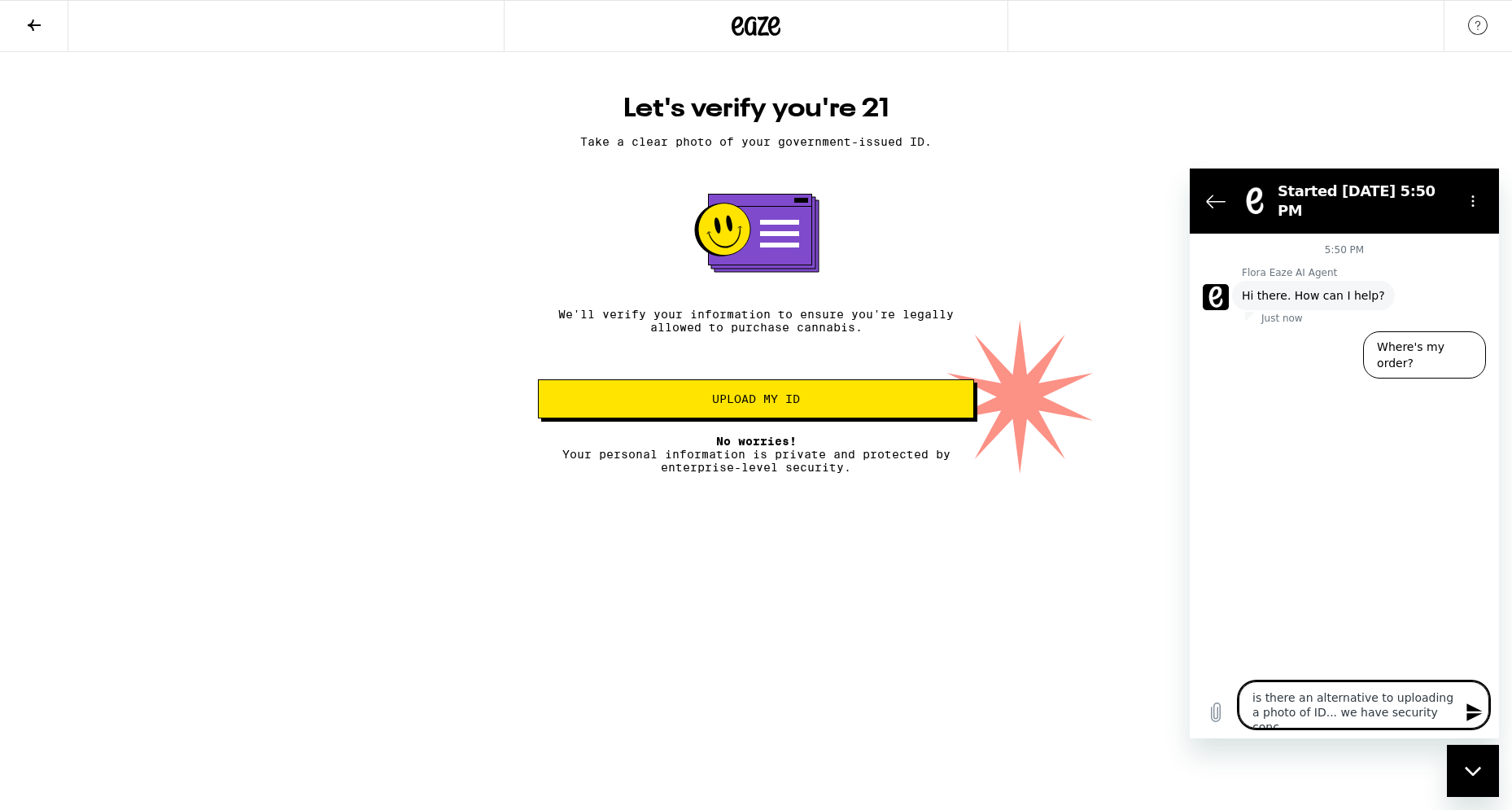
type textarea "is there an alternative to uploading a photo of ID... we have security conce"
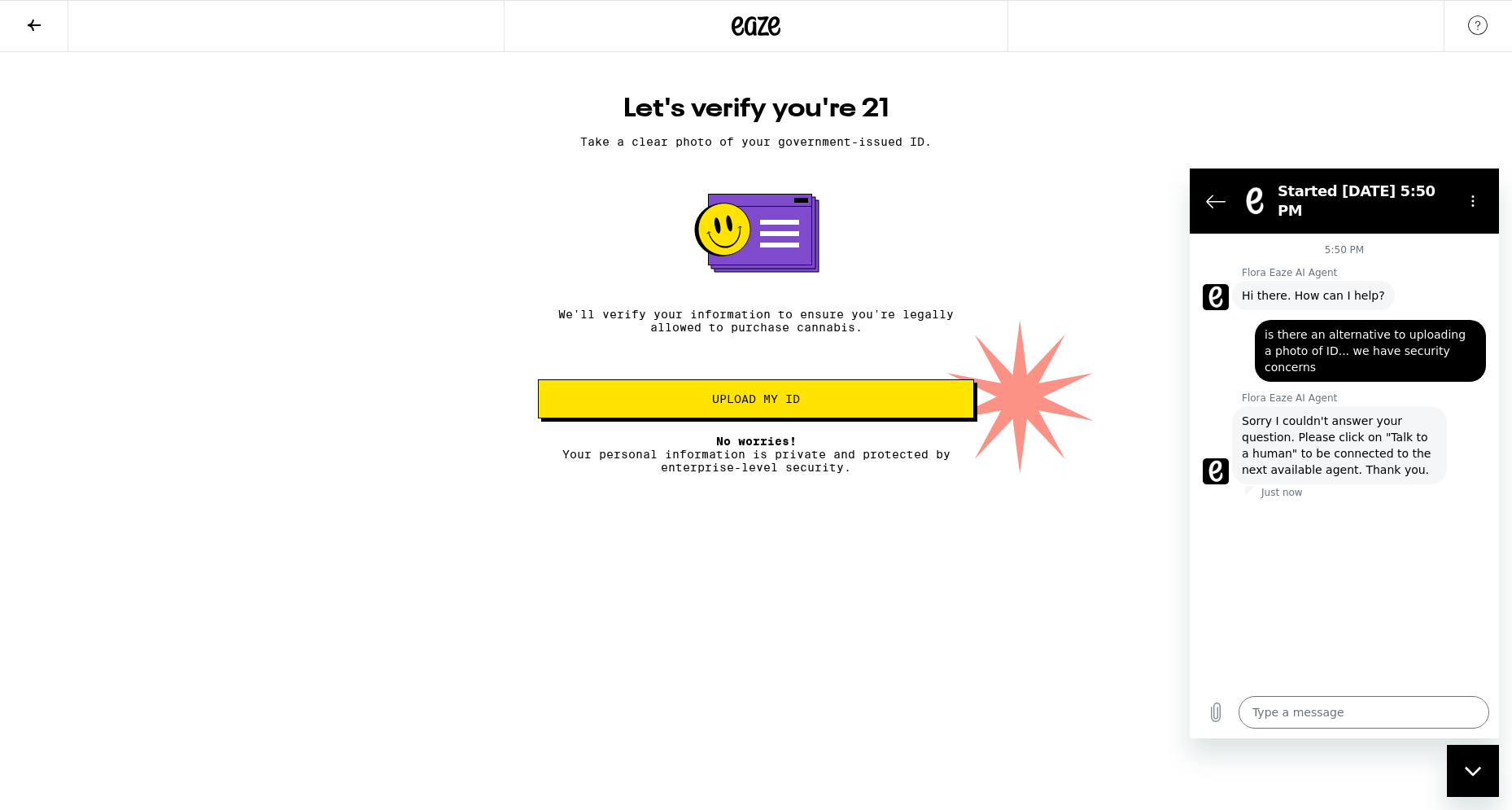
click at [1485, 777] on div "Close messaging window" at bounding box center [1473, 771] width 49 height 49
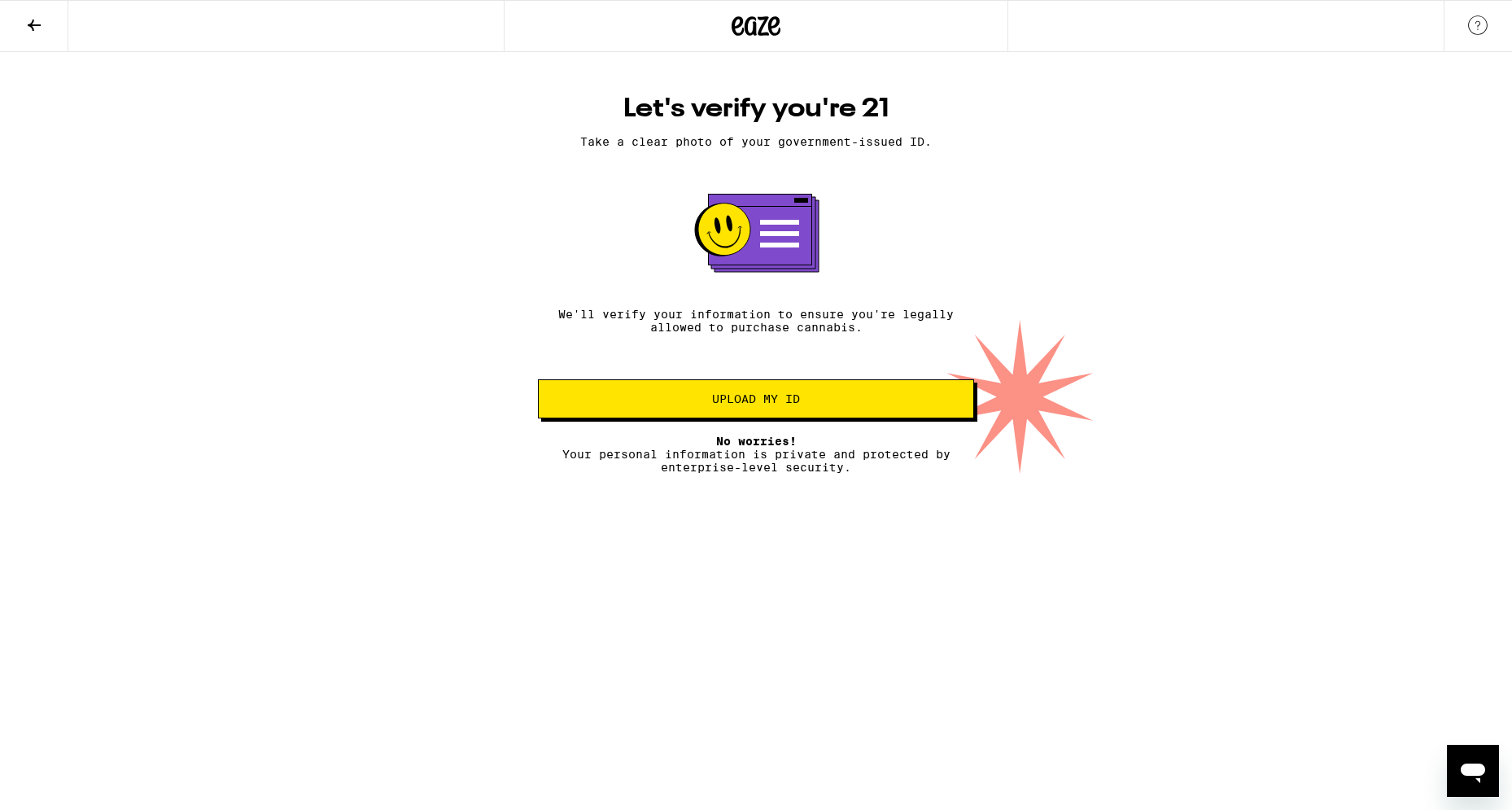
click at [1485, 777] on icon "Open messaging window" at bounding box center [1472, 770] width 29 height 29
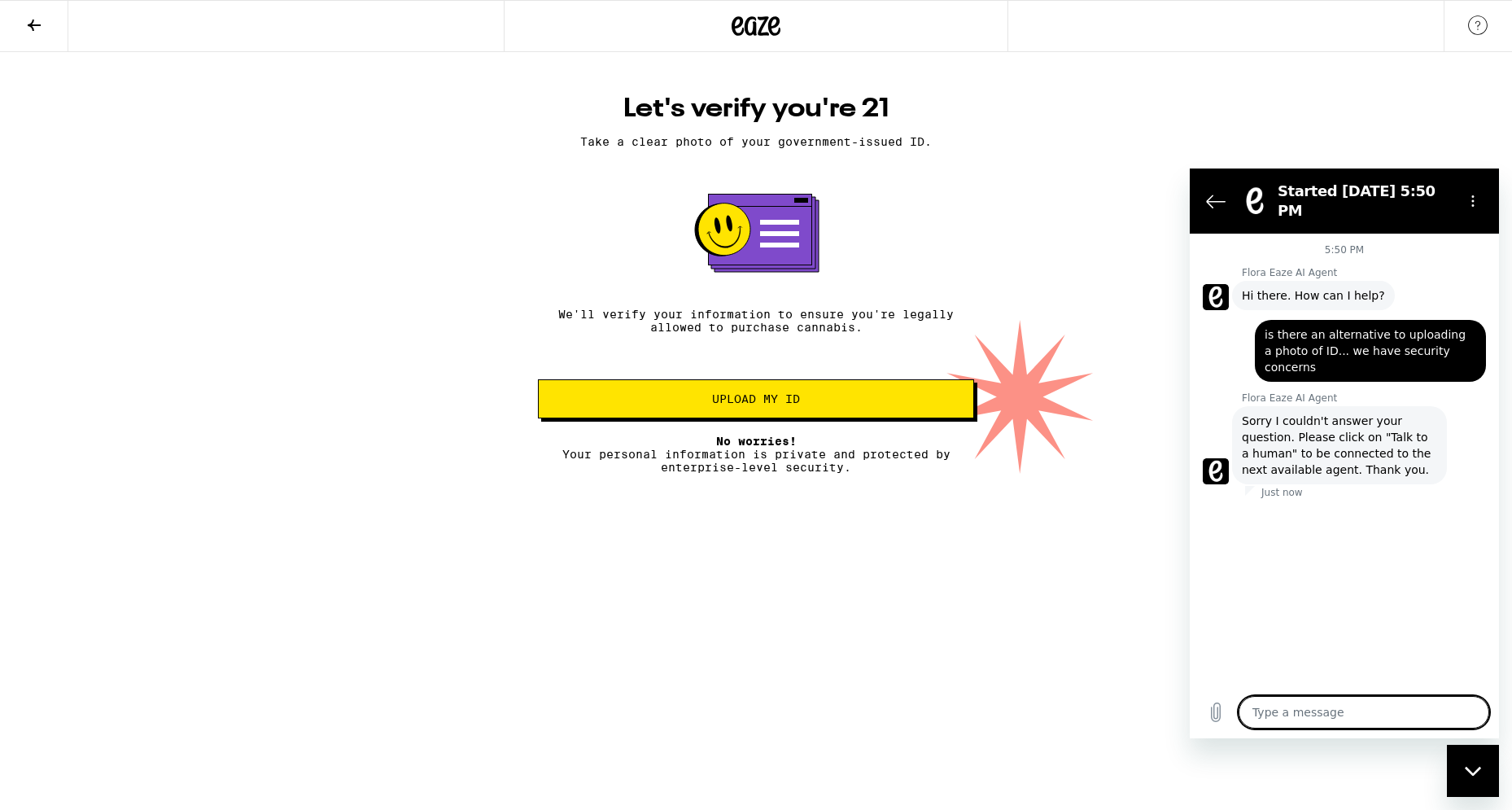
click at [1471, 22] on img at bounding box center [1478, 26] width 19 height 19
click at [1282, 710] on textarea at bounding box center [1363, 711] width 251 height 33
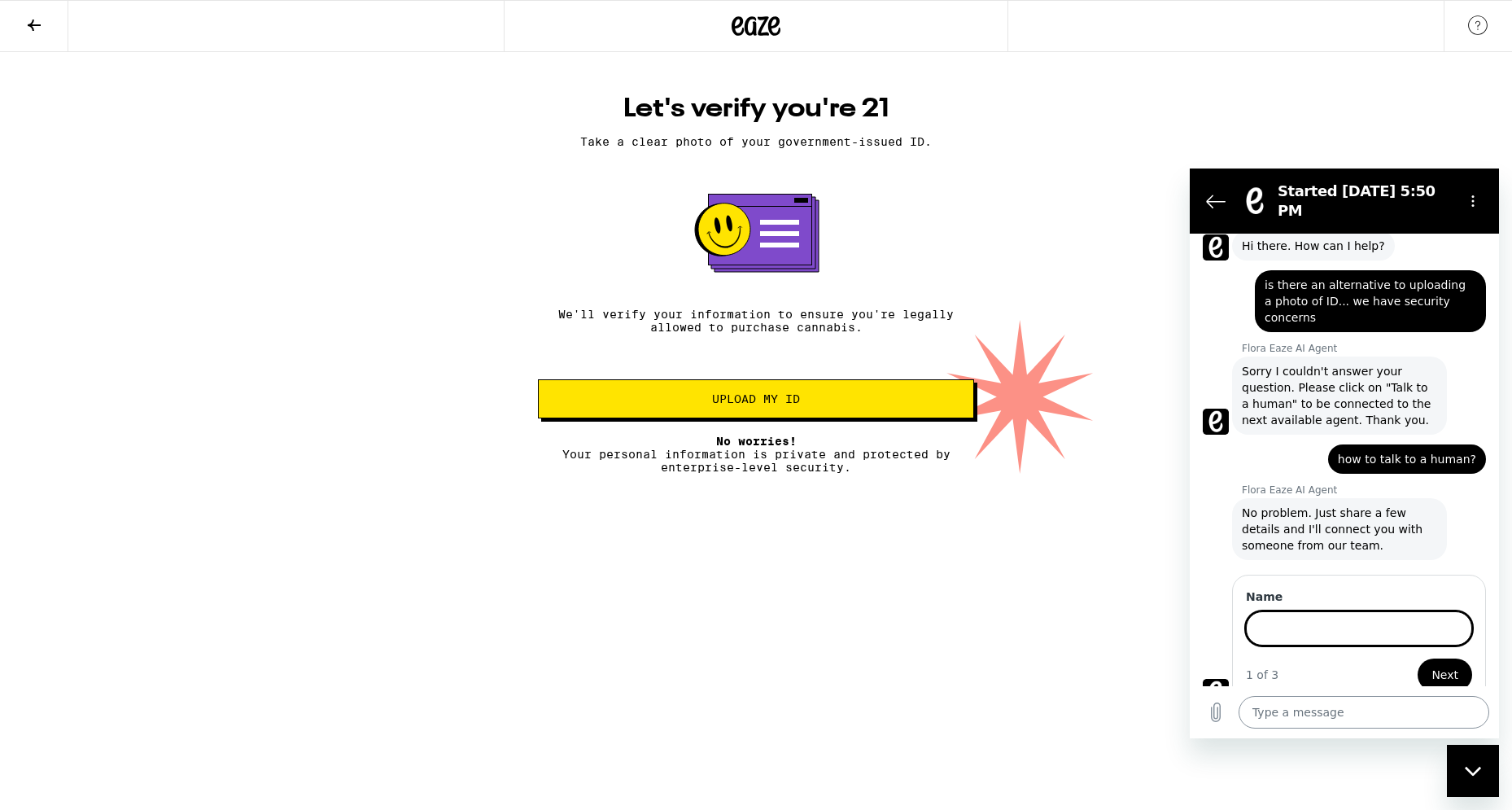
scroll to position [55, 0]
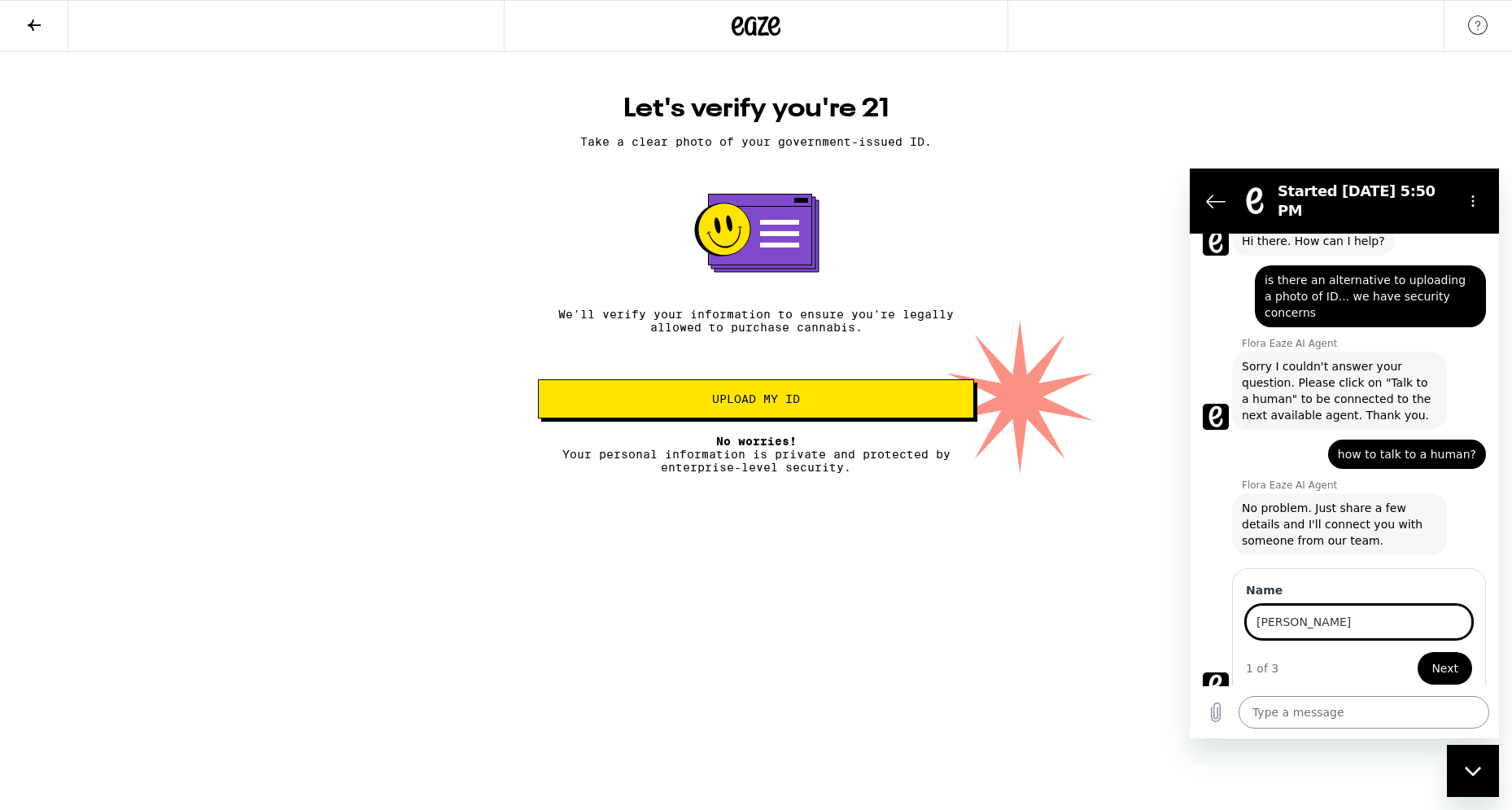
click at [1418, 652] on button "Next" at bounding box center [1445, 668] width 55 height 33
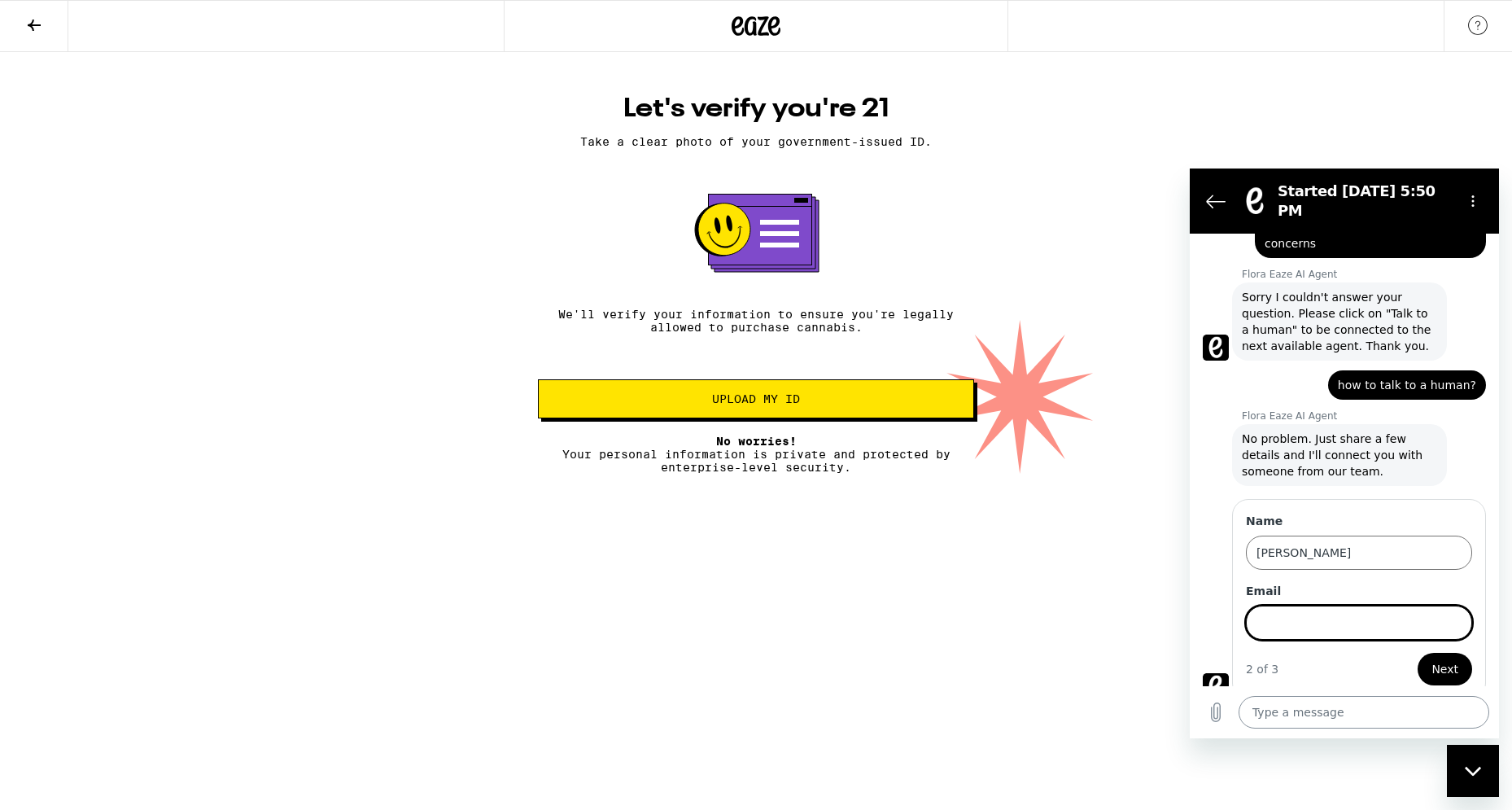
scroll to position [125, 0]
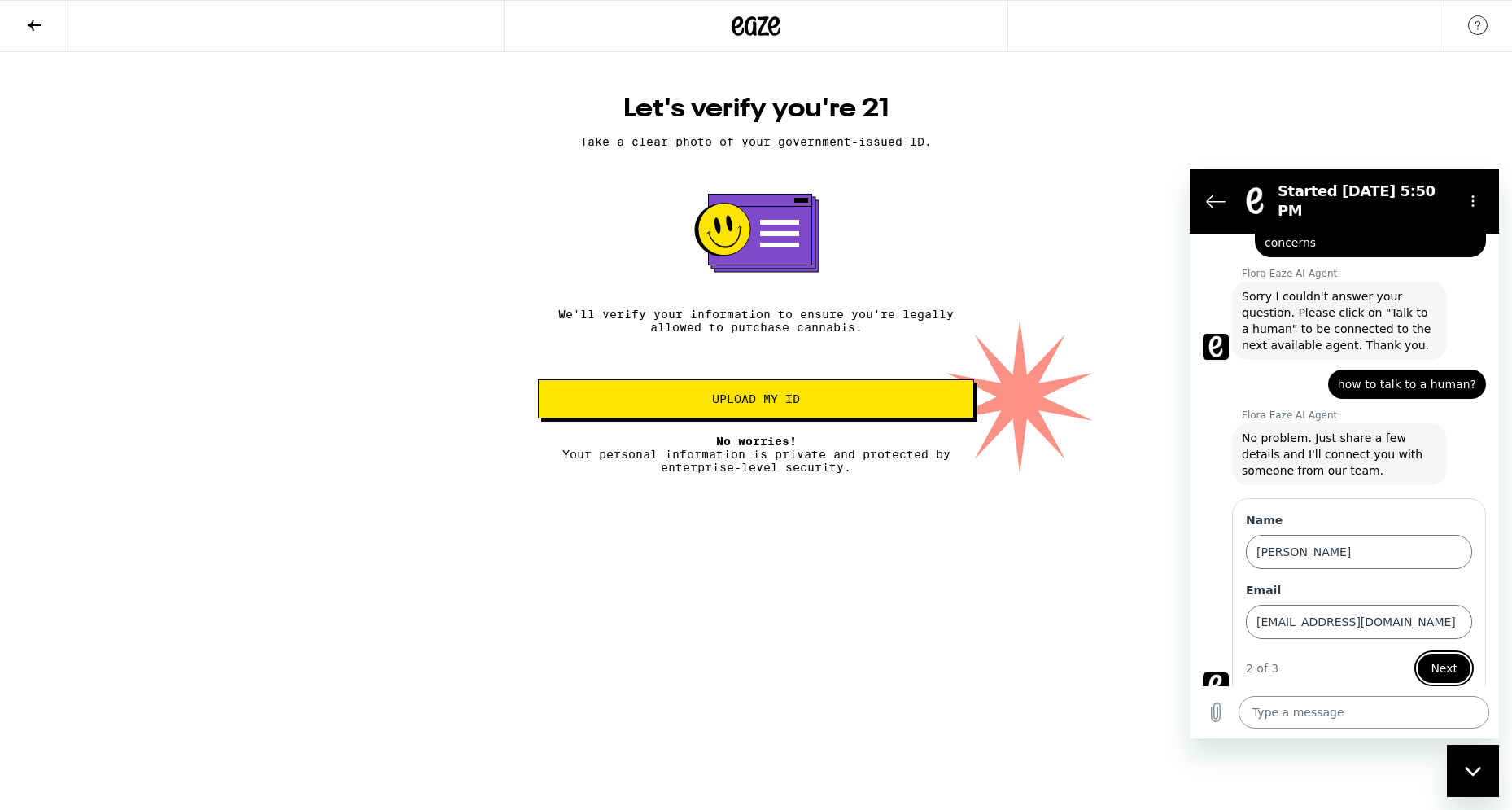
click at [1416, 652] on button "Next" at bounding box center [1444, 668] width 56 height 33
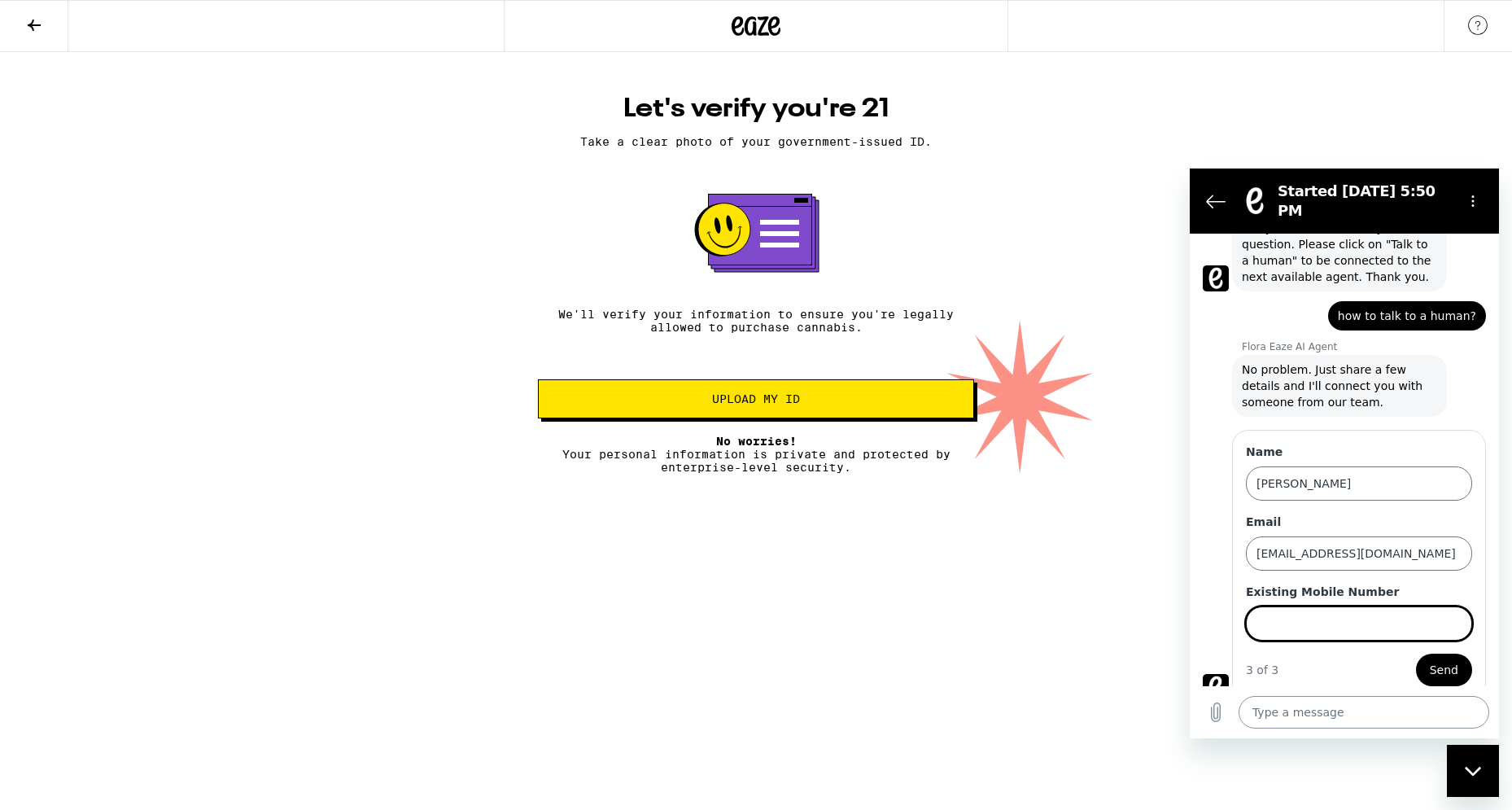
scroll to position [194, 0]
click at [1416, 652] on button "Send" at bounding box center [1444, 668] width 56 height 33
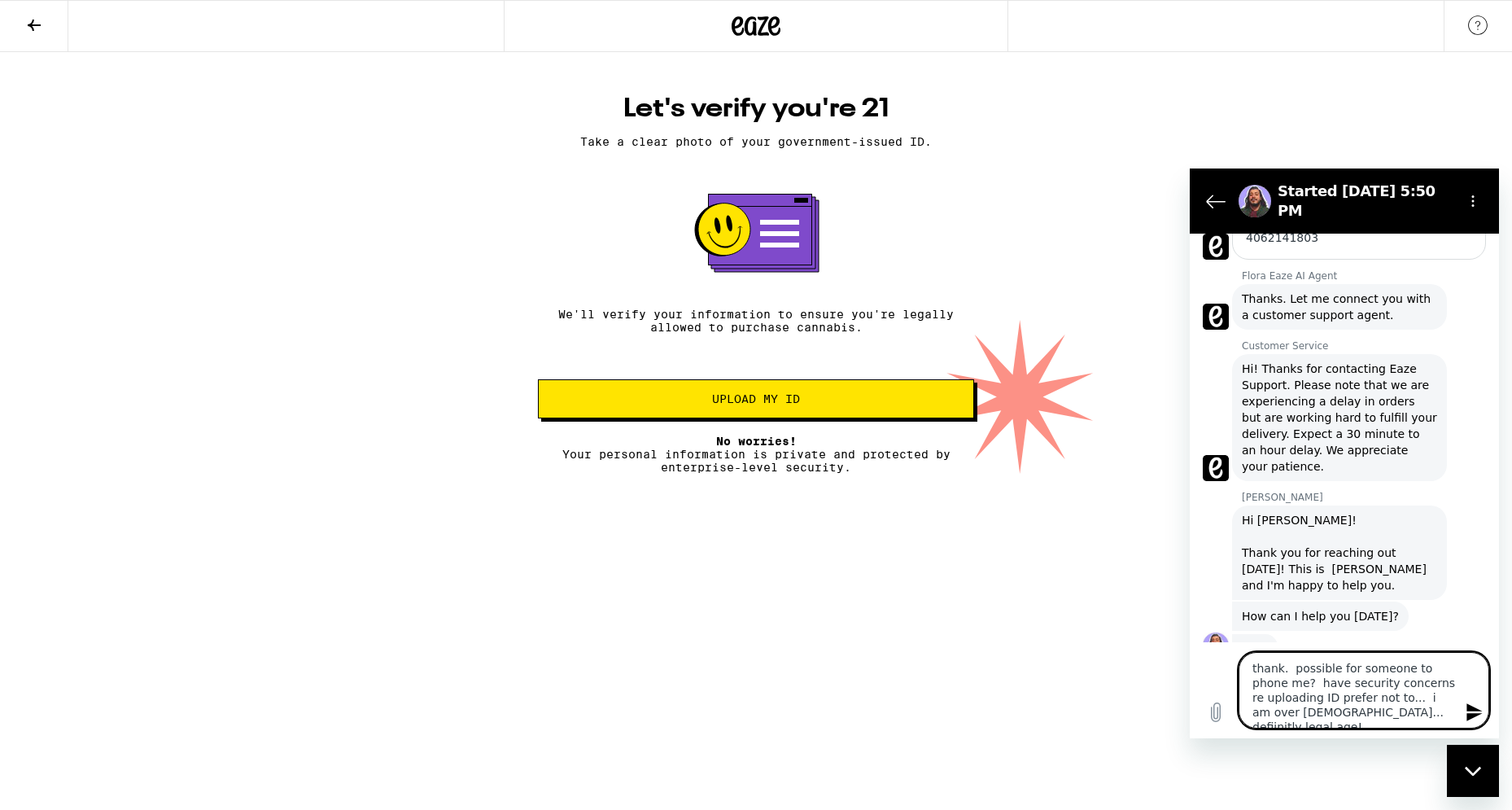
scroll to position [529, 0]
click at [1336, 719] on textarea "thank. possible for someone to phone me? have security concerns re uploading ID…" at bounding box center [1363, 690] width 251 height 77
click at [1433, 714] on textarea "thank. possible for someone to phone me? have security concerns re uploading ID…" at bounding box center [1363, 690] width 251 height 77
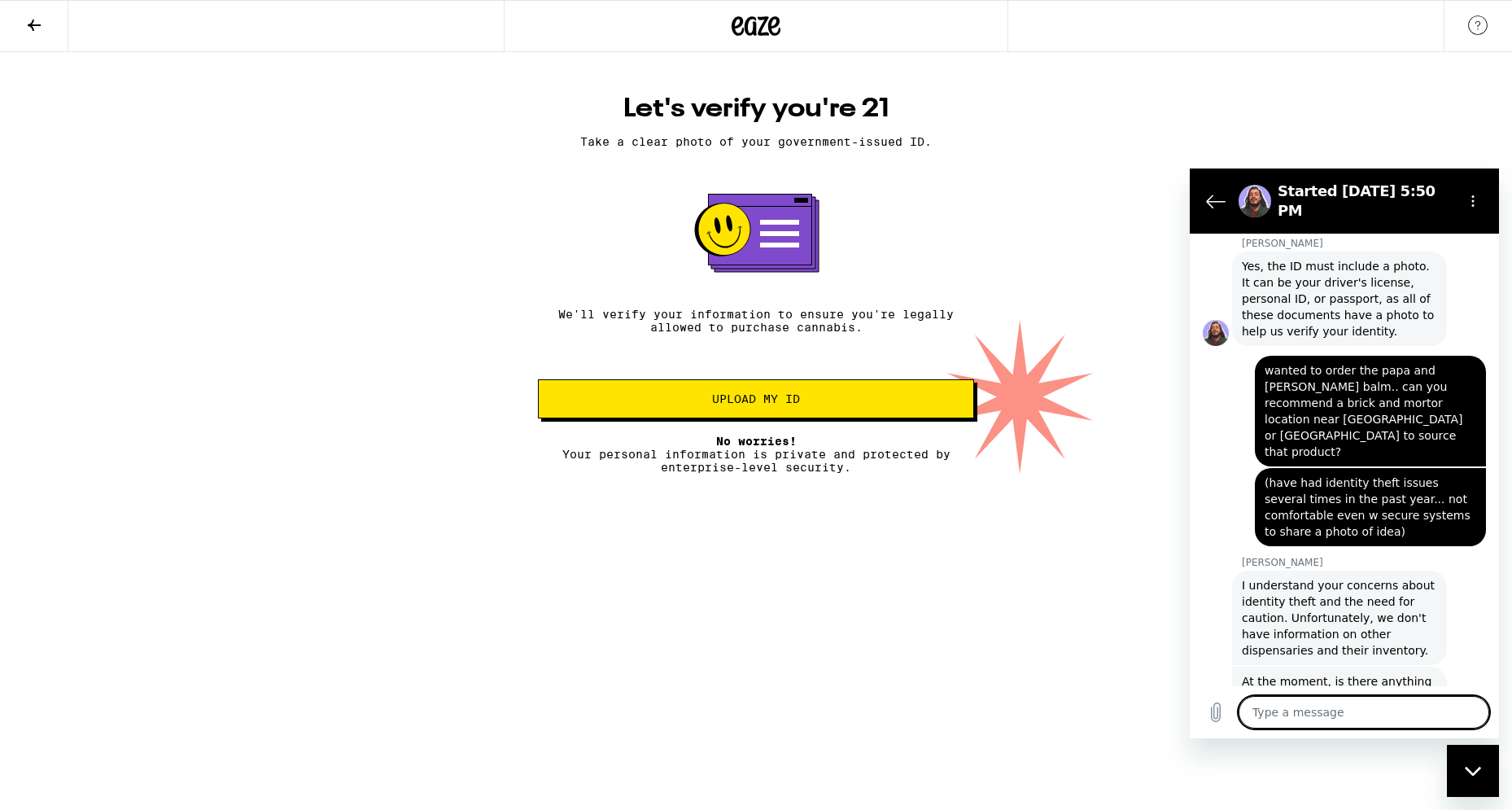
scroll to position [1260, 0]
